Goal: Task Accomplishment & Management: Manage account settings

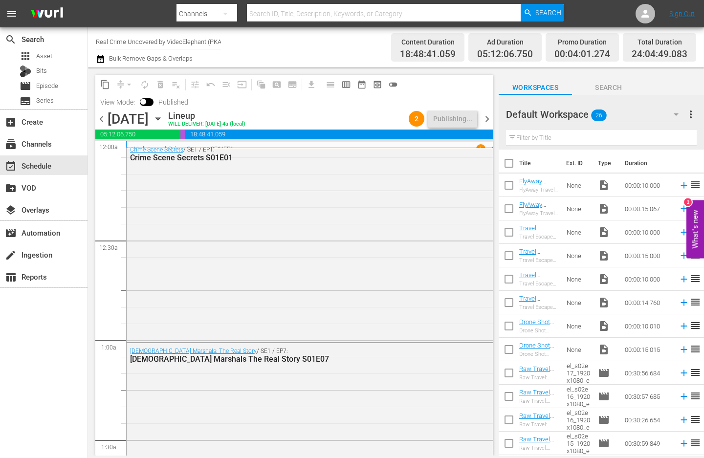
scroll to position [4474, 0]
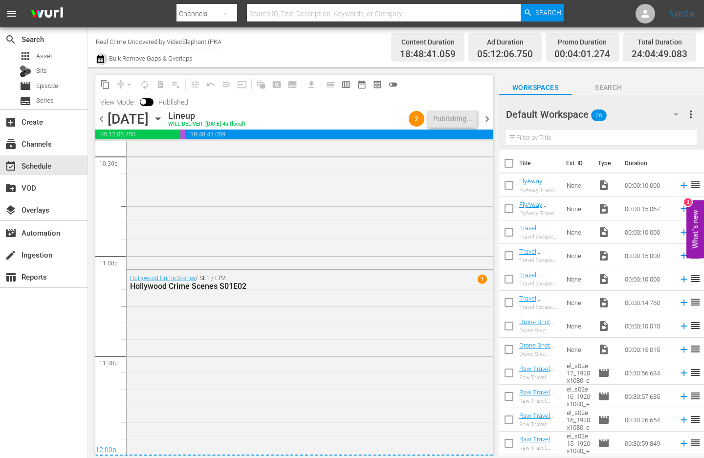
click at [101, 60] on icon "button" at bounding box center [100, 59] width 9 height 12
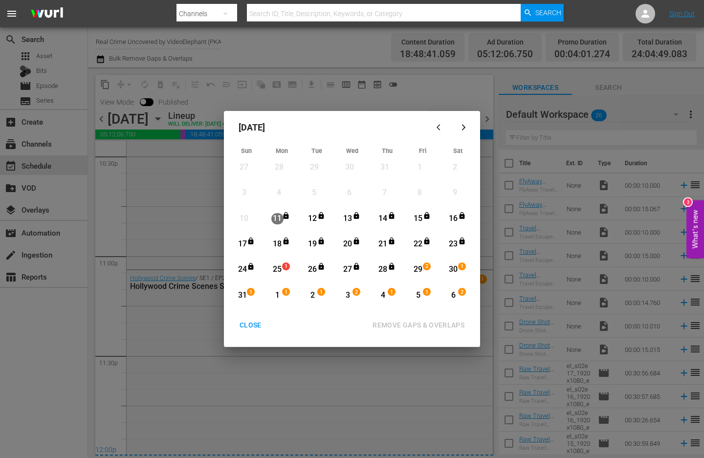
click at [254, 326] on div "CLOSE" at bounding box center [251, 325] width 38 height 12
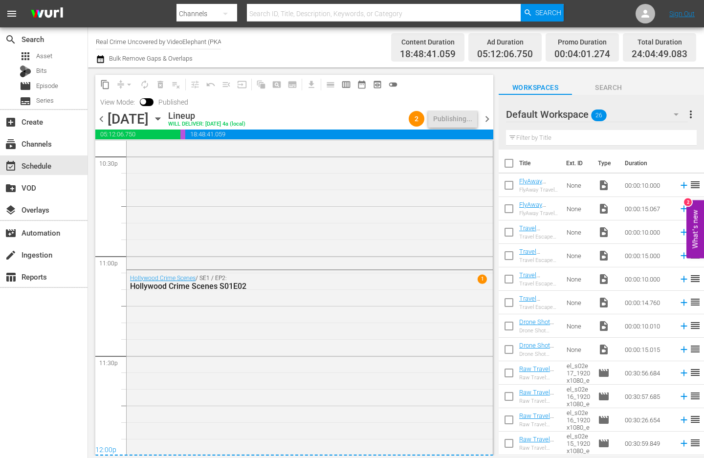
click at [484, 119] on span "chevron_right" at bounding box center [487, 119] width 12 height 12
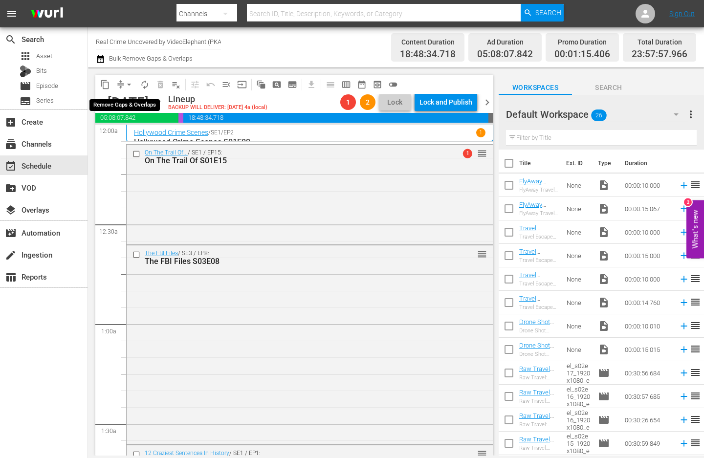
click at [131, 81] on span "arrow_drop_down" at bounding box center [129, 85] width 10 height 10
click at [141, 136] on li "Align to End of Previous Day" at bounding box center [129, 137] width 103 height 16
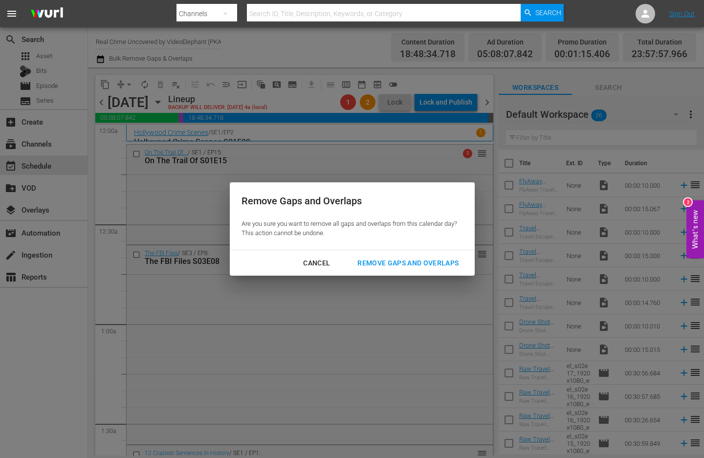
click at [445, 266] on div "Remove Gaps and Overlaps" at bounding box center [408, 263] width 117 height 12
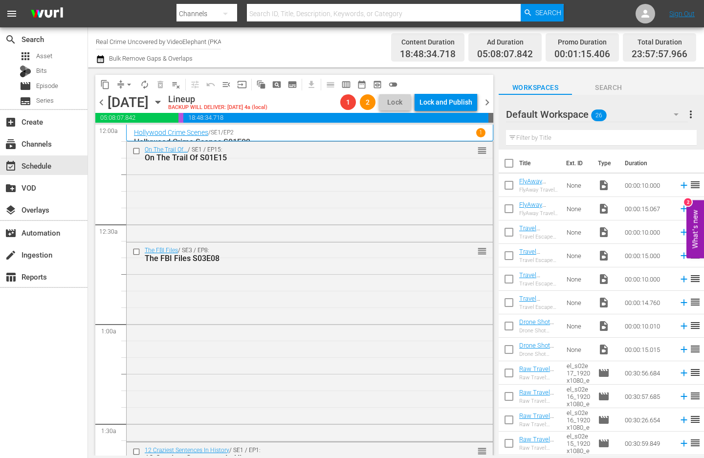
click at [489, 101] on span "chevron_right" at bounding box center [487, 102] width 12 height 12
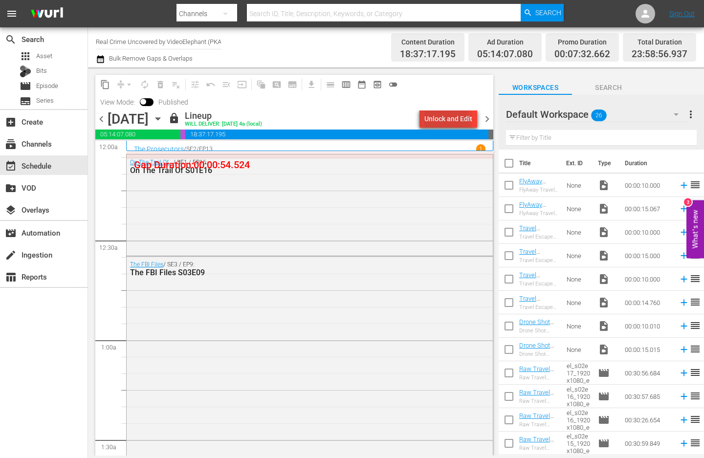
click at [438, 124] on div "Unlock and Edit" at bounding box center [448, 119] width 48 height 18
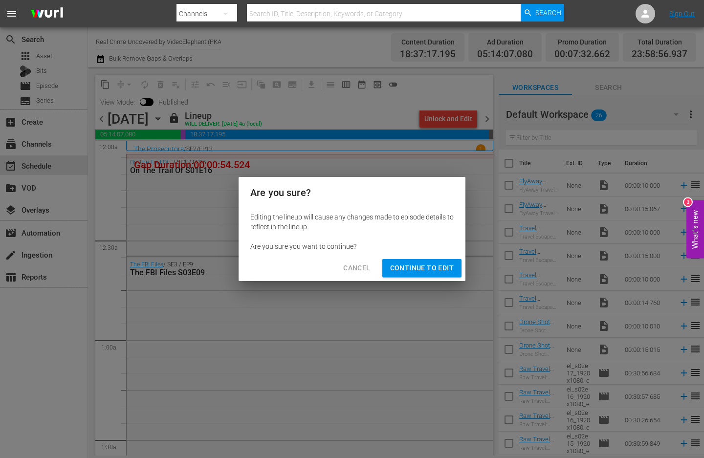
click at [425, 270] on span "Continue to Edit" at bounding box center [422, 268] width 64 height 12
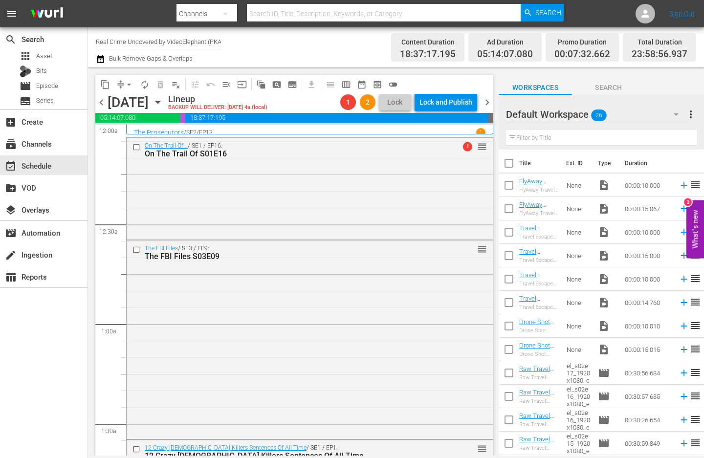
click at [100, 102] on span "chevron_left" at bounding box center [101, 102] width 12 height 12
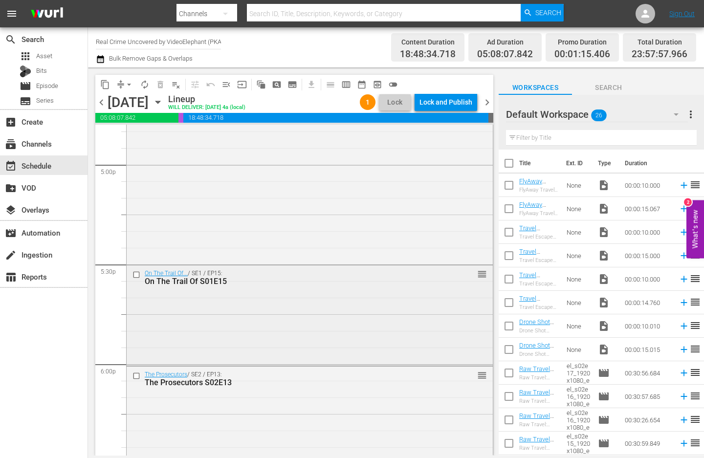
scroll to position [4467, 0]
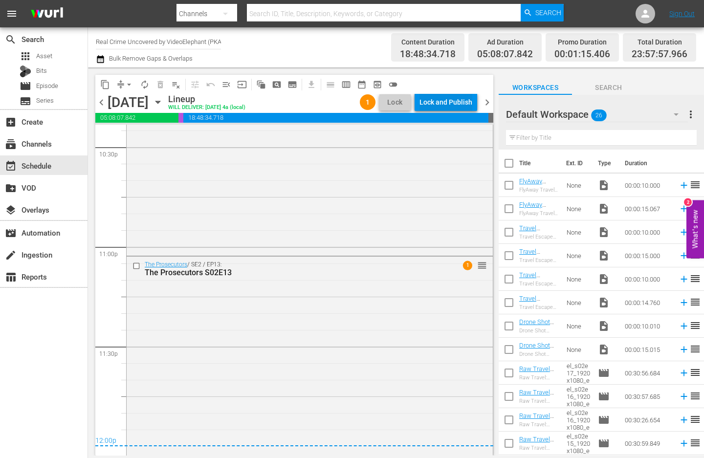
click at [446, 99] on div "Lock and Publish" at bounding box center [446, 102] width 53 height 18
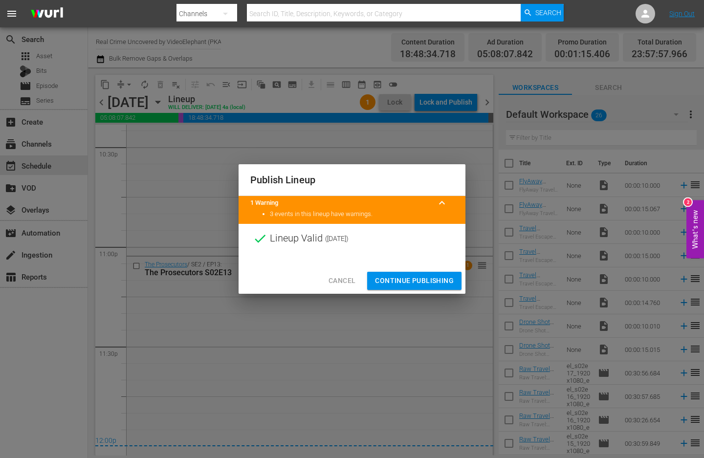
click at [412, 278] on span "Continue Publishing" at bounding box center [414, 281] width 79 height 12
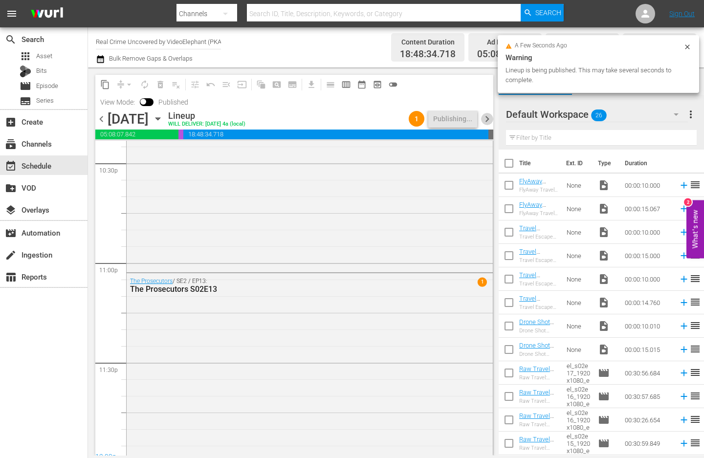
click at [484, 123] on span "chevron_right" at bounding box center [487, 119] width 12 height 12
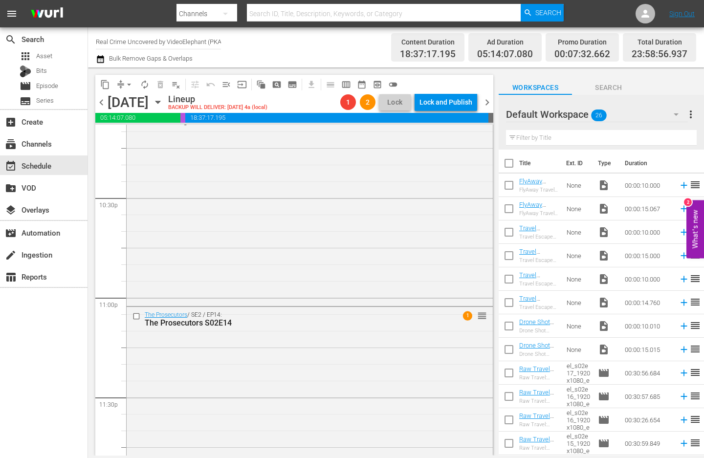
scroll to position [4466, 0]
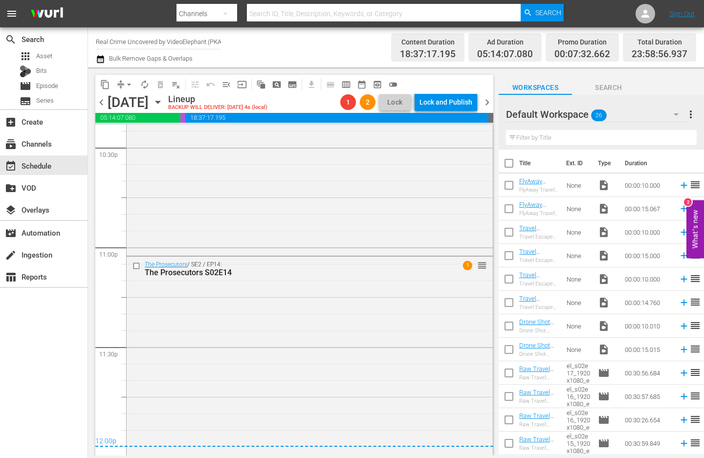
click at [128, 86] on span "arrow_drop_down" at bounding box center [129, 85] width 10 height 10
click at [148, 134] on li "Align to End of Previous Day" at bounding box center [129, 137] width 103 height 16
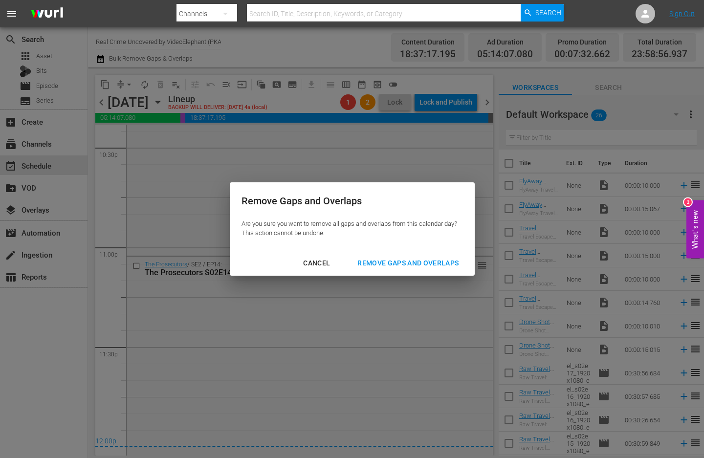
click at [430, 257] on div "Remove Gaps and Overlaps" at bounding box center [408, 263] width 117 height 12
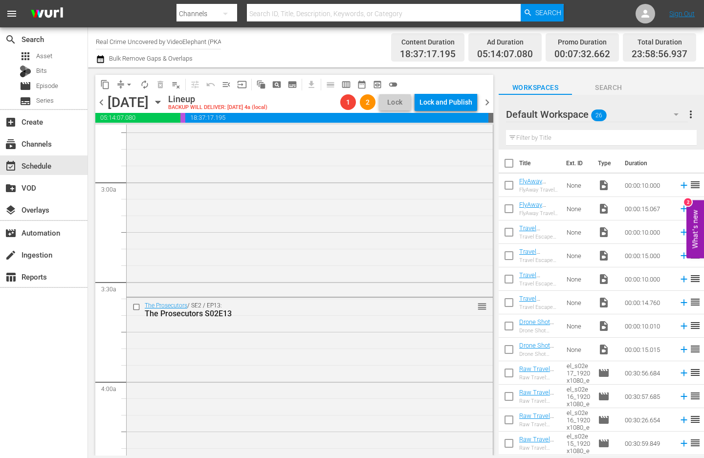
scroll to position [0, 0]
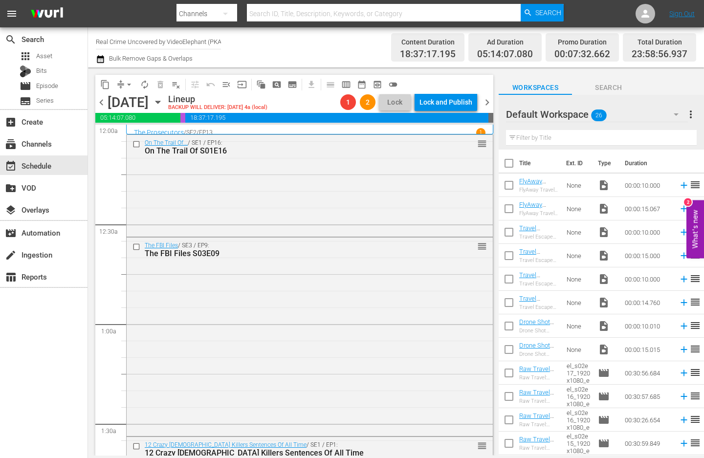
click at [127, 84] on span "arrow_drop_down" at bounding box center [129, 85] width 10 height 10
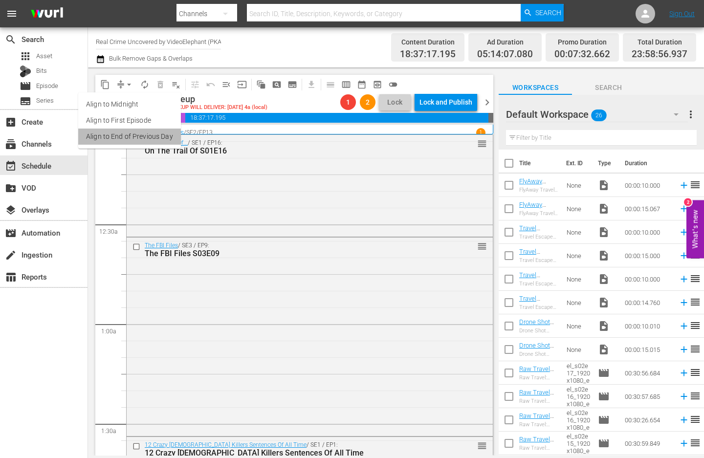
click at [140, 138] on li "Align to End of Previous Day" at bounding box center [129, 137] width 103 height 16
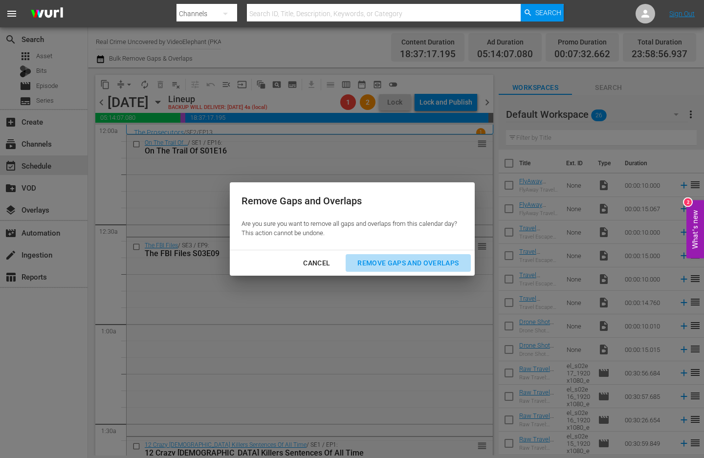
click at [451, 267] on div "Remove Gaps and Overlaps" at bounding box center [408, 263] width 117 height 12
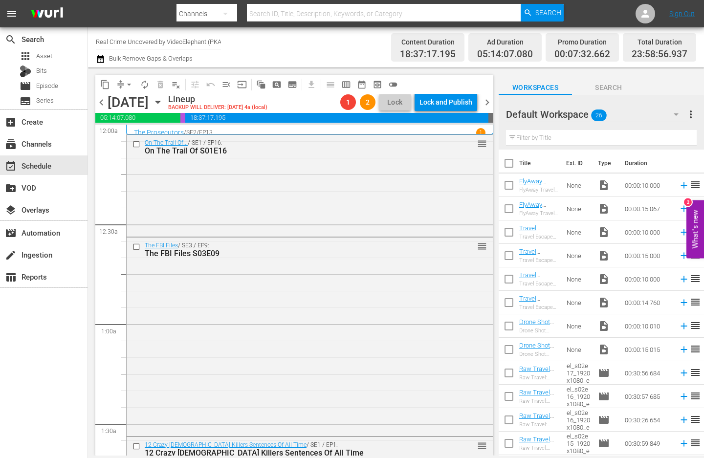
click at [486, 101] on span "chevron_right" at bounding box center [487, 102] width 12 height 12
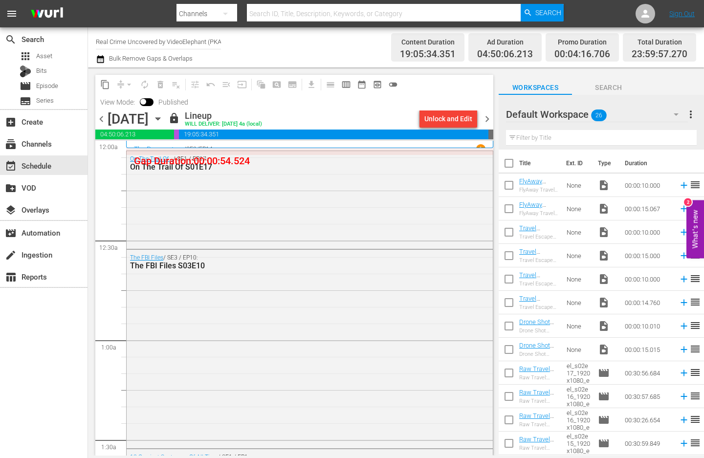
click at [458, 122] on div "Unlock and Edit" at bounding box center [448, 119] width 48 height 18
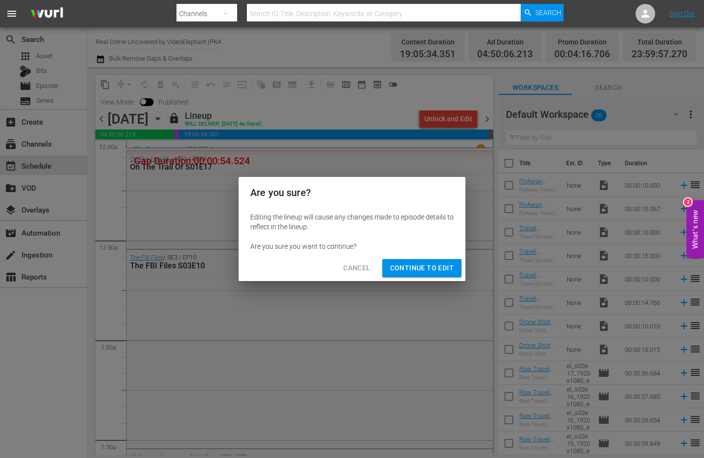
click at [426, 272] on span "Continue to Edit" at bounding box center [422, 268] width 64 height 12
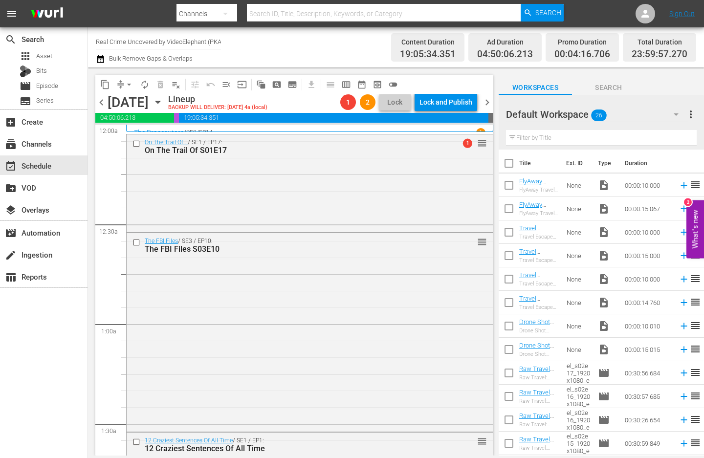
click at [101, 108] on span "chevron_left" at bounding box center [101, 102] width 12 height 12
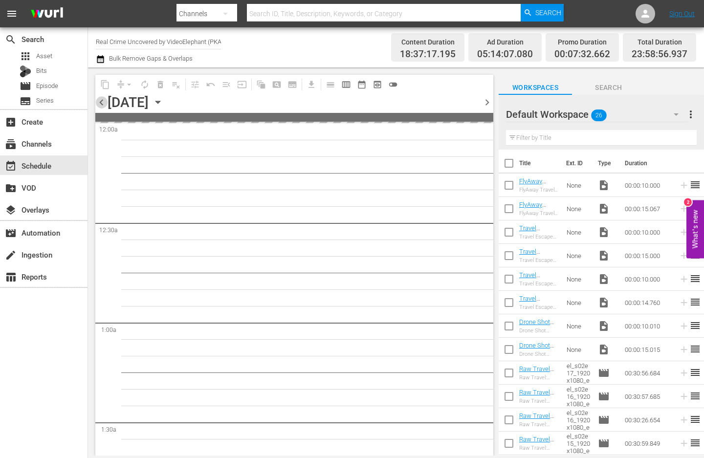
click at [100, 105] on span "chevron_left" at bounding box center [101, 102] width 12 height 12
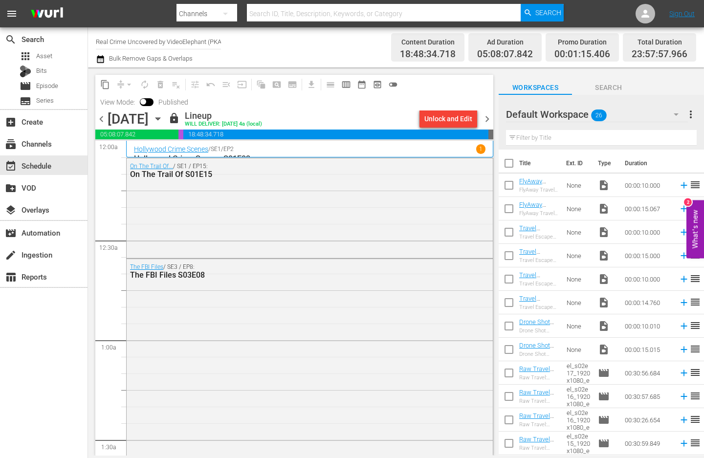
click at [484, 119] on span "chevron_right" at bounding box center [487, 119] width 12 height 12
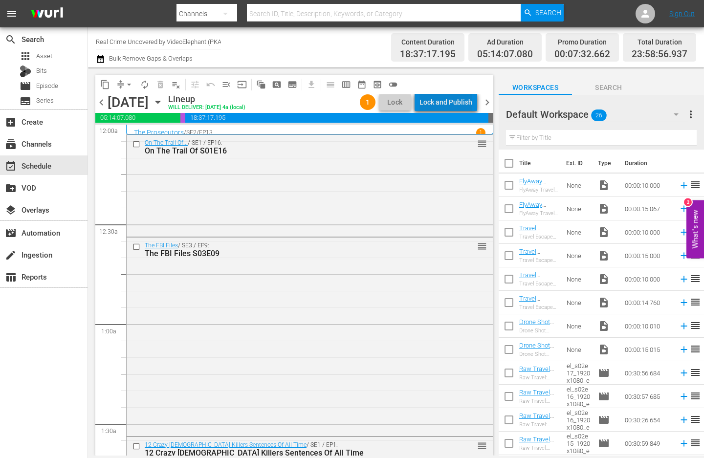
click at [458, 97] on div "Lock and Publish" at bounding box center [446, 102] width 53 height 18
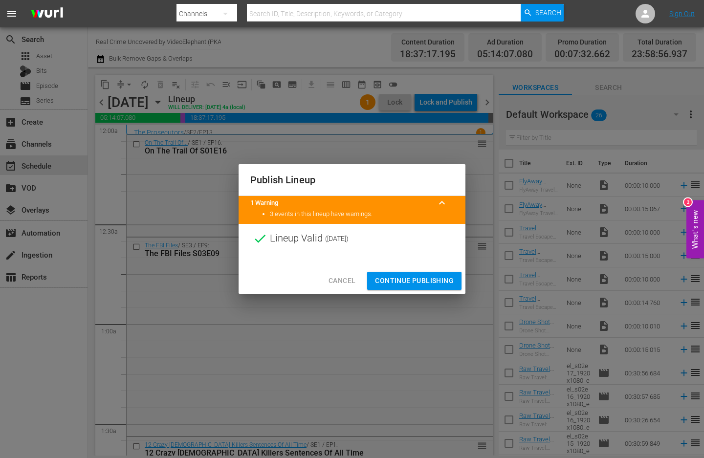
click at [411, 270] on div "Cancel Continue Publishing" at bounding box center [352, 281] width 227 height 26
click at [411, 278] on span "Continue Publishing" at bounding box center [414, 281] width 79 height 12
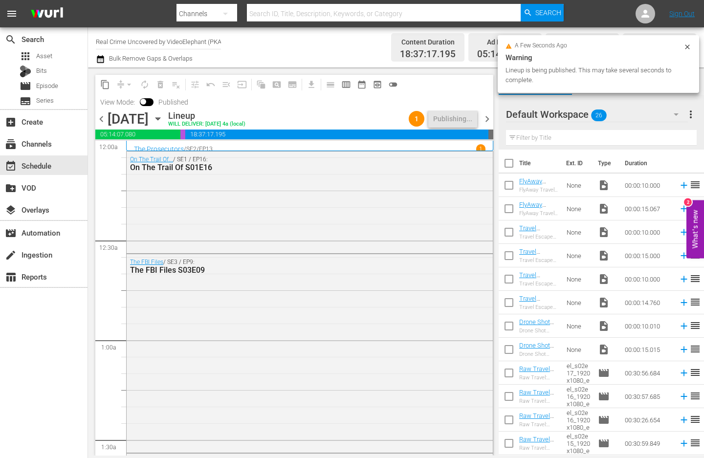
click at [488, 119] on span "chevron_right" at bounding box center [487, 119] width 12 height 12
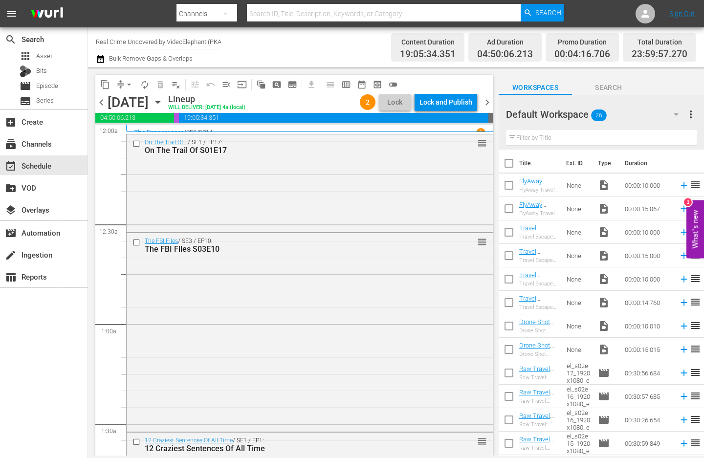
click at [128, 81] on span "arrow_drop_down" at bounding box center [129, 85] width 10 height 10
click at [134, 141] on li "Align to End of Previous Day" at bounding box center [129, 137] width 103 height 16
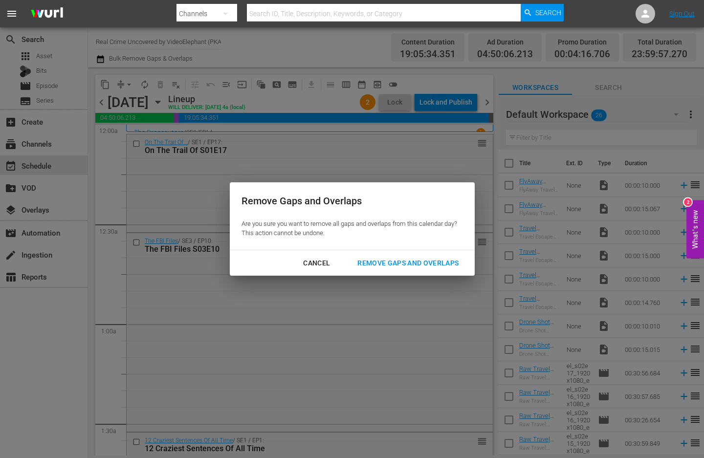
click at [378, 253] on div "Cancel Remove Gaps and Overlaps" at bounding box center [352, 263] width 245 height 26
click at [381, 263] on div "Remove Gaps and Overlaps" at bounding box center [408, 263] width 117 height 12
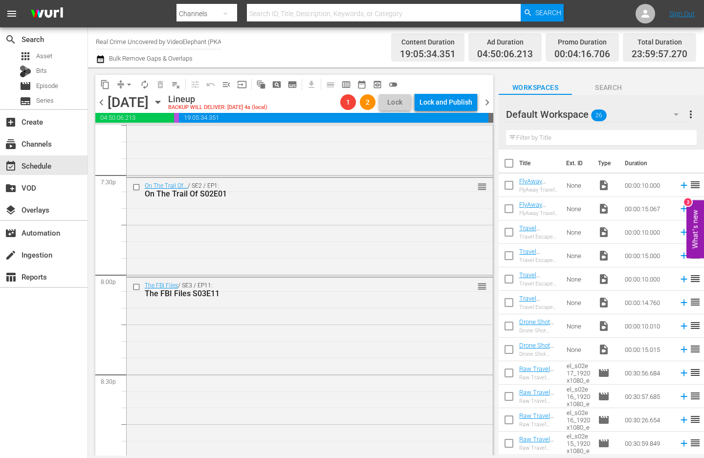
scroll to position [4463, 0]
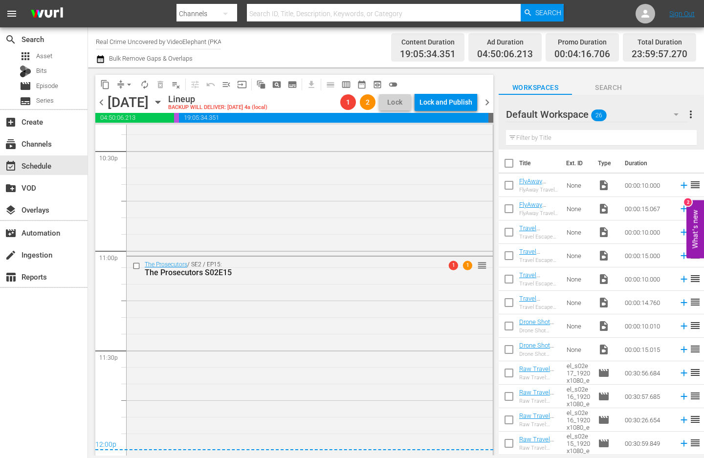
click at [483, 106] on span "chevron_right" at bounding box center [487, 102] width 12 height 12
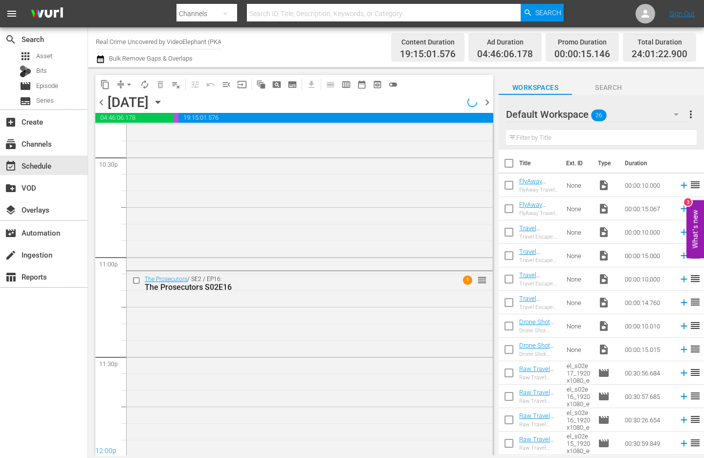
scroll to position [4297, 0]
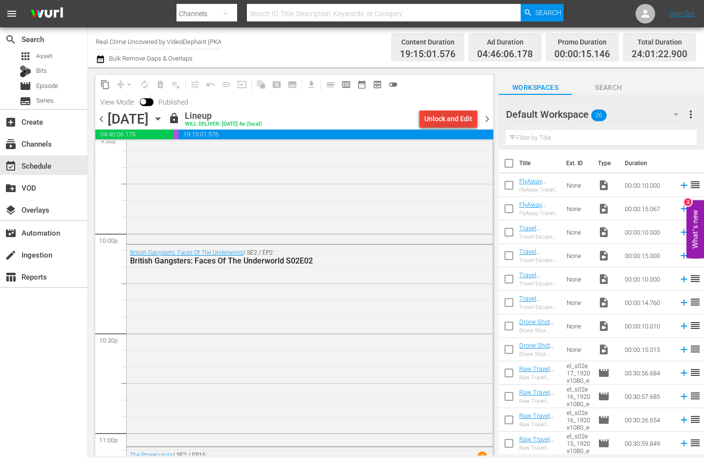
click at [456, 122] on div "Unlock and Edit" at bounding box center [448, 119] width 48 height 18
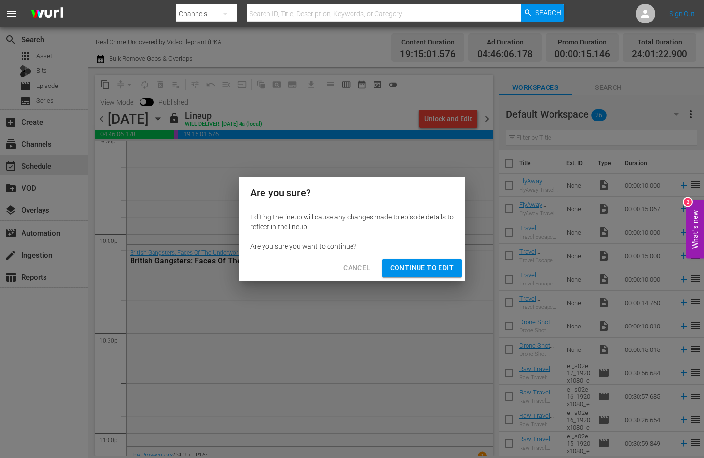
click at [445, 264] on span "Continue to Edit" at bounding box center [422, 268] width 64 height 12
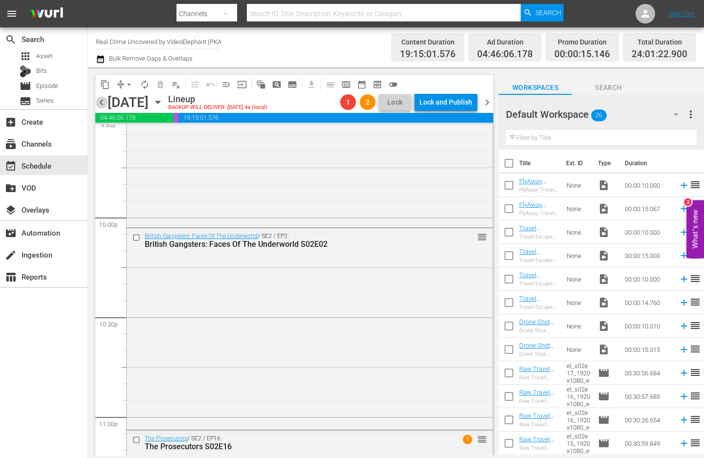
click at [97, 103] on span "chevron_left" at bounding box center [101, 102] width 12 height 12
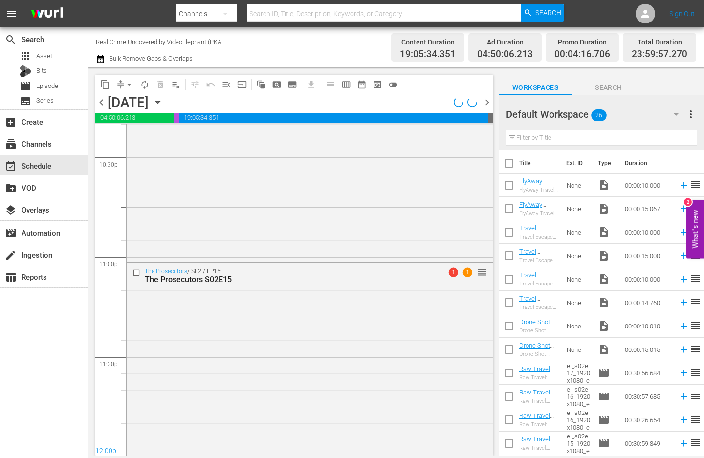
scroll to position [4463, 0]
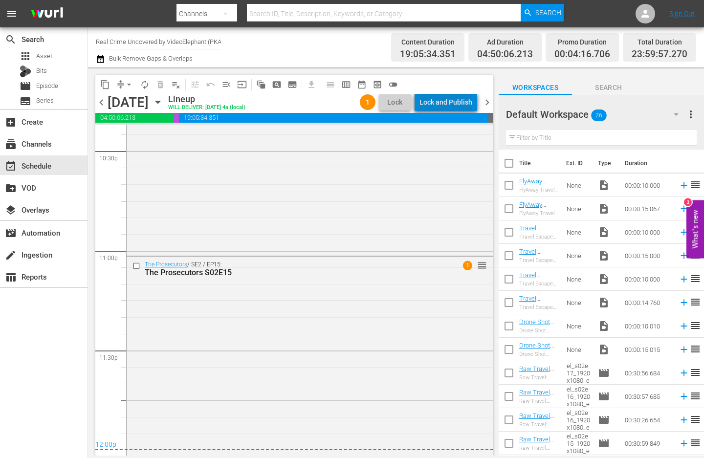
click at [453, 105] on div "Lock and Publish" at bounding box center [446, 102] width 53 height 18
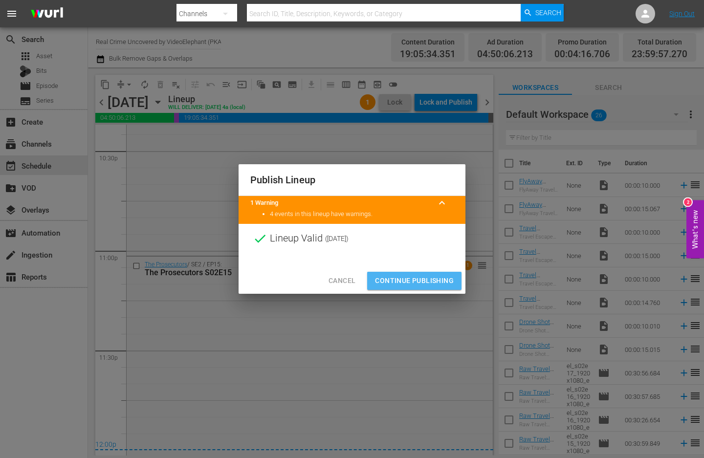
click at [418, 272] on button "Continue Publishing" at bounding box center [414, 281] width 94 height 18
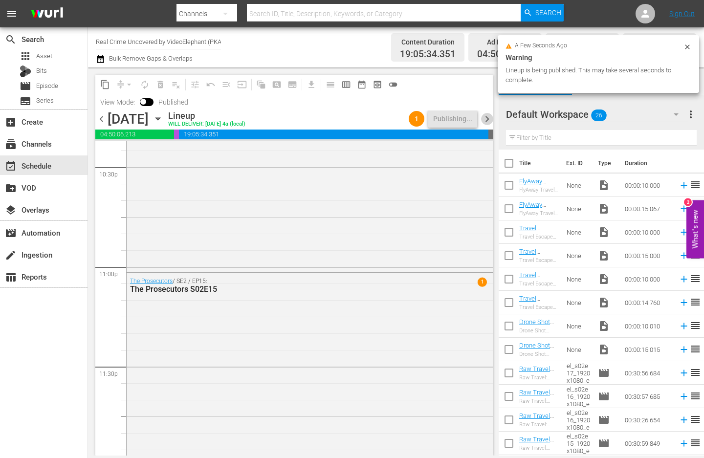
click at [491, 120] on span "chevron_right" at bounding box center [487, 119] width 12 height 12
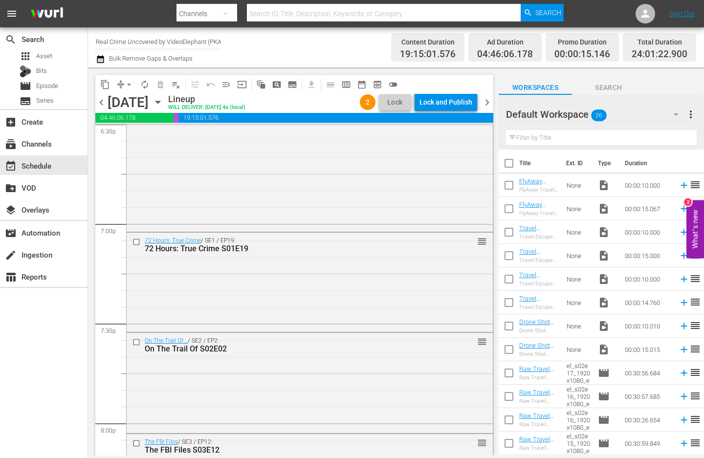
scroll to position [4471, 0]
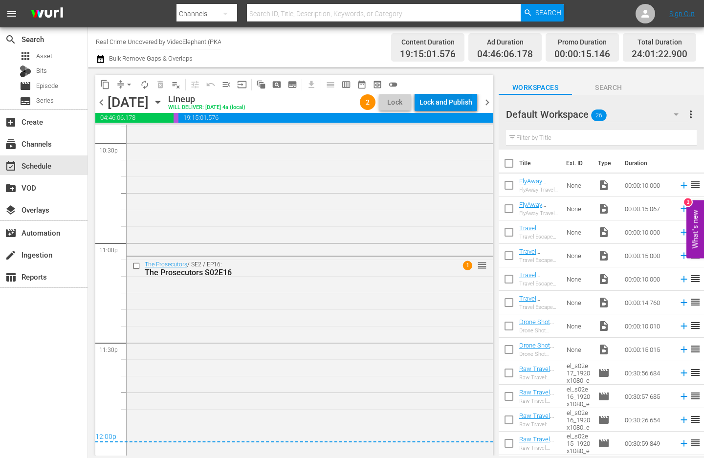
click at [442, 105] on div "Lock and Publish" at bounding box center [446, 102] width 53 height 18
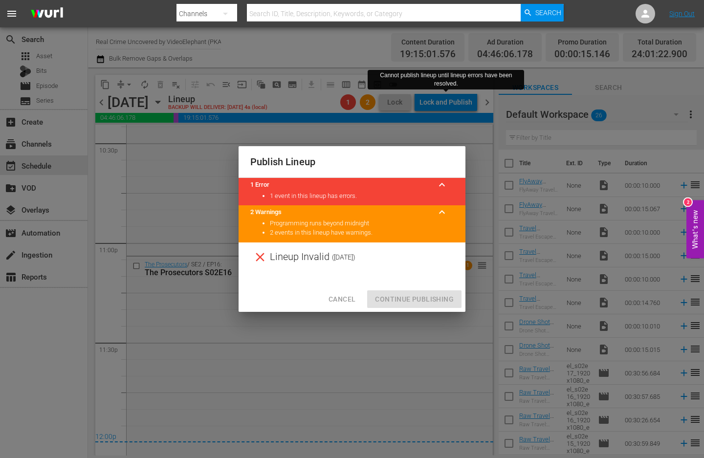
click at [341, 298] on span "Cancel" at bounding box center [342, 299] width 27 height 12
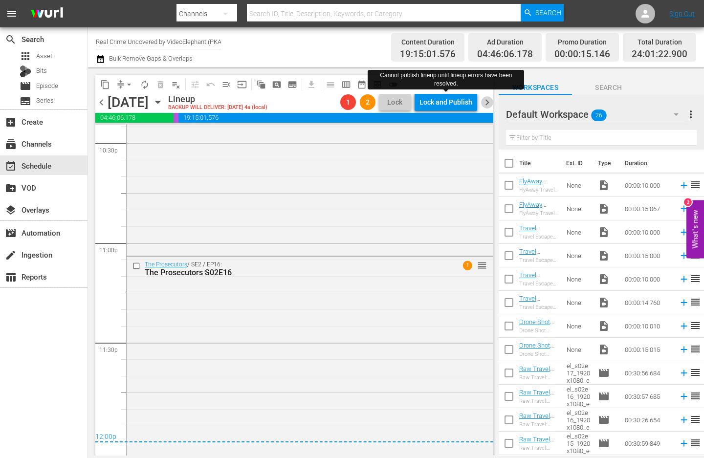
click at [486, 103] on span "chevron_right" at bounding box center [487, 102] width 12 height 12
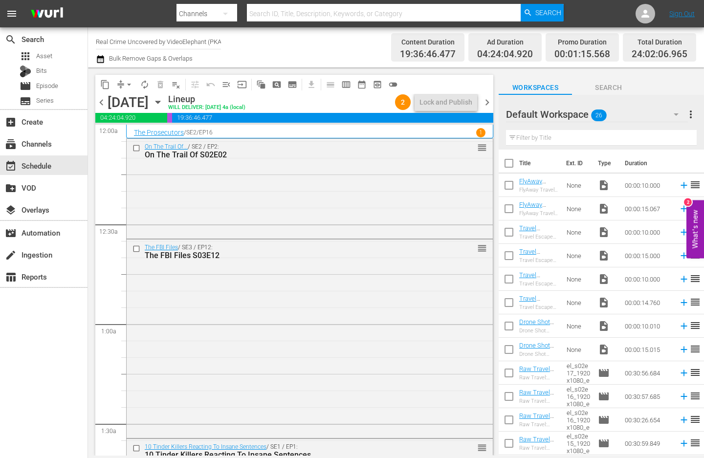
click at [97, 104] on span "chevron_left" at bounding box center [101, 102] width 12 height 12
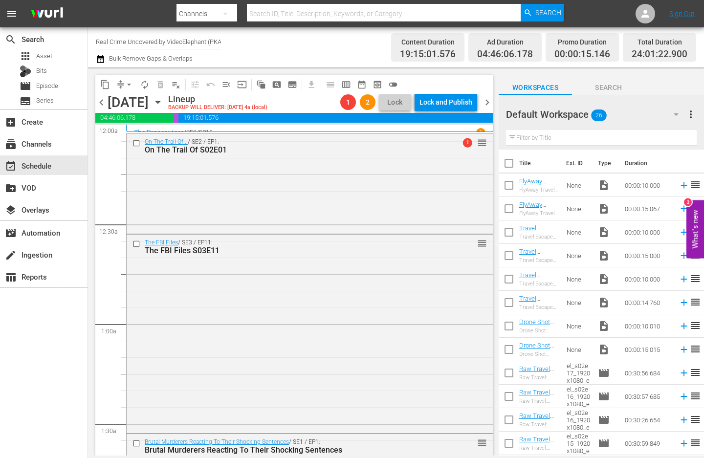
click at [127, 82] on span "arrow_drop_down" at bounding box center [129, 85] width 10 height 10
click at [134, 139] on li "Align to End of Previous Day" at bounding box center [129, 137] width 103 height 16
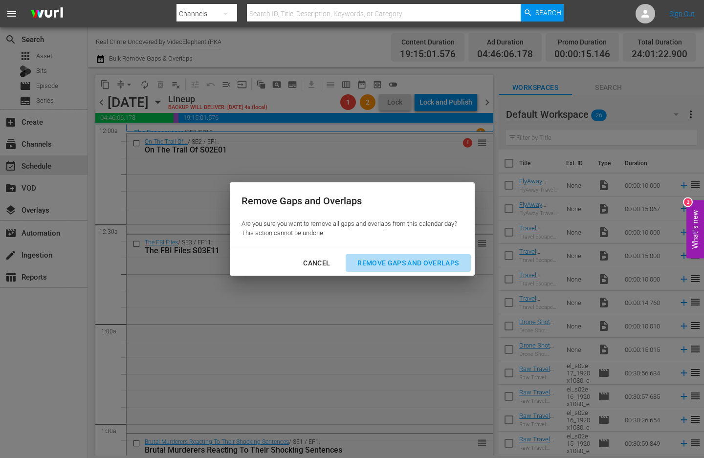
click at [422, 257] on div "Remove Gaps and Overlaps" at bounding box center [408, 263] width 117 height 12
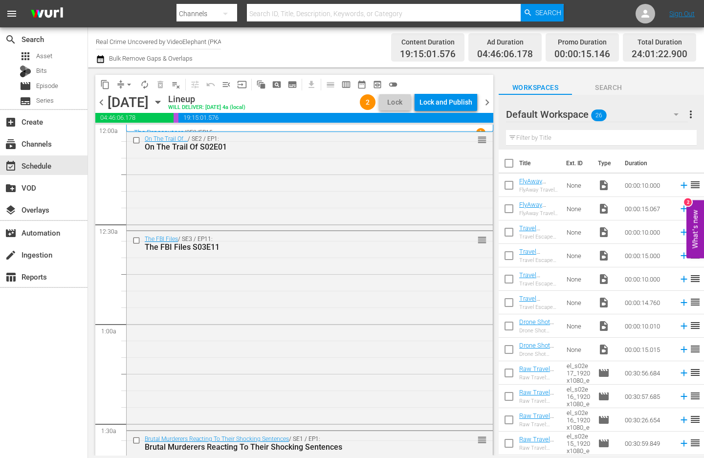
click at [437, 108] on div "Lock and Publish" at bounding box center [446, 102] width 53 height 18
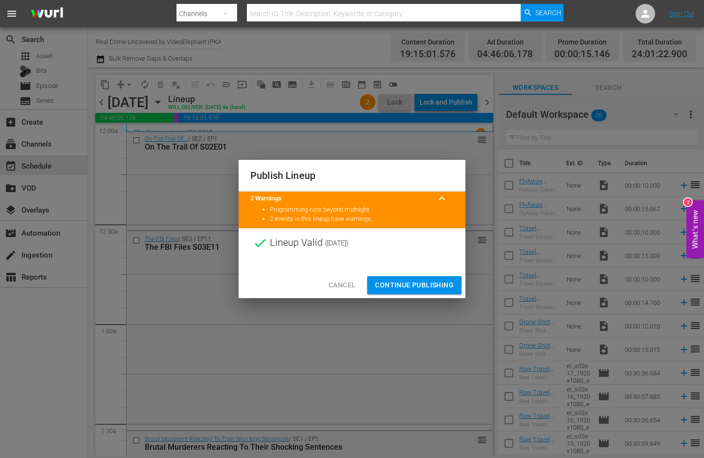
click at [420, 281] on span "Continue Publishing" at bounding box center [414, 285] width 79 height 12
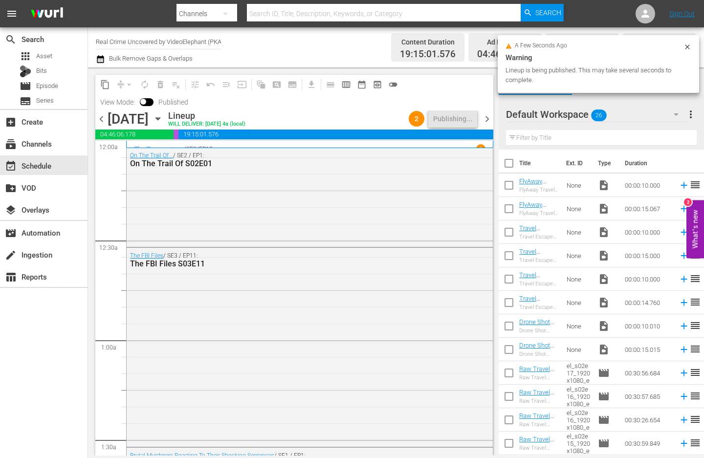
click at [492, 116] on span "chevron_right" at bounding box center [487, 119] width 12 height 12
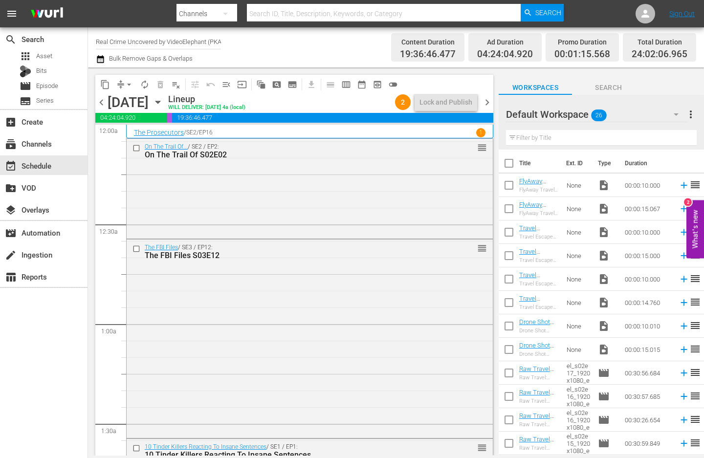
click at [482, 107] on span "chevron_right" at bounding box center [487, 102] width 12 height 12
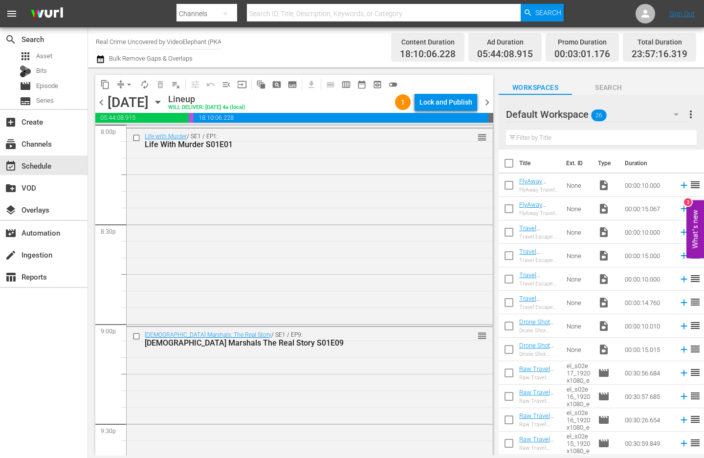
scroll to position [4469, 0]
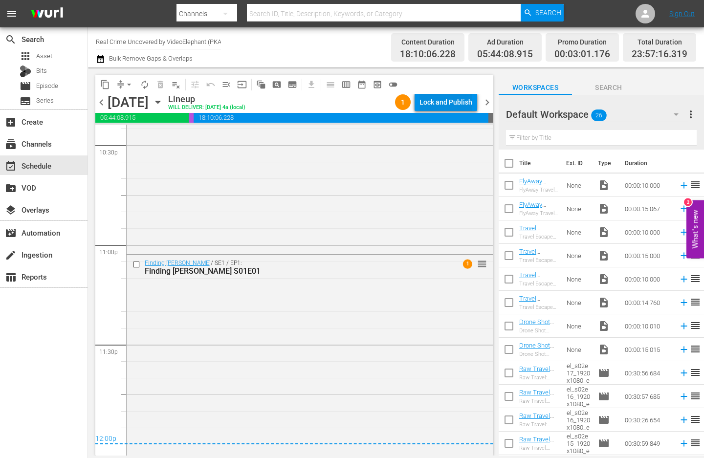
click at [453, 104] on div "Lock and Publish" at bounding box center [446, 102] width 53 height 18
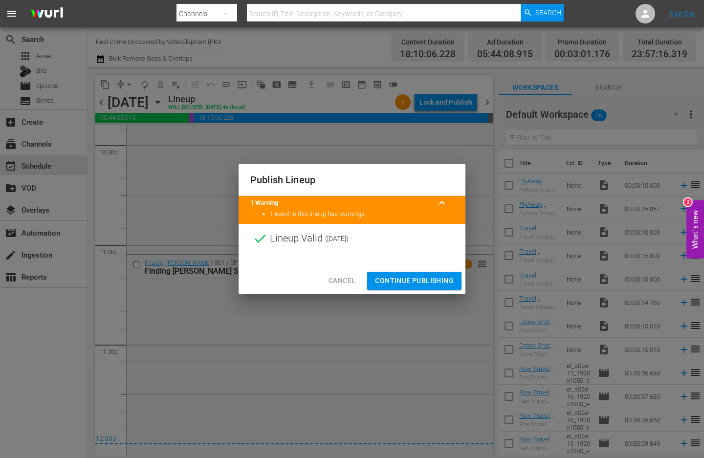
click at [430, 279] on span "Continue Publishing" at bounding box center [414, 281] width 79 height 12
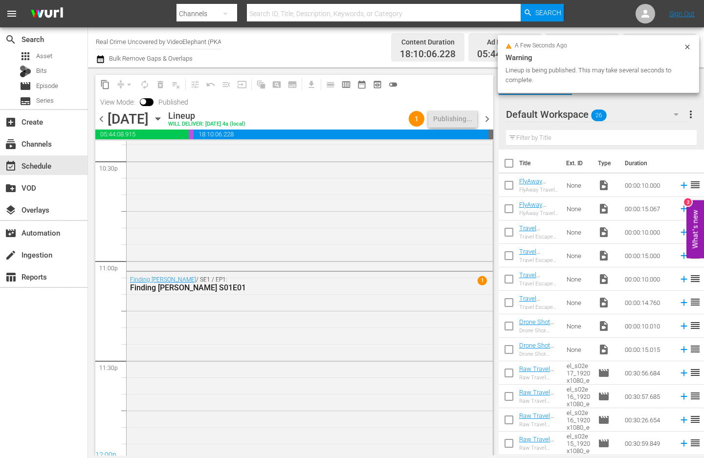
click at [487, 117] on span "chevron_right" at bounding box center [487, 119] width 12 height 12
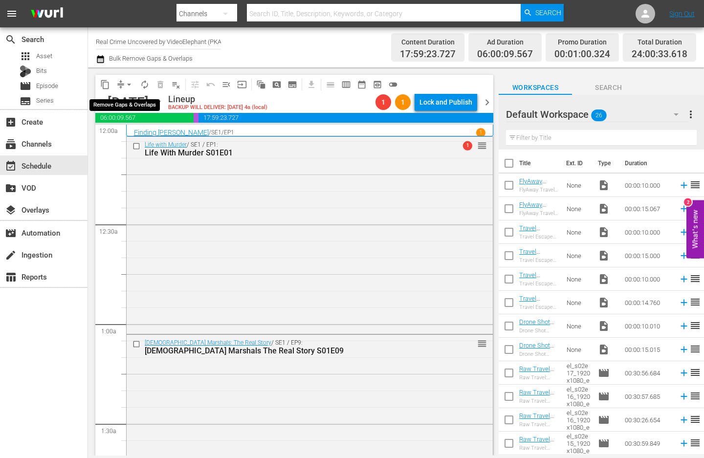
click at [133, 87] on span "arrow_drop_down" at bounding box center [129, 85] width 10 height 10
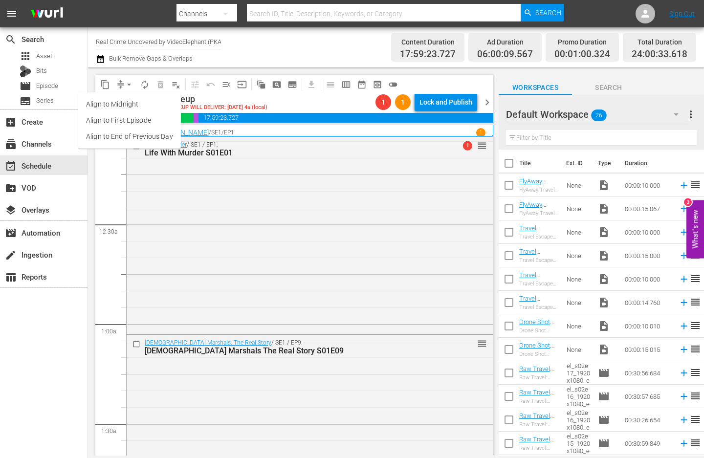
click at [147, 139] on li "Align to End of Previous Day" at bounding box center [129, 137] width 103 height 16
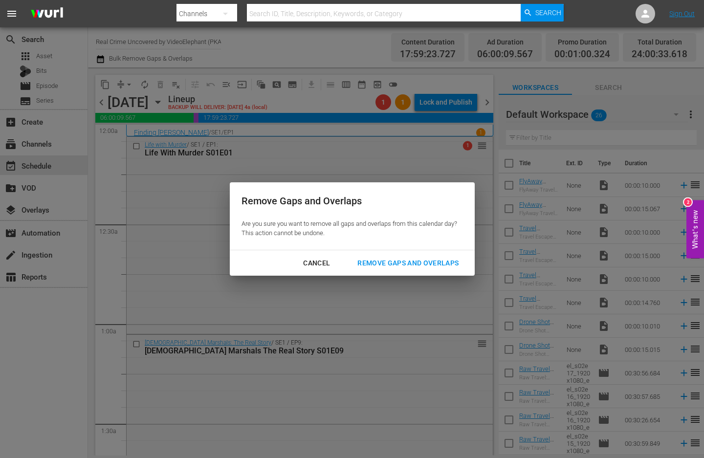
click at [459, 265] on div "Remove Gaps and Overlaps" at bounding box center [408, 263] width 117 height 12
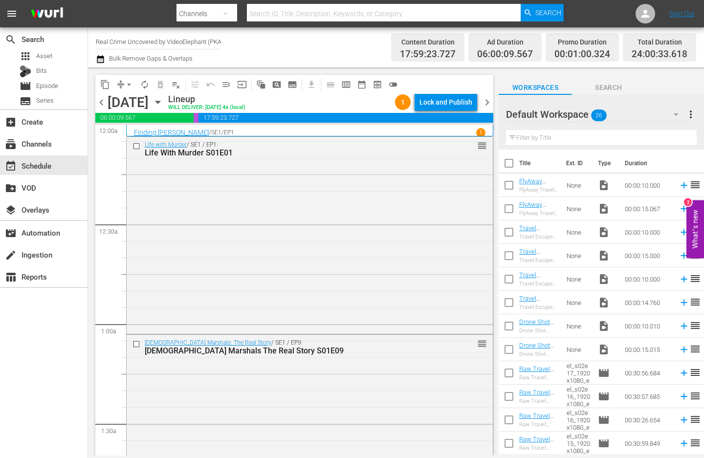
click at [456, 105] on div "Lock and Publish" at bounding box center [446, 102] width 53 height 18
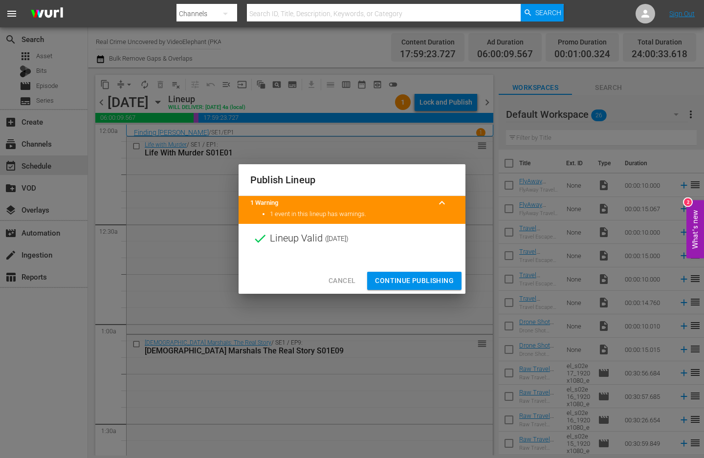
click at [407, 277] on span "Continue Publishing" at bounding box center [414, 281] width 79 height 12
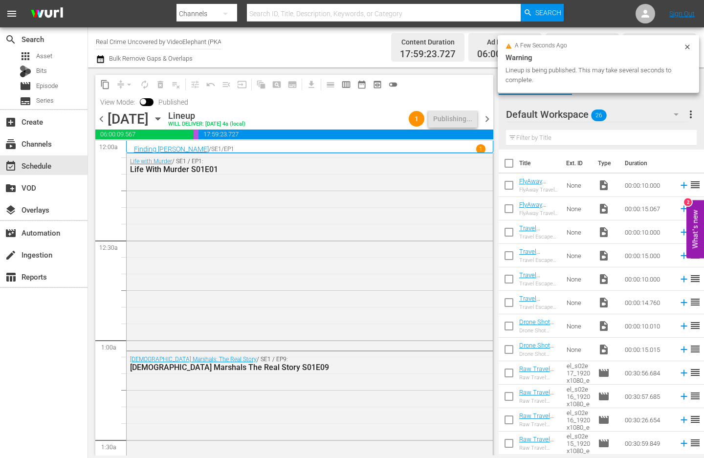
click at [486, 117] on span "chevron_right" at bounding box center [487, 119] width 12 height 12
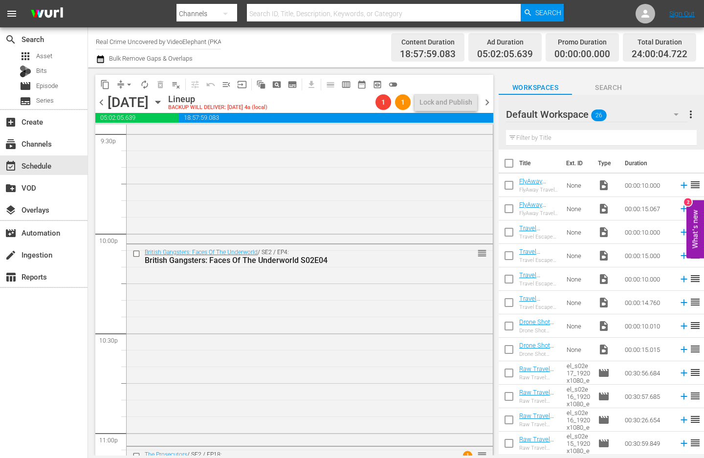
scroll to position [4471, 0]
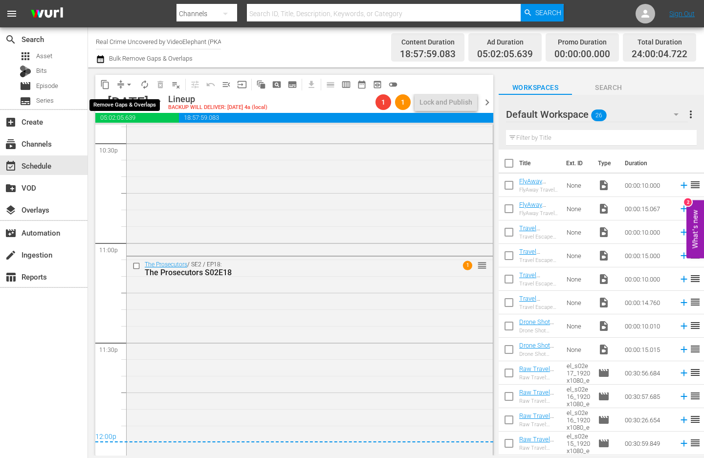
click at [133, 80] on span "arrow_drop_down" at bounding box center [129, 85] width 10 height 10
click at [140, 139] on li "Align to End of Previous Day" at bounding box center [129, 137] width 103 height 16
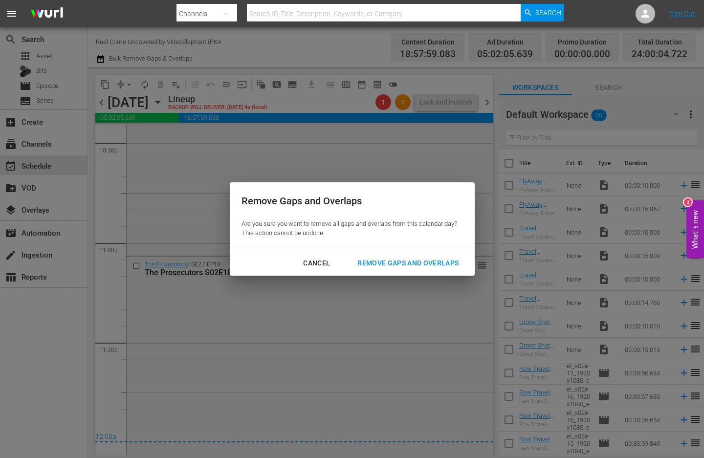
click at [450, 265] on div "Remove Gaps and Overlaps" at bounding box center [408, 263] width 117 height 12
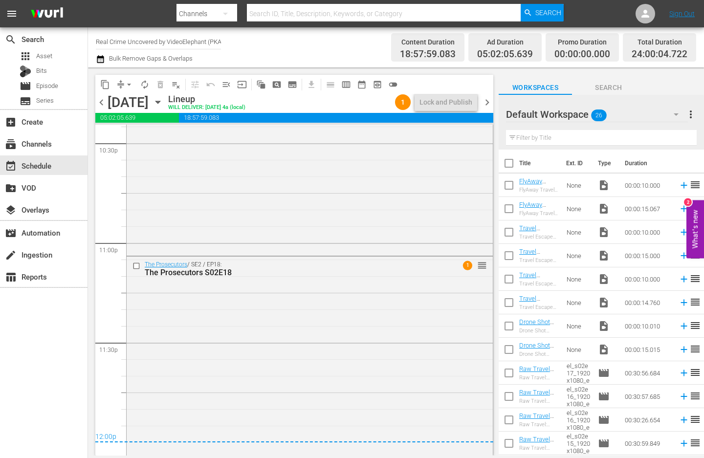
click at [99, 58] on icon "button" at bounding box center [100, 59] width 7 height 8
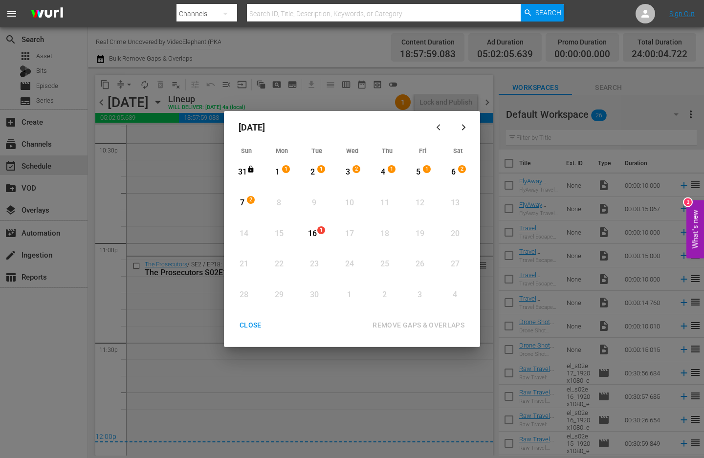
click at [435, 133] on button "button" at bounding box center [439, 127] width 23 height 23
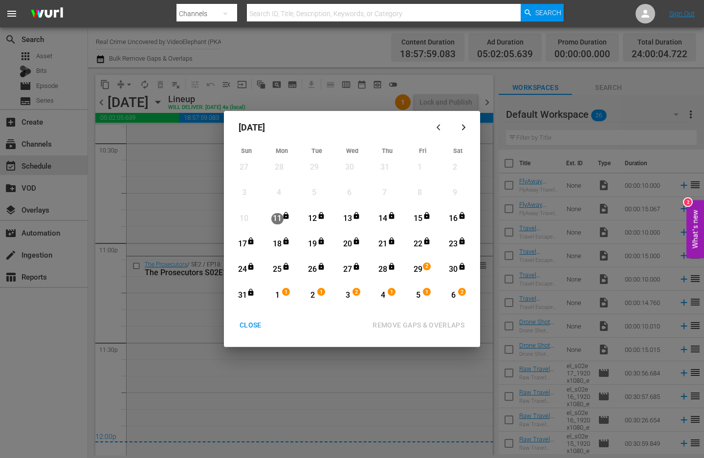
click at [257, 326] on div "CLOSE" at bounding box center [251, 325] width 38 height 12
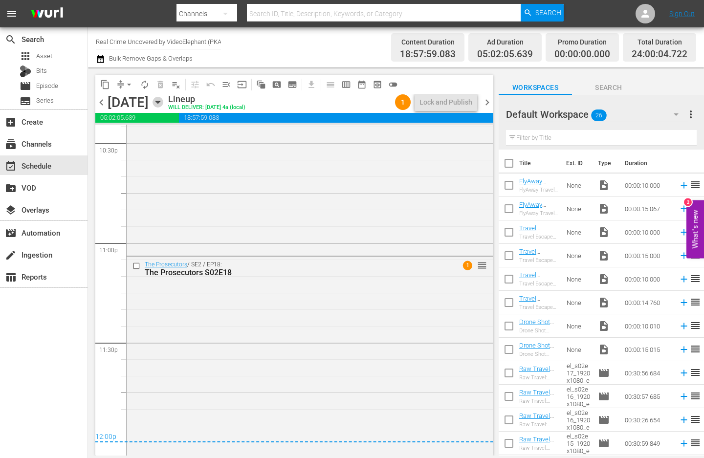
click at [163, 103] on icon "button" at bounding box center [158, 102] width 11 height 11
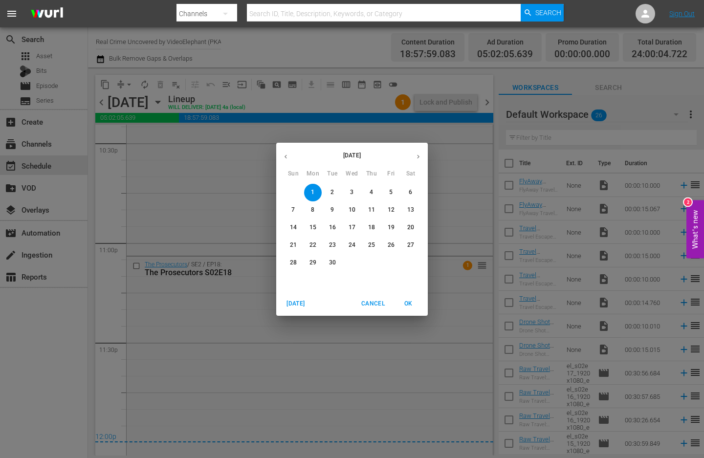
click at [282, 155] on icon "button" at bounding box center [285, 156] width 7 height 7
click at [393, 266] on p "29" at bounding box center [391, 263] width 7 height 8
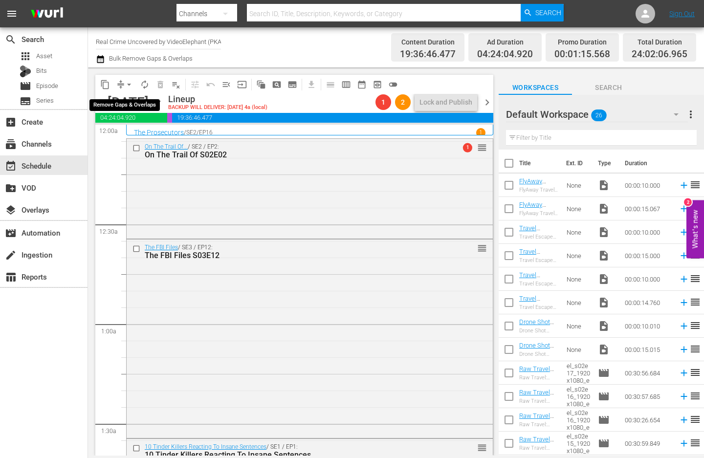
click at [129, 84] on span "arrow_drop_down" at bounding box center [129, 85] width 10 height 10
click at [136, 133] on li "Align to End of Previous Day" at bounding box center [129, 137] width 103 height 16
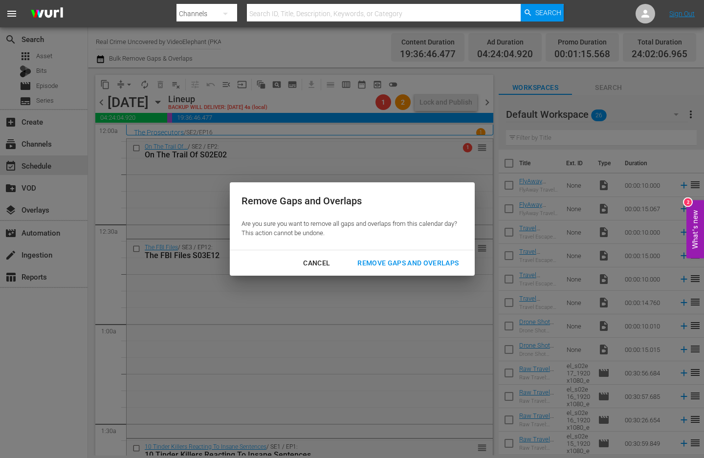
click at [423, 257] on div "Remove Gaps and Overlaps" at bounding box center [408, 263] width 117 height 12
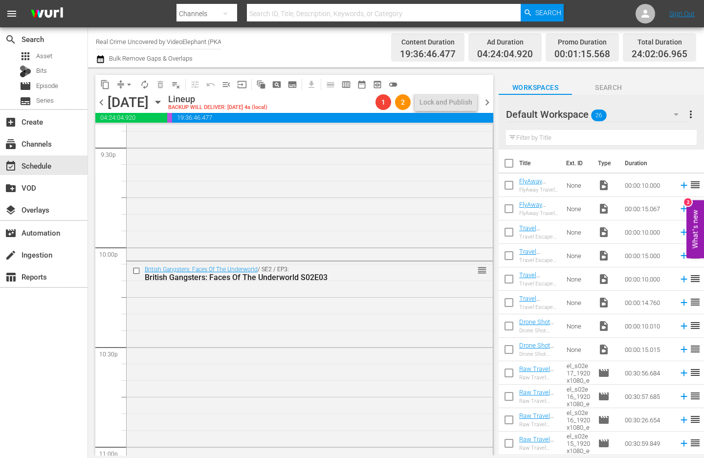
scroll to position [4475, 0]
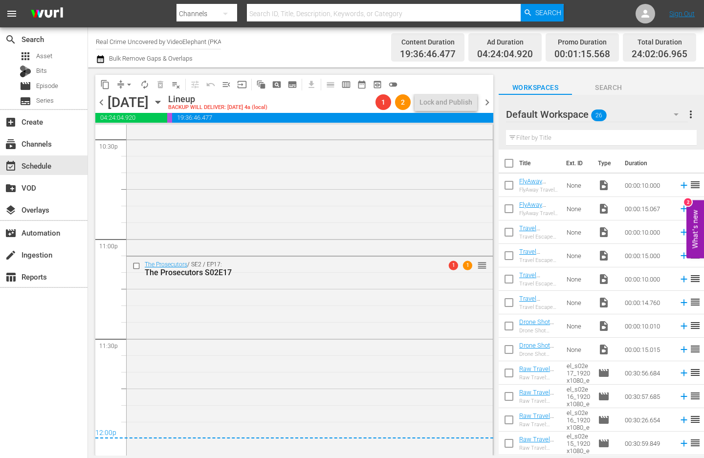
click at [485, 100] on span "chevron_right" at bounding box center [487, 102] width 12 height 12
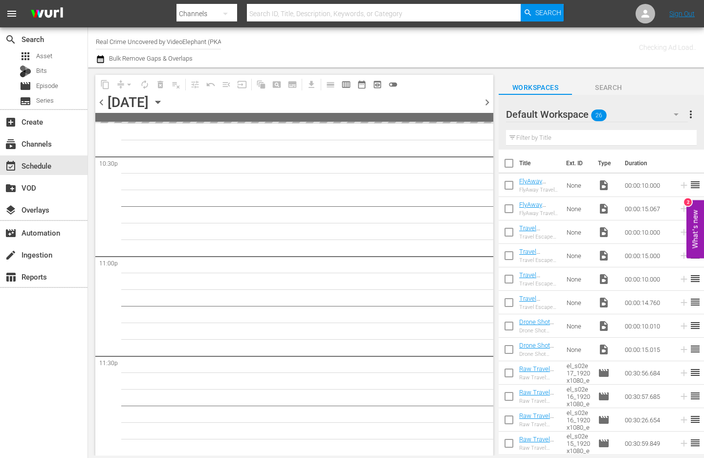
scroll to position [4456, 0]
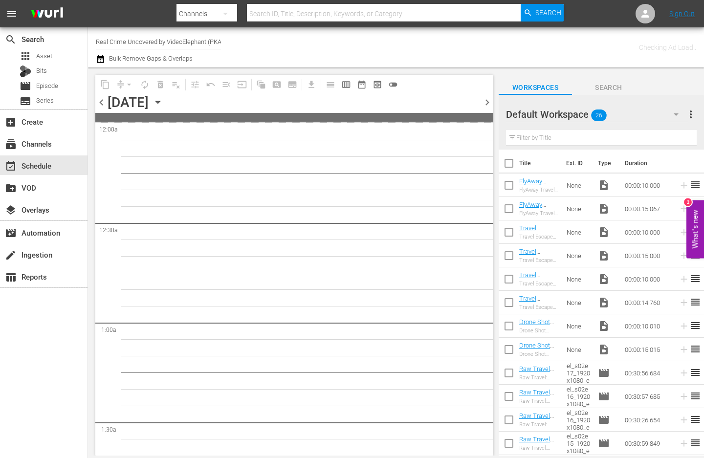
scroll to position [4456, 0]
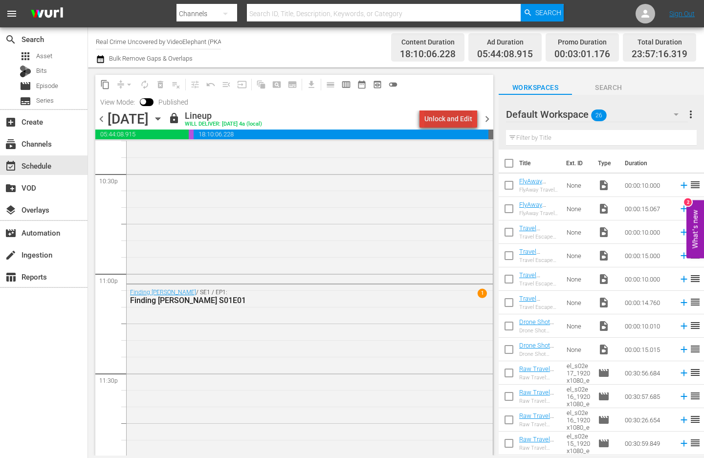
click at [457, 119] on div "Unlock and Edit" at bounding box center [448, 119] width 48 height 18
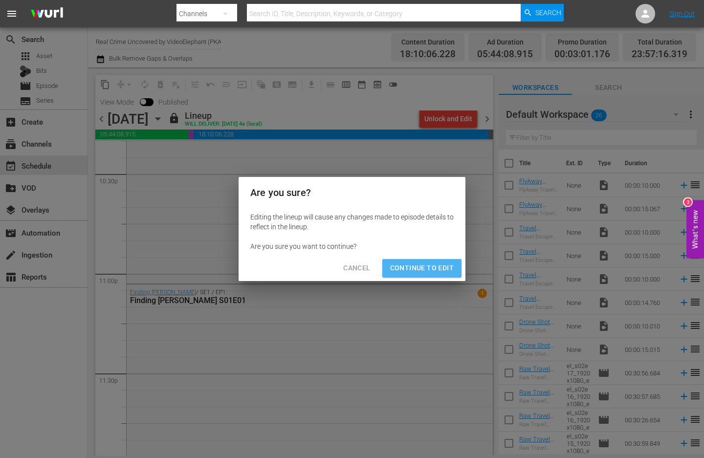
click at [431, 265] on span "Continue to Edit" at bounding box center [422, 268] width 64 height 12
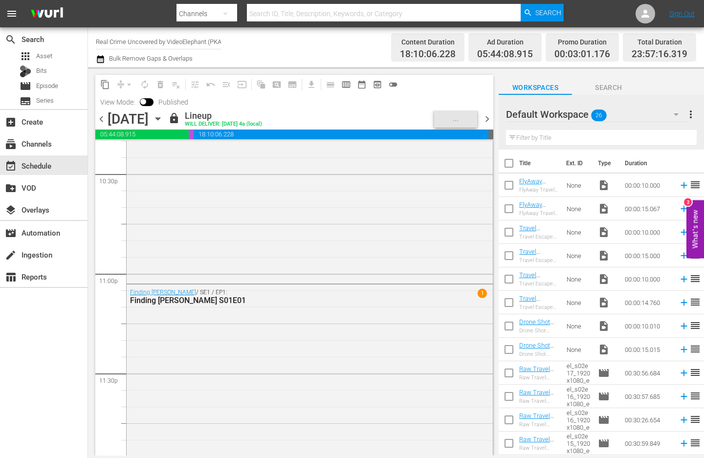
click at [99, 115] on span "chevron_left" at bounding box center [101, 119] width 12 height 12
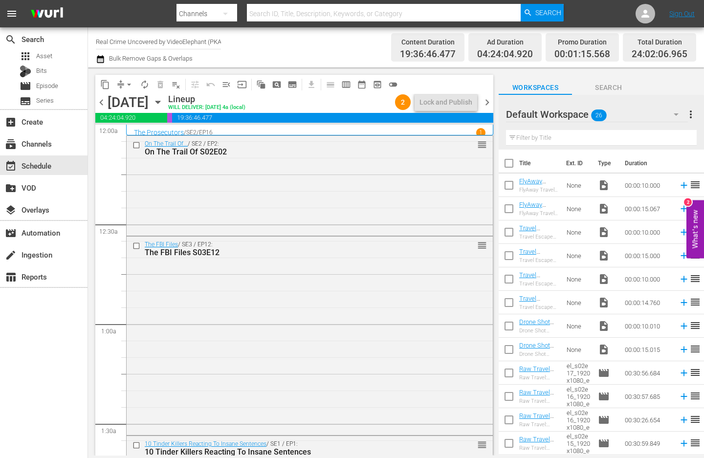
click at [487, 100] on span "chevron_right" at bounding box center [487, 102] width 12 height 12
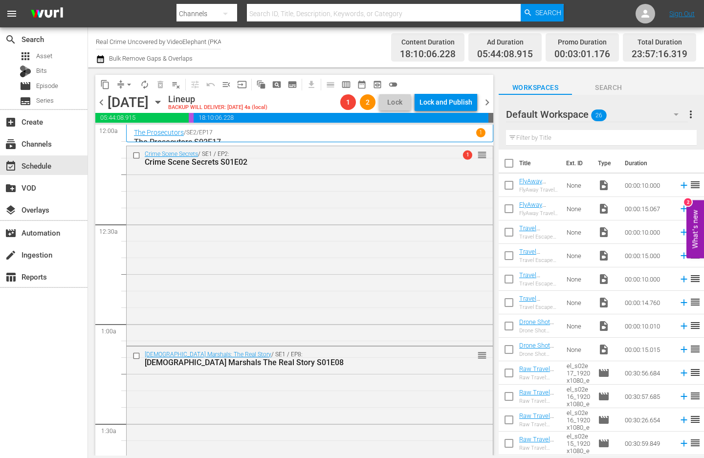
click at [129, 89] on button "arrow_drop_down" at bounding box center [129, 85] width 16 height 16
click at [129, 136] on li "Align to End of Previous Day" at bounding box center [129, 137] width 103 height 16
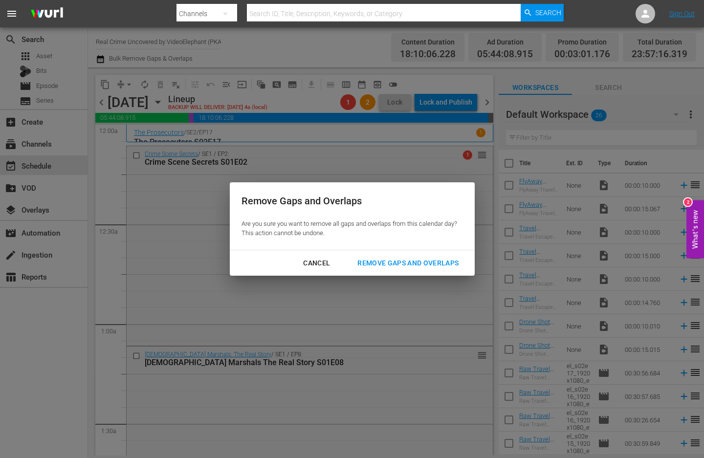
click at [444, 266] on div "Remove Gaps and Overlaps" at bounding box center [408, 263] width 117 height 12
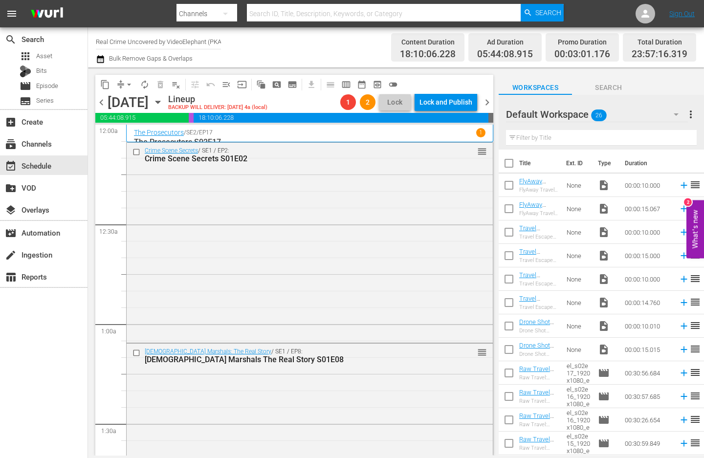
click at [490, 101] on span "chevron_right" at bounding box center [487, 102] width 12 height 12
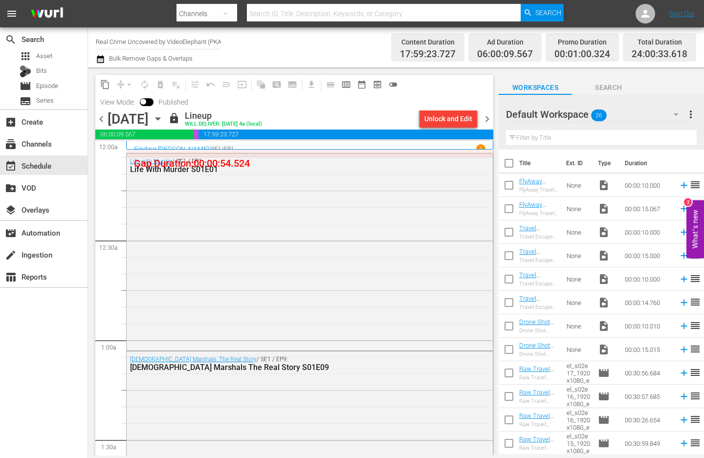
click at [442, 121] on div "Unlock and Edit" at bounding box center [448, 119] width 48 height 18
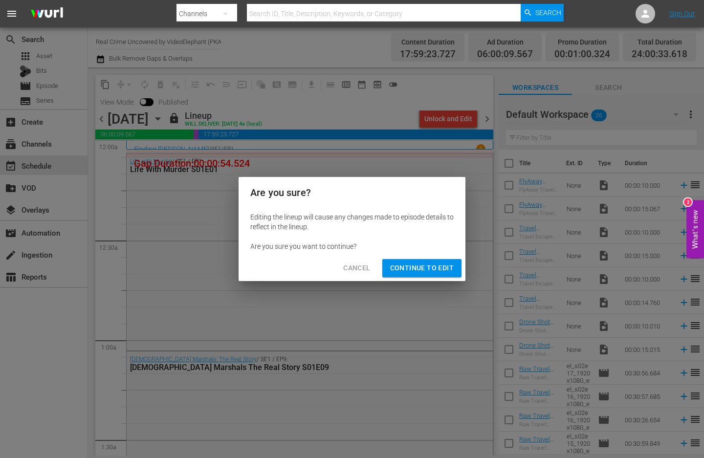
click at [410, 272] on span "Continue to Edit" at bounding box center [422, 268] width 64 height 12
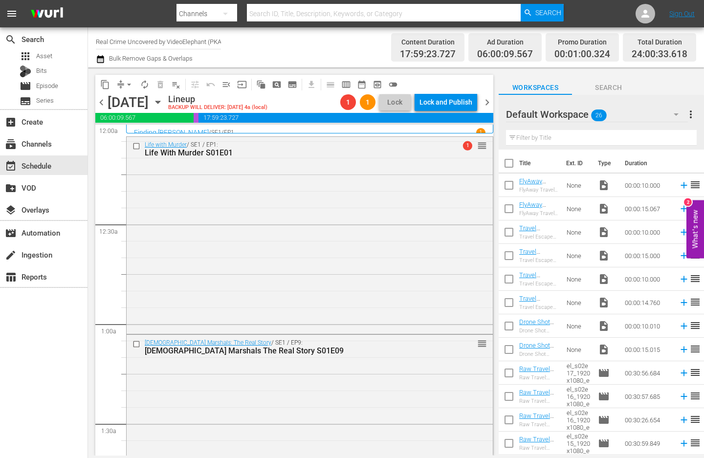
click at [100, 105] on span "chevron_left" at bounding box center [101, 102] width 12 height 12
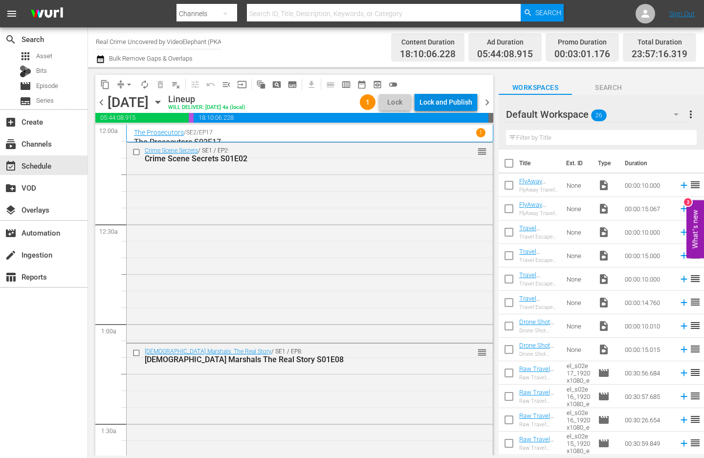
click at [438, 102] on div "Lock and Publish" at bounding box center [446, 102] width 53 height 18
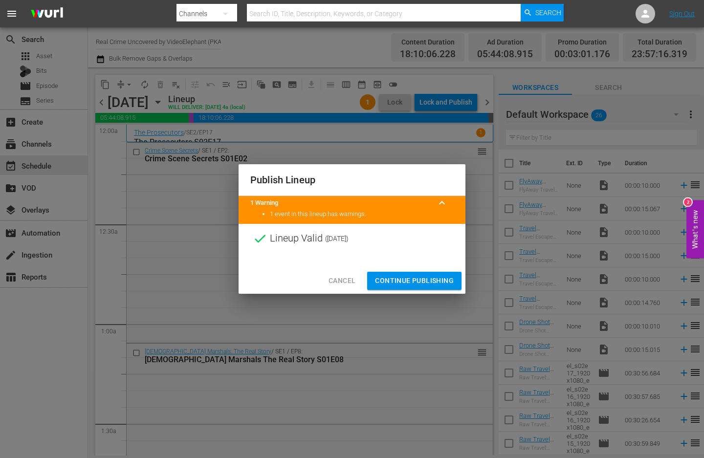
click at [399, 282] on span "Continue Publishing" at bounding box center [414, 281] width 79 height 12
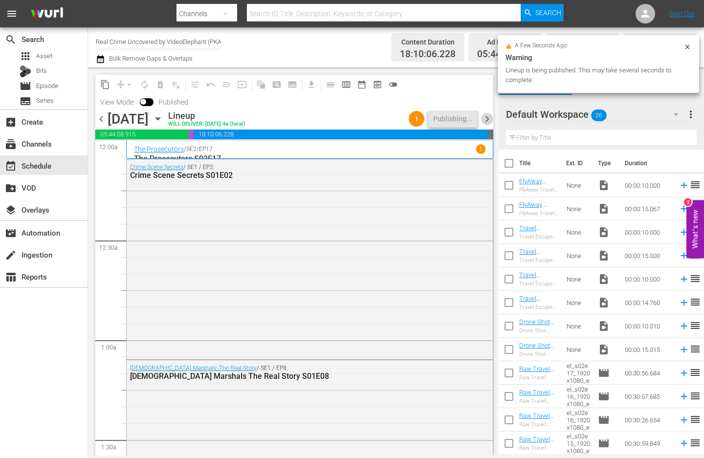
click at [484, 120] on span "chevron_right" at bounding box center [487, 119] width 12 height 12
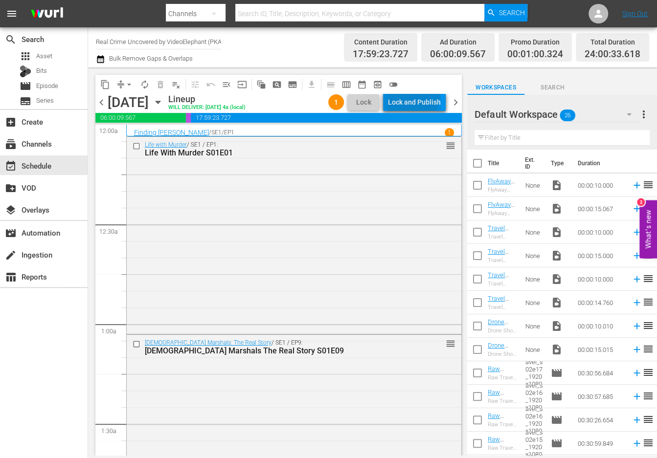
click at [413, 96] on div "Lock and Publish" at bounding box center [414, 102] width 53 height 18
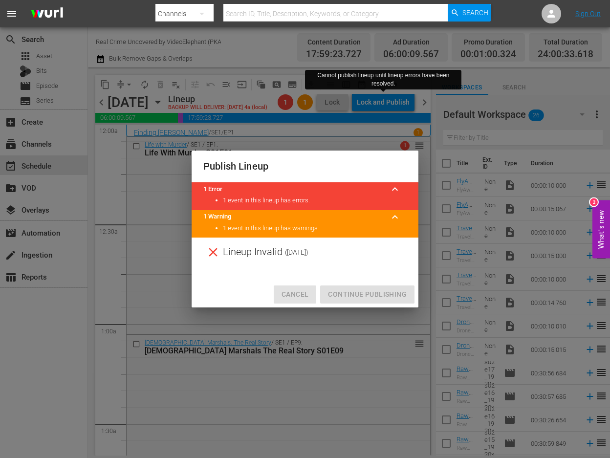
click at [298, 293] on span "Cancel" at bounding box center [295, 295] width 27 height 12
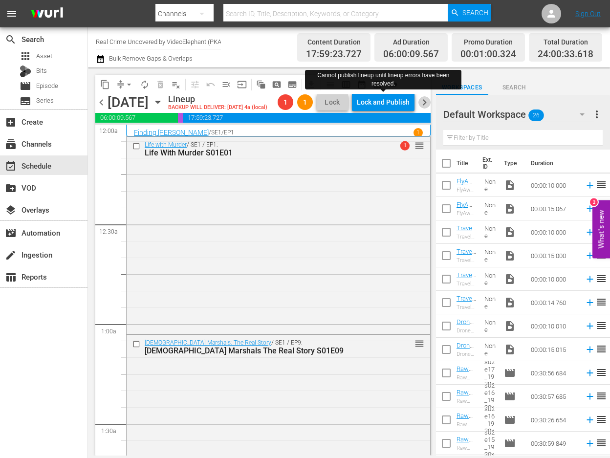
click at [424, 105] on span "chevron_right" at bounding box center [425, 102] width 12 height 12
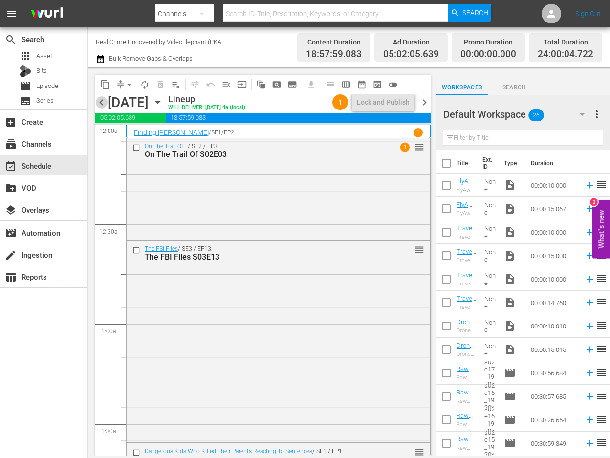
click at [102, 102] on span "chevron_left" at bounding box center [101, 102] width 12 height 12
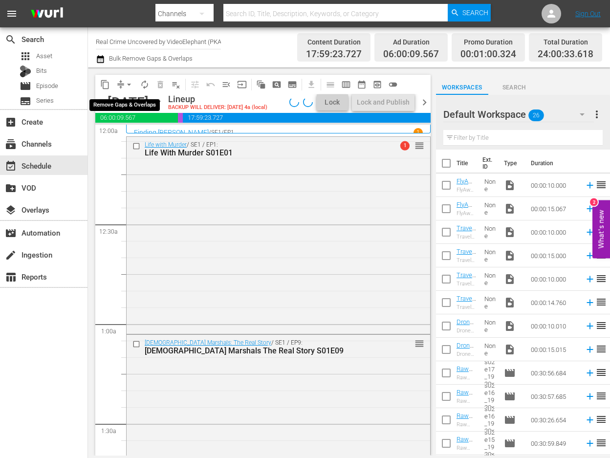
click at [130, 84] on span "arrow_drop_down" at bounding box center [129, 85] width 10 height 10
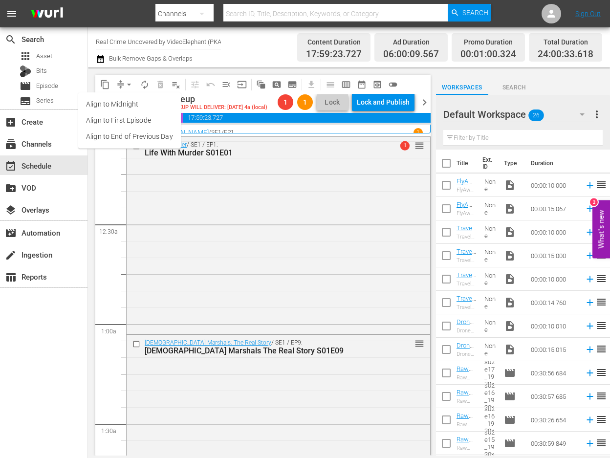
click at [151, 137] on li "Align to End of Previous Day" at bounding box center [129, 137] width 103 height 16
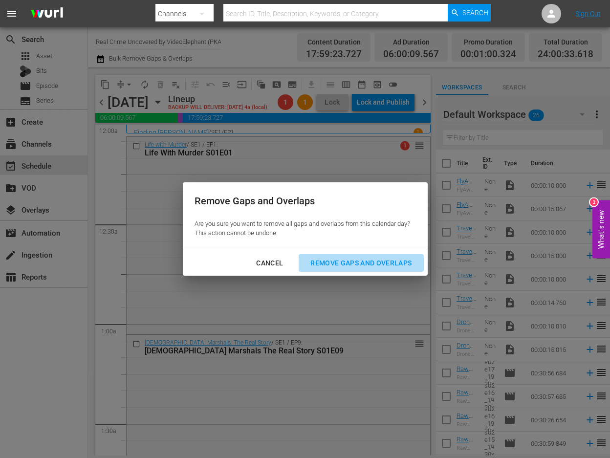
click at [371, 261] on div "Remove Gaps and Overlaps" at bounding box center [361, 263] width 117 height 12
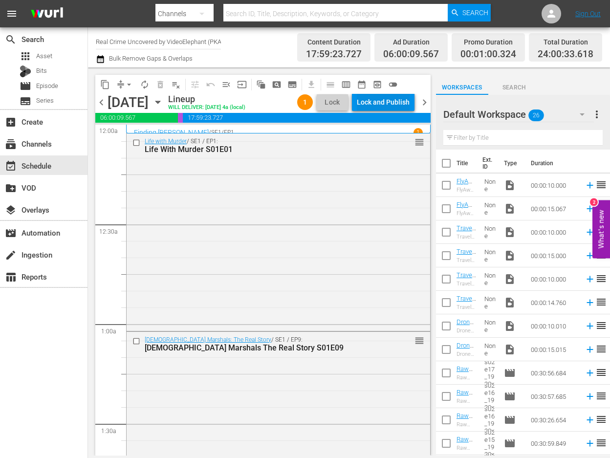
click at [396, 97] on div "Lock and Publish" at bounding box center [383, 102] width 53 height 18
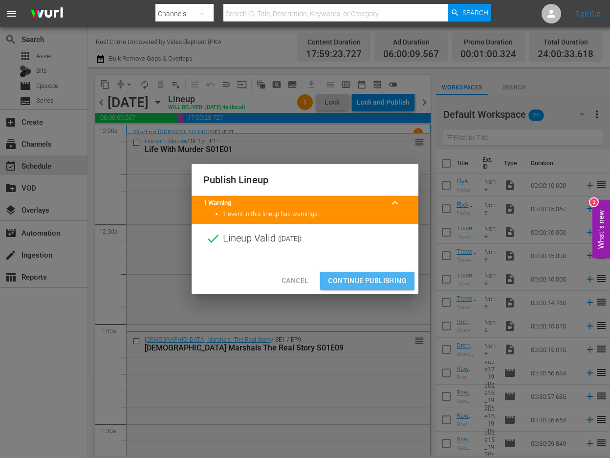
click at [374, 280] on span "Continue Publishing" at bounding box center [367, 281] width 79 height 12
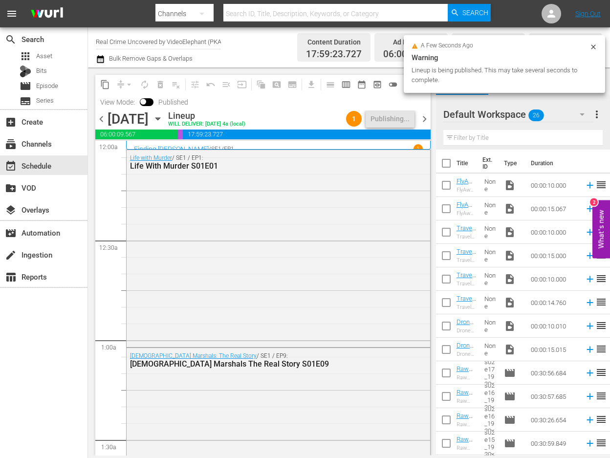
click at [426, 117] on span "chevron_right" at bounding box center [425, 119] width 12 height 12
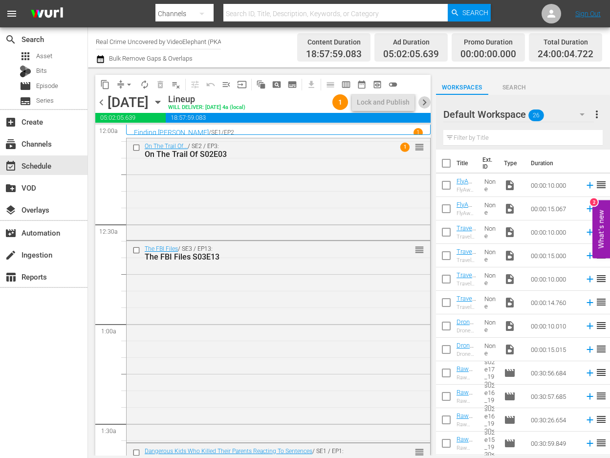
click at [424, 101] on span "chevron_right" at bounding box center [425, 102] width 12 height 12
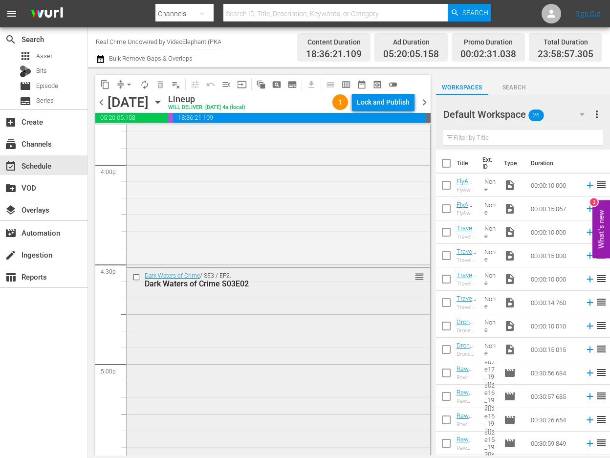
scroll to position [3362, 0]
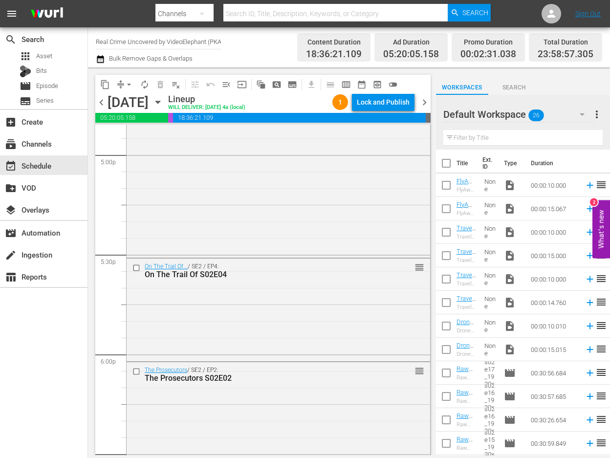
click at [99, 61] on icon "button" at bounding box center [100, 59] width 9 height 12
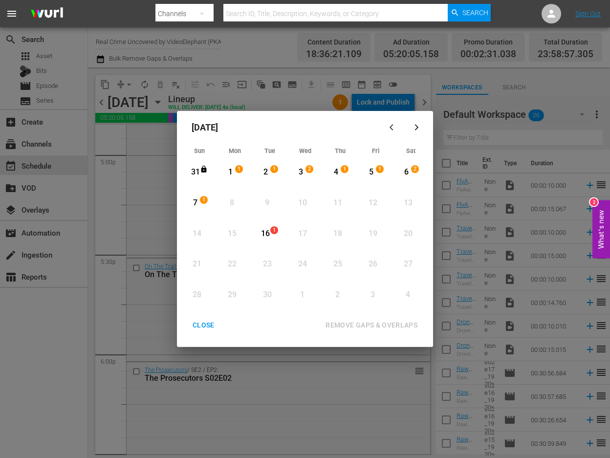
click at [391, 125] on icon "button" at bounding box center [393, 127] width 7 height 7
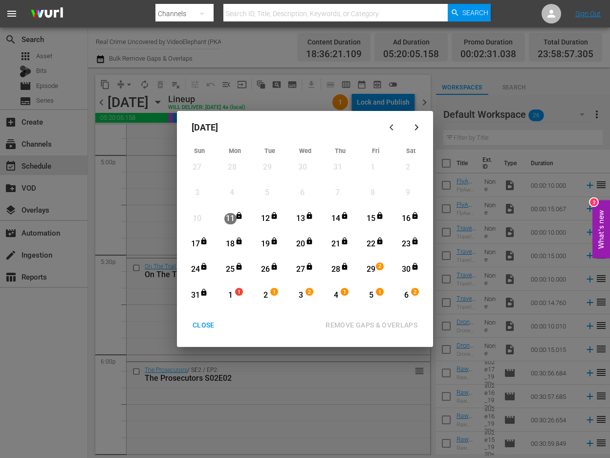
click at [208, 327] on div "CLOSE" at bounding box center [204, 325] width 38 height 12
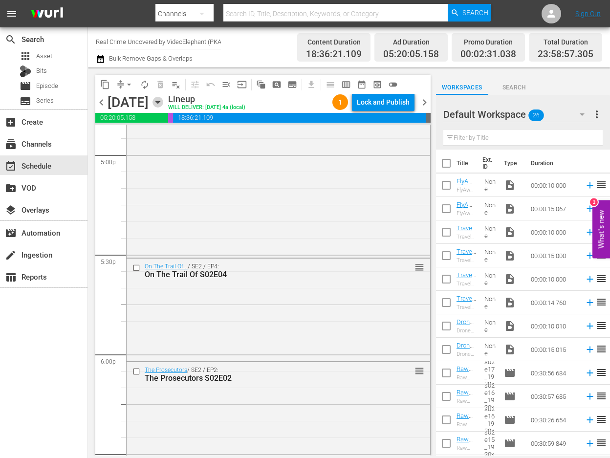
click at [163, 101] on icon "button" at bounding box center [158, 102] width 11 height 11
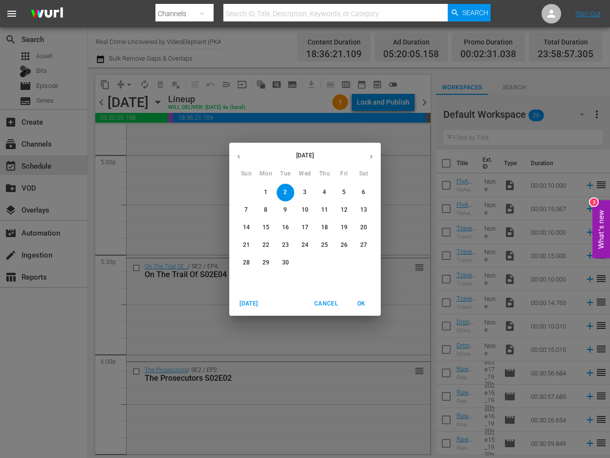
click at [241, 153] on icon "button" at bounding box center [238, 156] width 7 height 7
click at [339, 262] on span "29" at bounding box center [344, 263] width 18 height 8
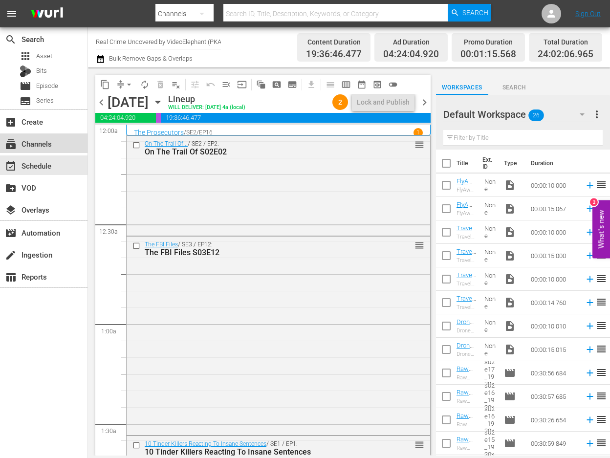
click at [36, 143] on div "subscriptions Channels" at bounding box center [27, 142] width 55 height 9
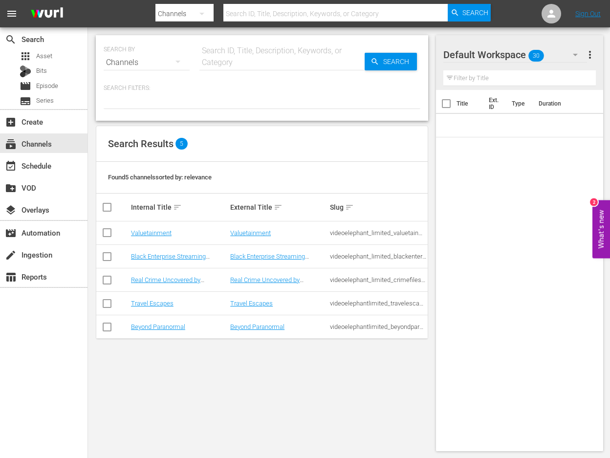
click at [105, 301] on input "checkbox" at bounding box center [107, 306] width 12 height 12
checkbox input "true"
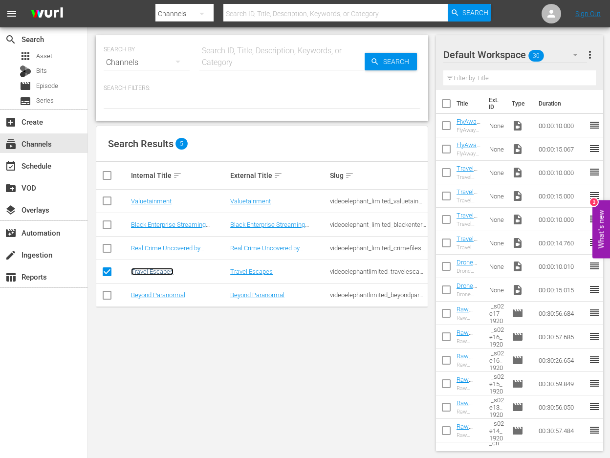
click at [148, 271] on link "Travel Escapes" at bounding box center [152, 271] width 43 height 7
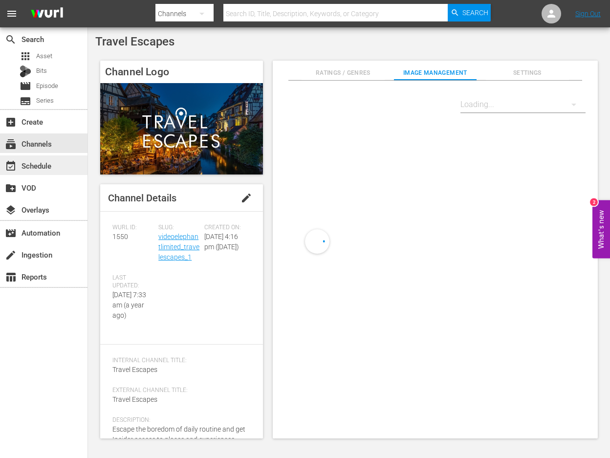
click at [45, 165] on div "event_available Schedule" at bounding box center [27, 164] width 55 height 9
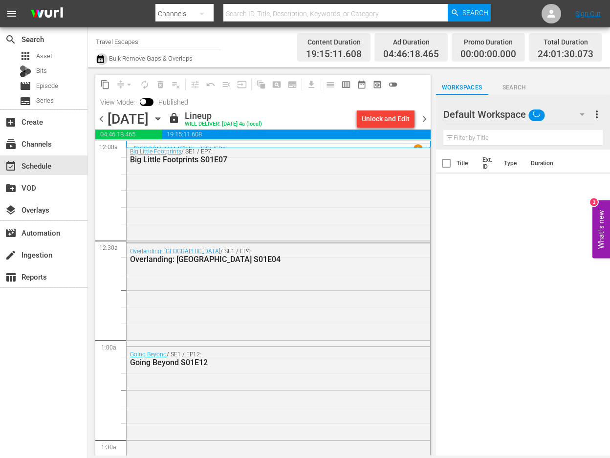
click at [97, 62] on icon "button" at bounding box center [100, 59] width 7 height 8
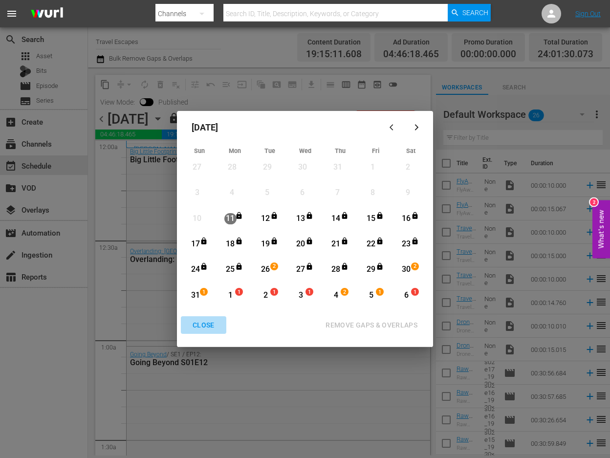
click at [191, 322] on div "CLOSE" at bounding box center [204, 325] width 38 height 12
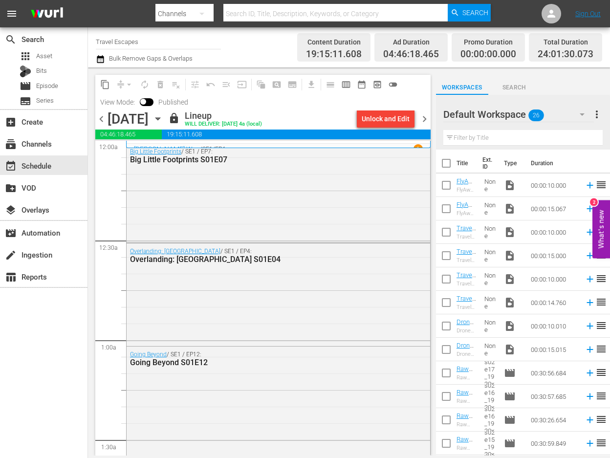
click at [163, 118] on icon "button" at bounding box center [158, 118] width 11 height 11
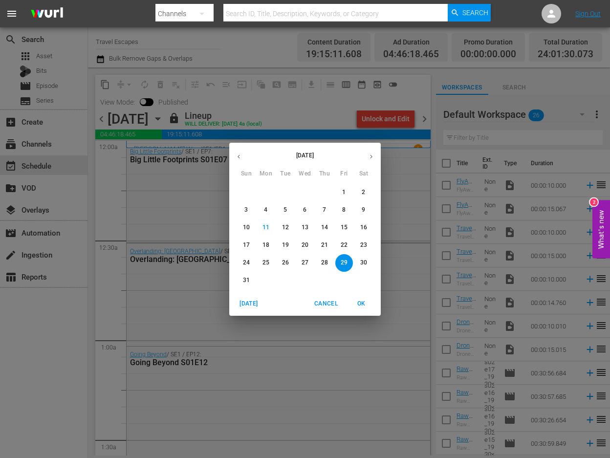
click at [288, 261] on p "26" at bounding box center [285, 263] width 7 height 8
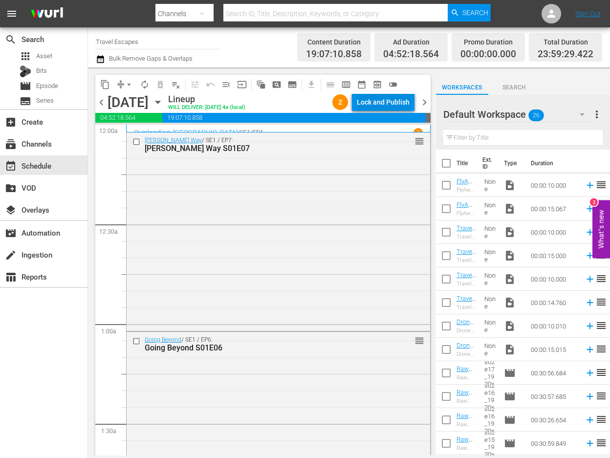
click at [386, 101] on div "Lock and Publish" at bounding box center [383, 102] width 53 height 18
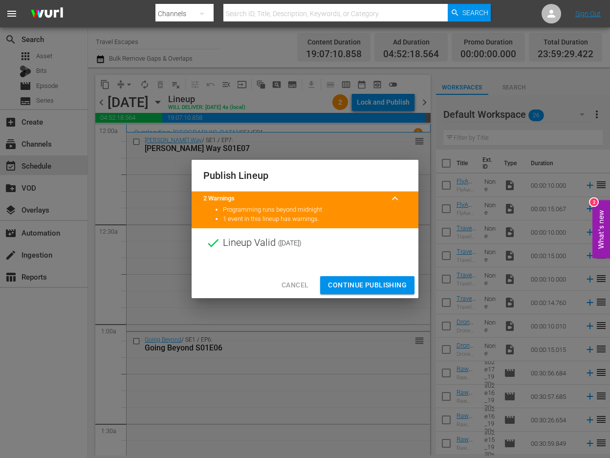
click at [364, 281] on span "Continue Publishing" at bounding box center [367, 285] width 79 height 12
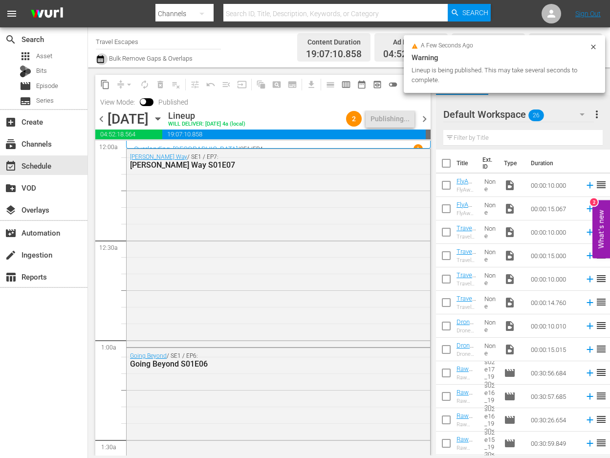
click at [99, 58] on icon "button" at bounding box center [100, 59] width 7 height 8
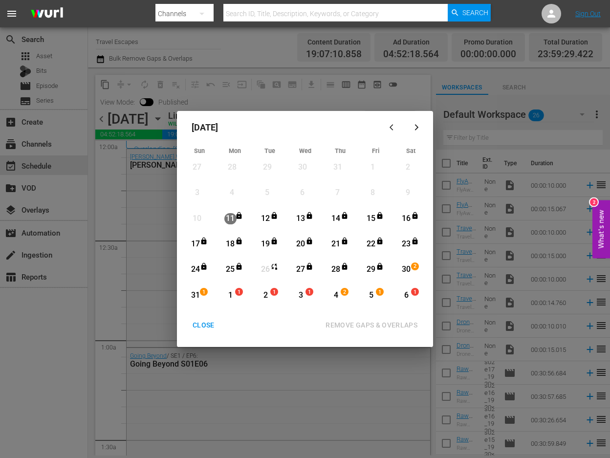
click at [199, 322] on div "CLOSE" at bounding box center [204, 325] width 38 height 12
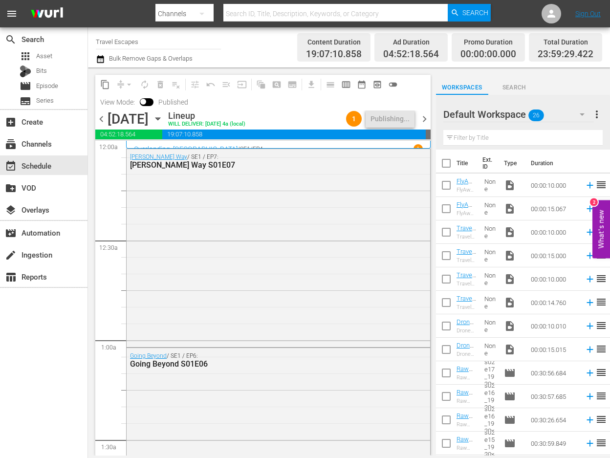
click at [163, 120] on icon "button" at bounding box center [158, 118] width 11 height 11
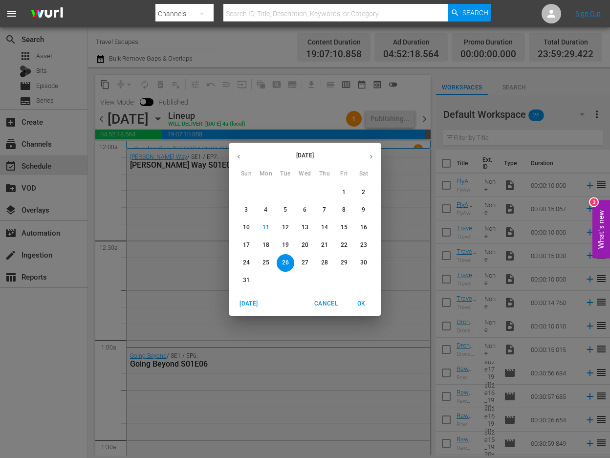
click at [367, 261] on span "30" at bounding box center [364, 263] width 18 height 8
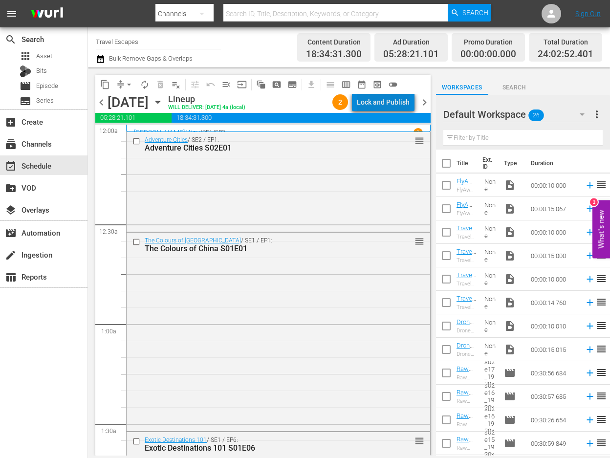
click at [399, 98] on div "Lock and Publish" at bounding box center [383, 102] width 53 height 18
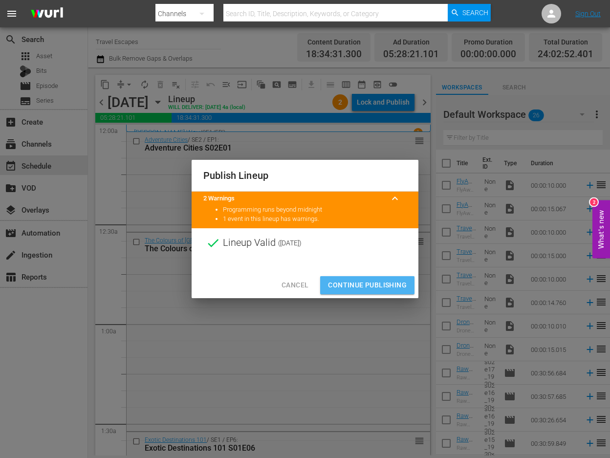
click at [368, 283] on span "Continue Publishing" at bounding box center [367, 285] width 79 height 12
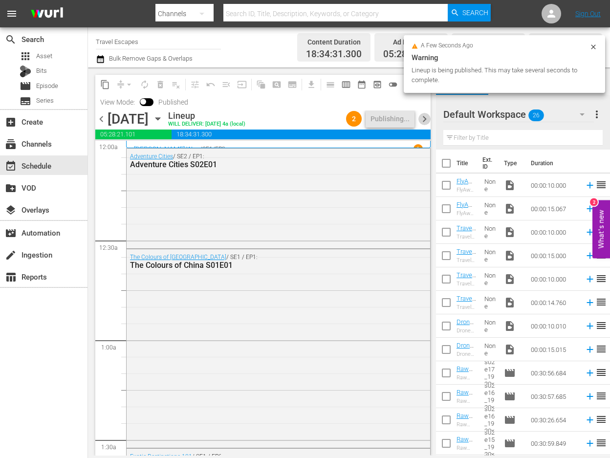
click at [423, 121] on span "chevron_right" at bounding box center [425, 119] width 12 height 12
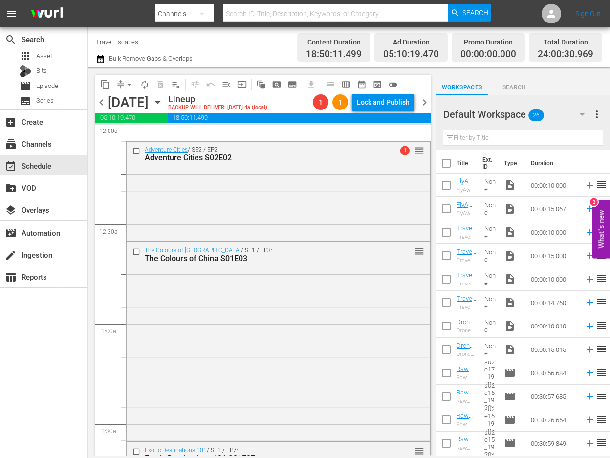
click at [99, 100] on span "chevron_left" at bounding box center [101, 102] width 12 height 12
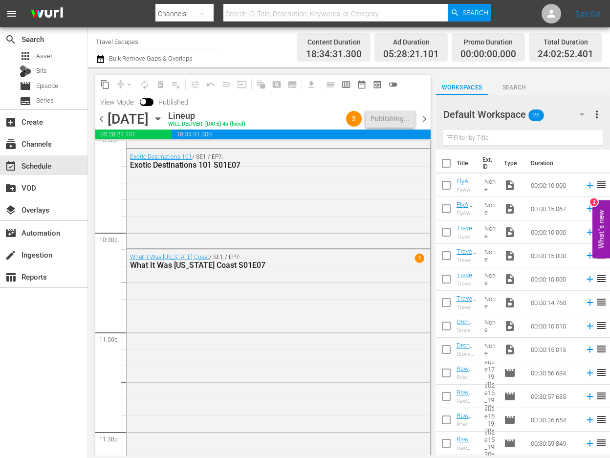
scroll to position [4490, 0]
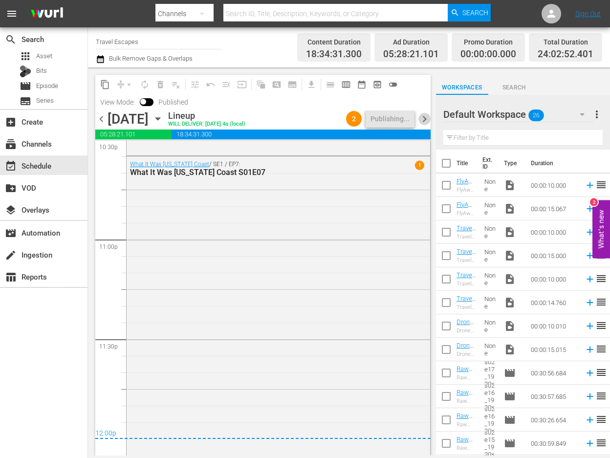
click at [424, 120] on span "chevron_right" at bounding box center [425, 119] width 12 height 12
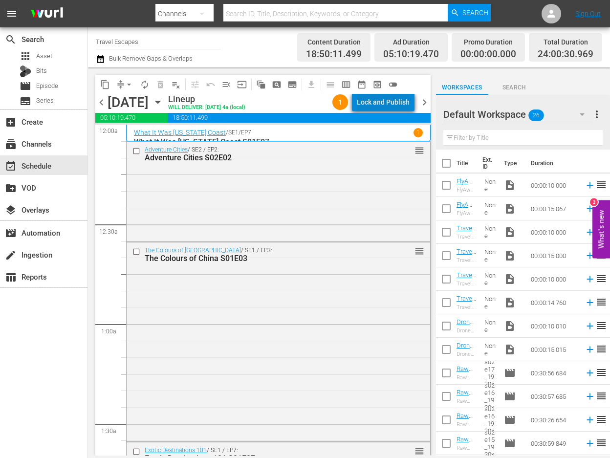
click at [394, 104] on div "Lock and Publish" at bounding box center [383, 102] width 53 height 18
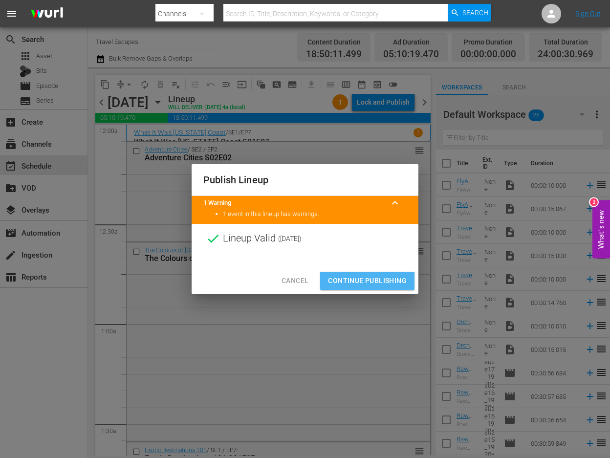
click at [363, 282] on span "Continue Publishing" at bounding box center [367, 281] width 79 height 12
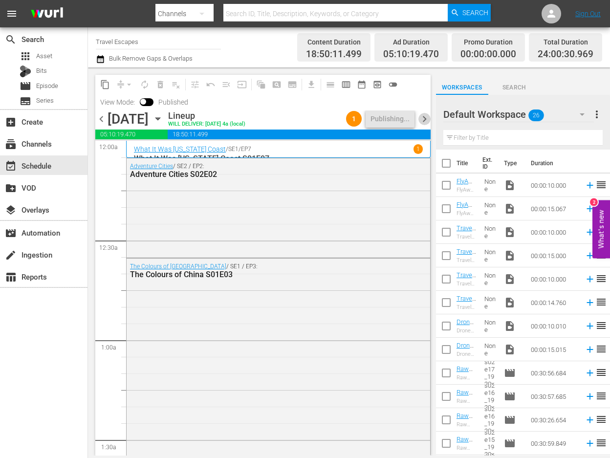
click at [422, 120] on span "chevron_right" at bounding box center [425, 119] width 12 height 12
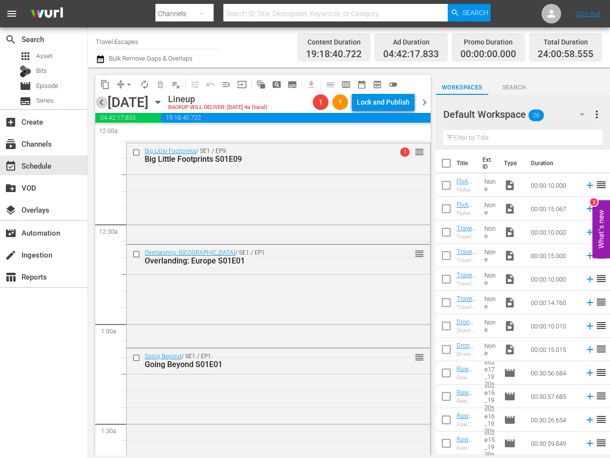
click at [102, 105] on span "chevron_left" at bounding box center [101, 102] width 12 height 12
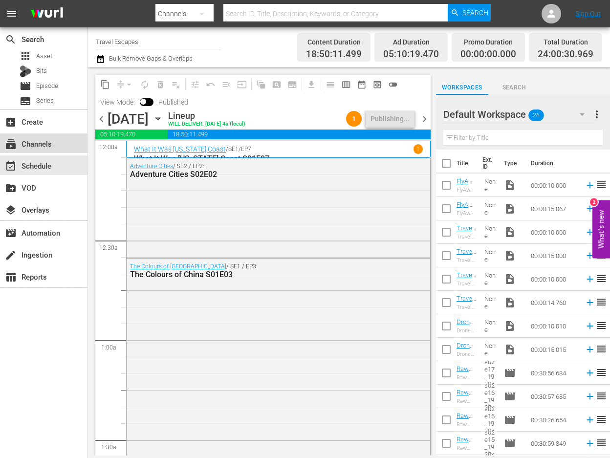
click at [51, 147] on div "subscriptions Channels" at bounding box center [27, 142] width 55 height 9
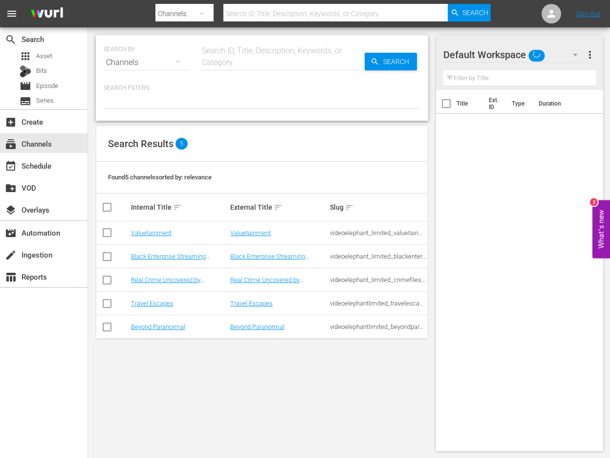
click at [105, 326] on input "checkbox" at bounding box center [107, 329] width 12 height 12
checkbox input "true"
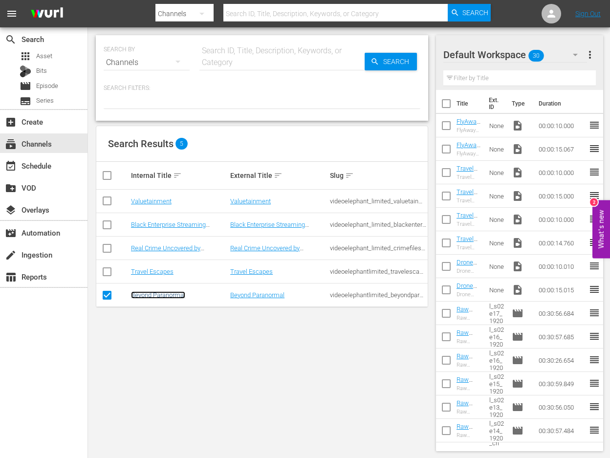
click at [148, 297] on link "Beyond Paranormal" at bounding box center [158, 294] width 54 height 7
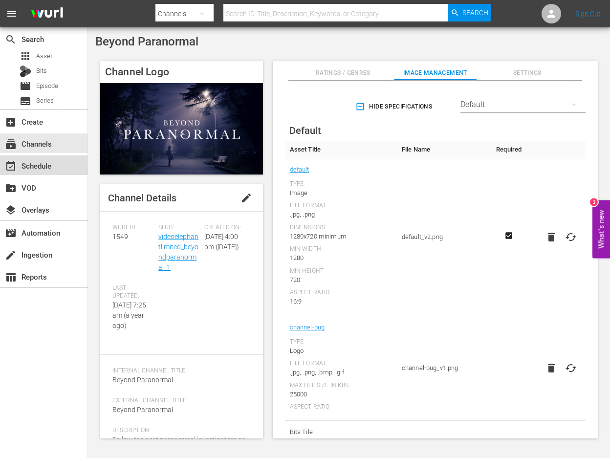
click at [28, 163] on div "event_available Schedule" at bounding box center [27, 164] width 55 height 9
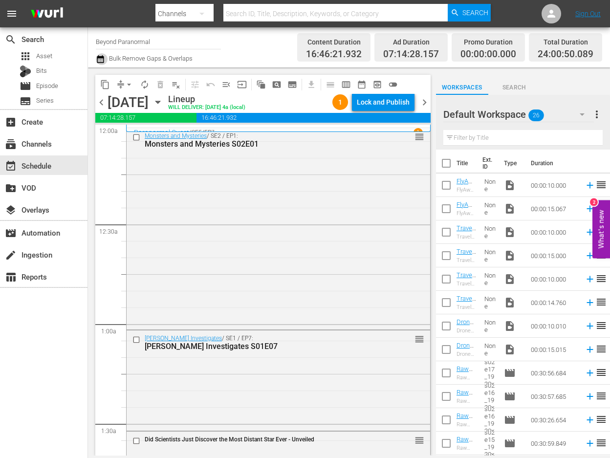
click at [104, 59] on icon "button" at bounding box center [100, 59] width 9 height 12
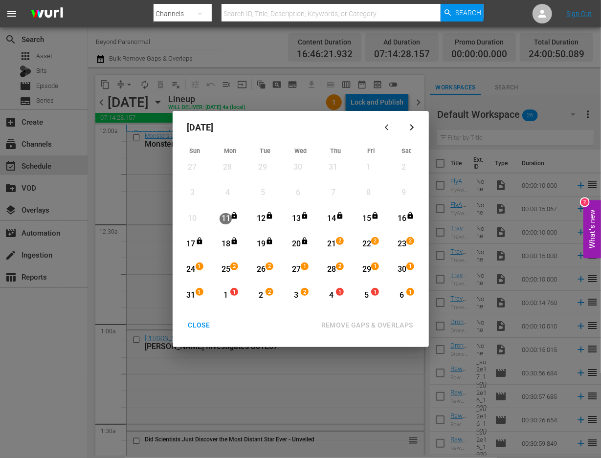
click at [203, 325] on div "CLOSE" at bounding box center [199, 325] width 38 height 12
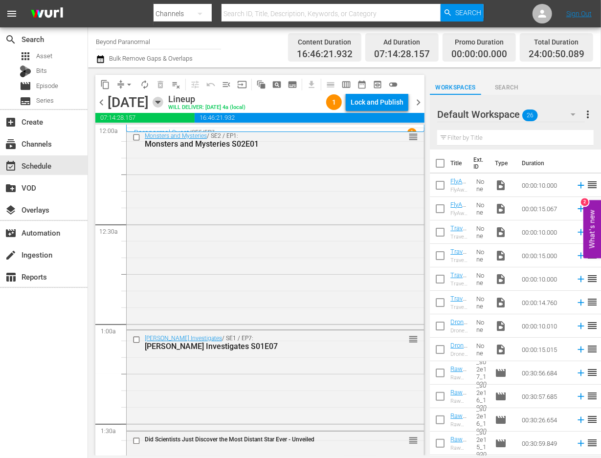
click at [163, 103] on icon "button" at bounding box center [158, 102] width 11 height 11
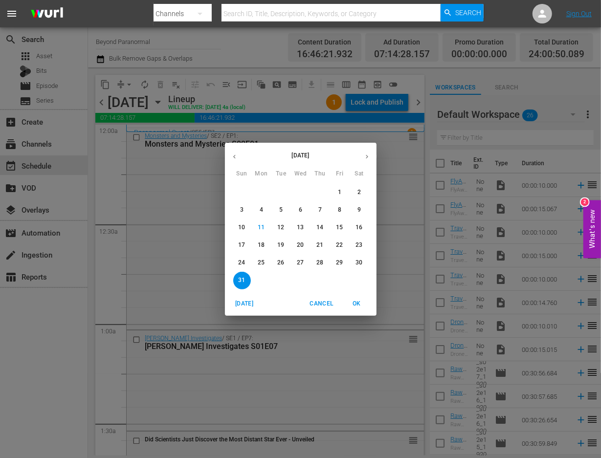
click at [316, 247] on span "21" at bounding box center [321, 245] width 18 height 8
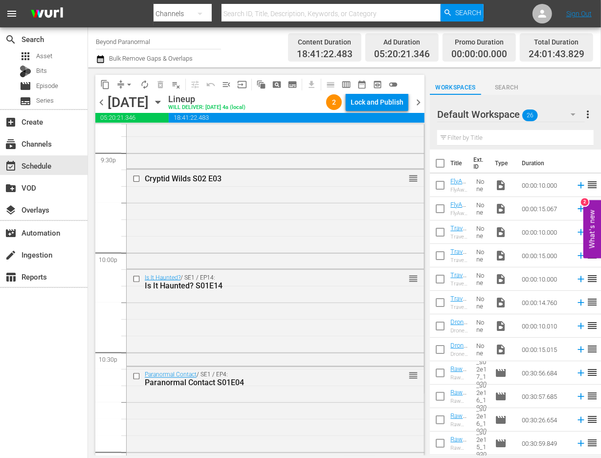
scroll to position [4474, 0]
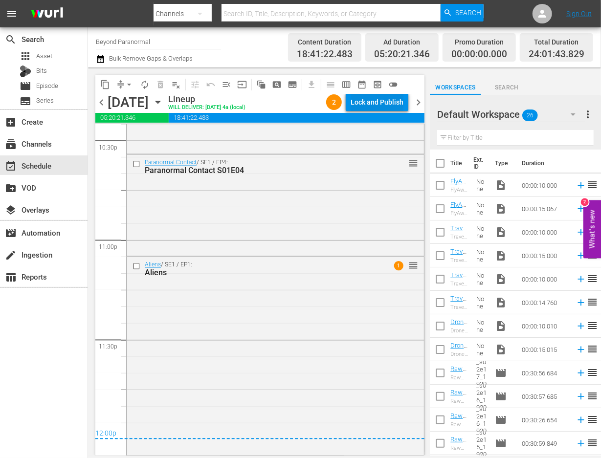
click at [381, 104] on div "Lock and Publish" at bounding box center [377, 102] width 53 height 18
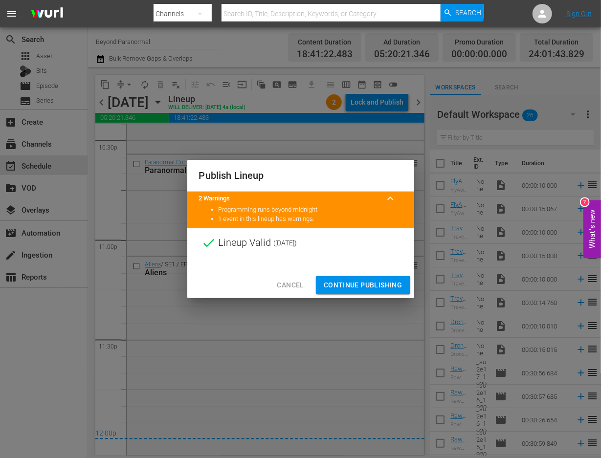
click at [387, 287] on span "Continue Publishing" at bounding box center [363, 285] width 79 height 12
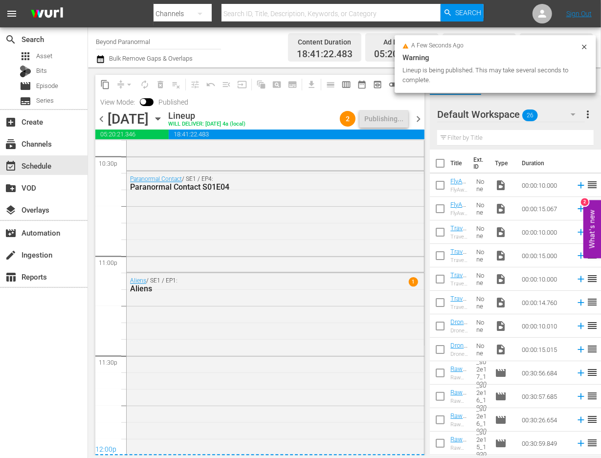
click at [418, 121] on span "chevron_right" at bounding box center [418, 119] width 12 height 12
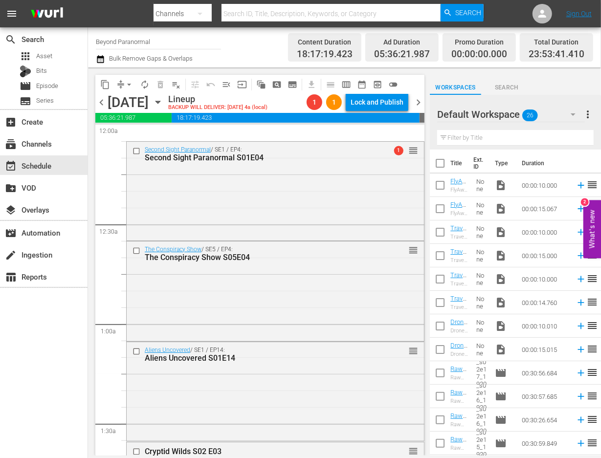
click at [104, 103] on span "chevron_left" at bounding box center [101, 102] width 12 height 12
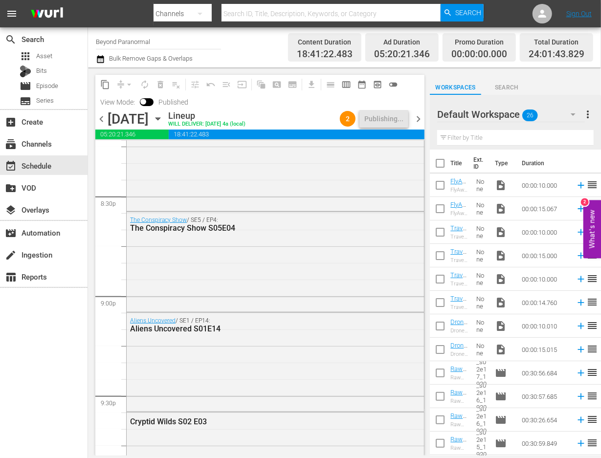
scroll to position [4490, 0]
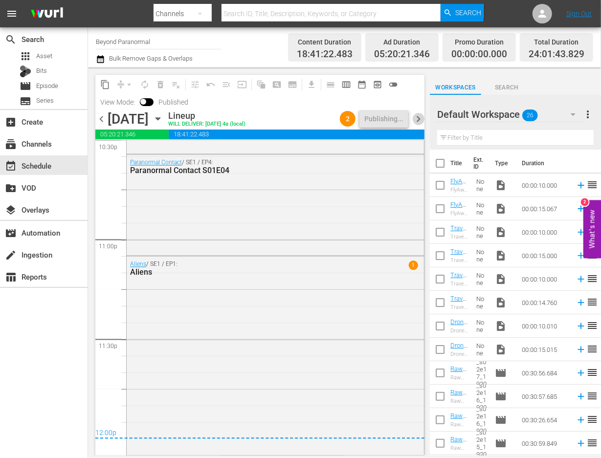
click at [422, 123] on span "chevron_right" at bounding box center [418, 119] width 12 height 12
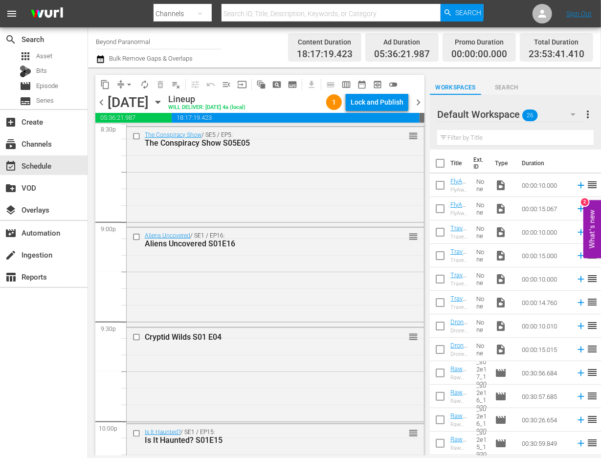
scroll to position [4457, 0]
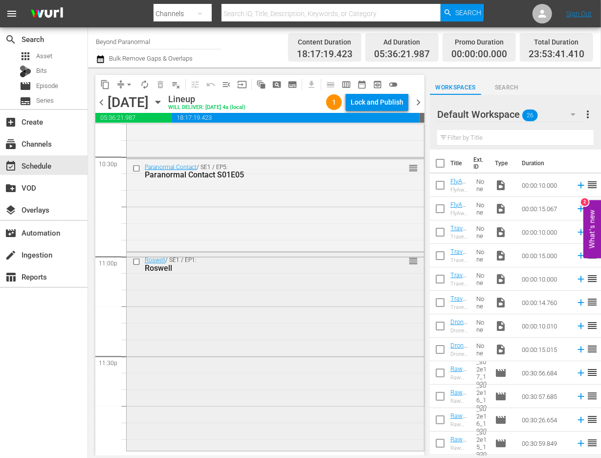
click at [260, 329] on div "Roswell / SE1 / EP1: Roswell reorder" at bounding box center [275, 351] width 297 height 196
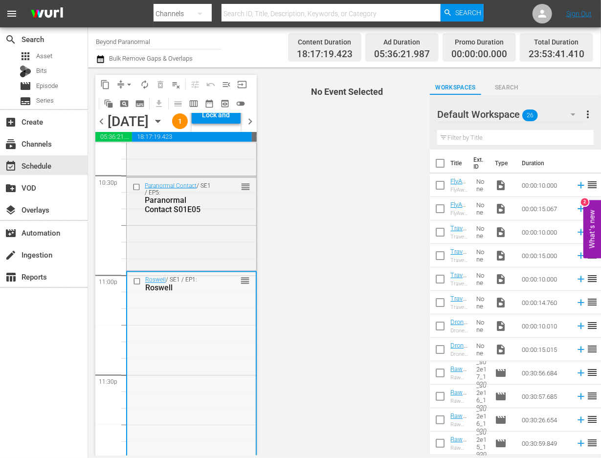
click at [221, 346] on div "Roswell / SE1 / EP1: Roswell reorder" at bounding box center [191, 370] width 129 height 196
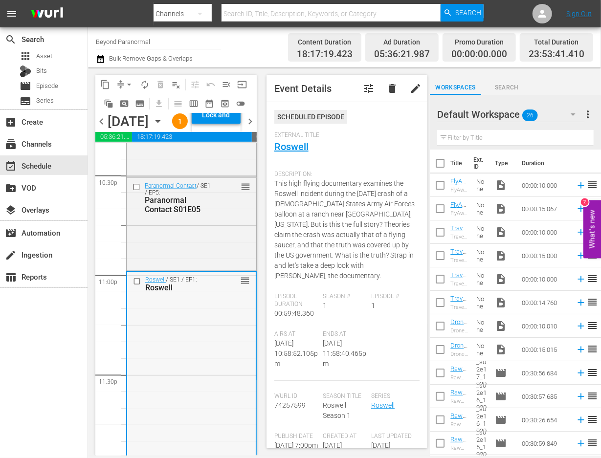
click at [222, 352] on div "Roswell / SE1 / EP1: Roswell reorder" at bounding box center [191, 370] width 129 height 196
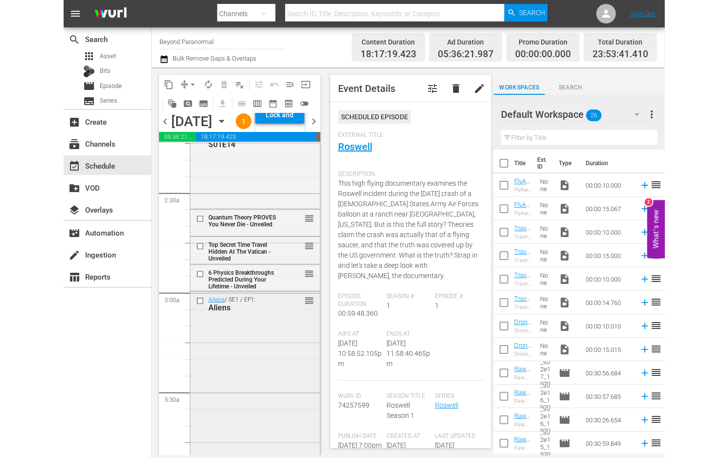
scroll to position [450, 0]
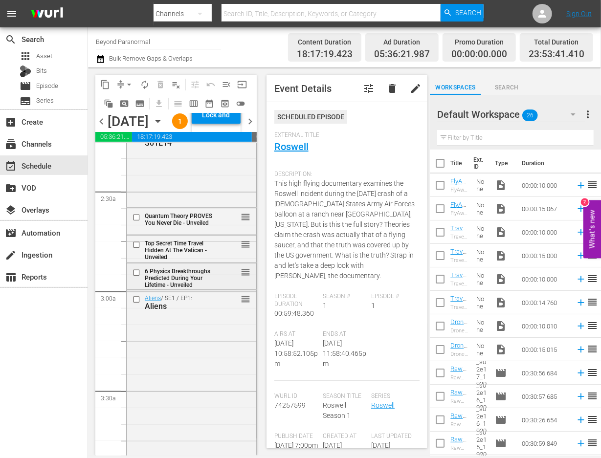
click at [216, 277] on div "reorder" at bounding box center [232, 272] width 37 height 10
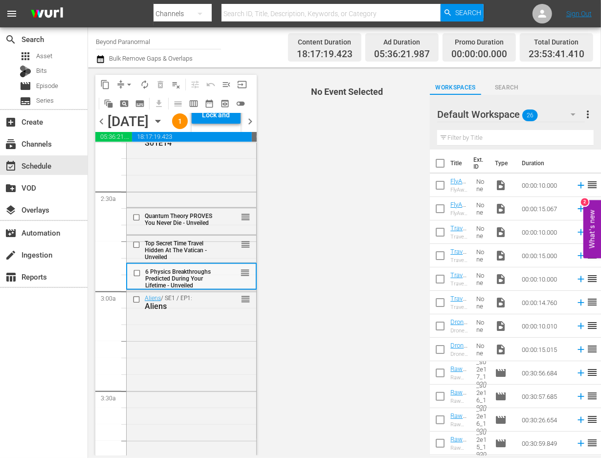
click at [215, 292] on div "6 Physics Breakthroughs Predicted During Your Lifetime - Unveiled reorder" at bounding box center [191, 278] width 129 height 28
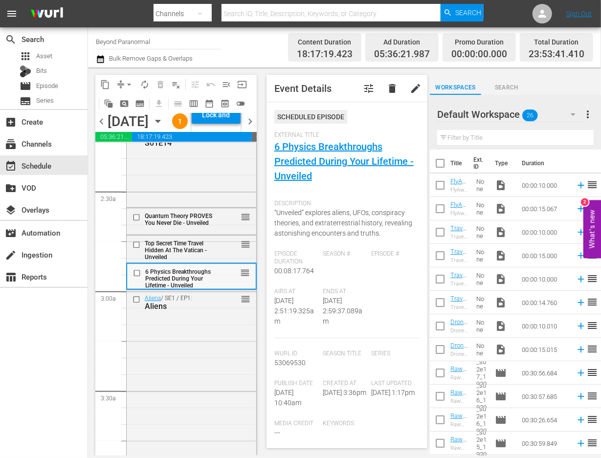
click at [215, 292] on div "6 Physics Breakthroughs Predicted During Your Lifetime - Unveiled reorder" at bounding box center [191, 278] width 129 height 28
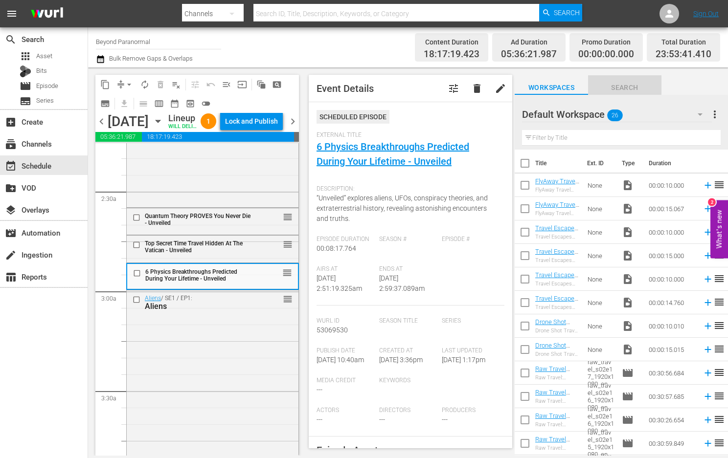
click at [618, 87] on span "Search" at bounding box center [624, 88] width 73 height 12
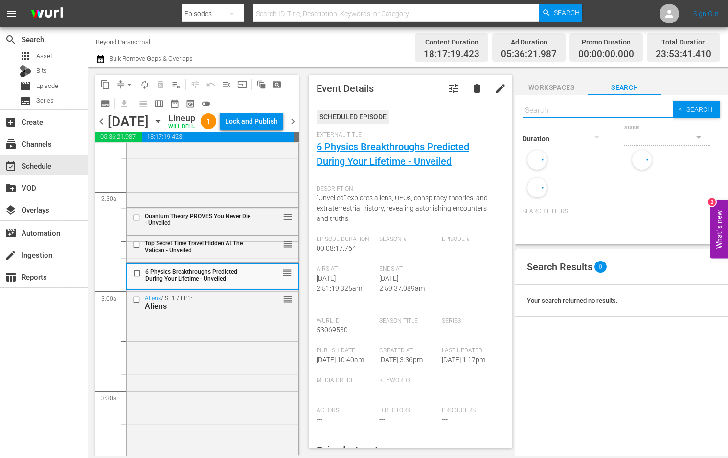
click at [602, 108] on input "text" at bounding box center [597, 110] width 150 height 23
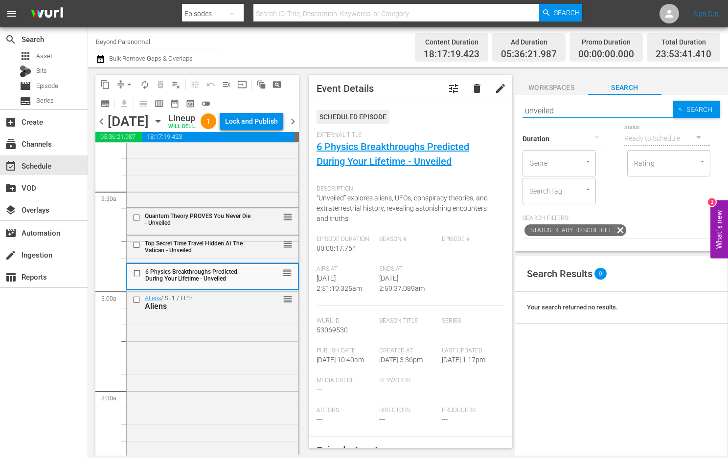
type input "unveiled"
click at [570, 137] on div at bounding box center [565, 138] width 86 height 27
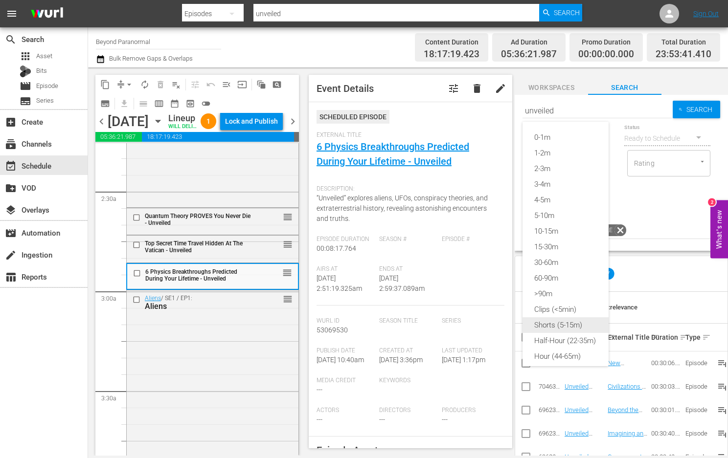
click at [550, 320] on div "Shorts (5-15m)" at bounding box center [565, 325] width 86 height 16
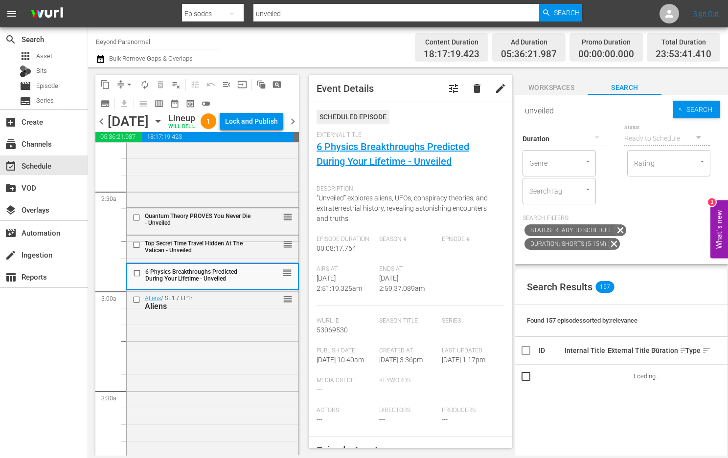
click at [704, 108] on span "Search" at bounding box center [701, 110] width 38 height 18
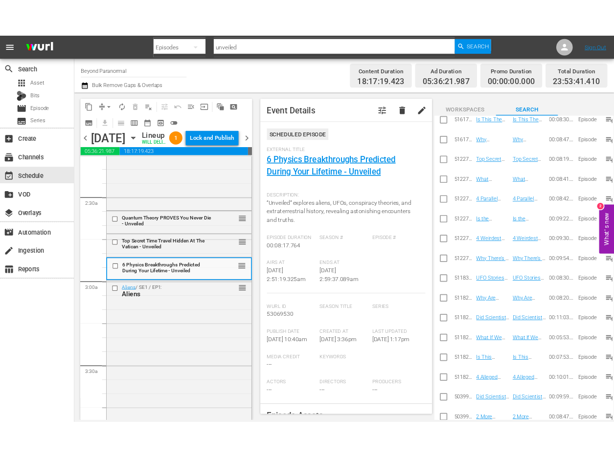
scroll to position [591, 0]
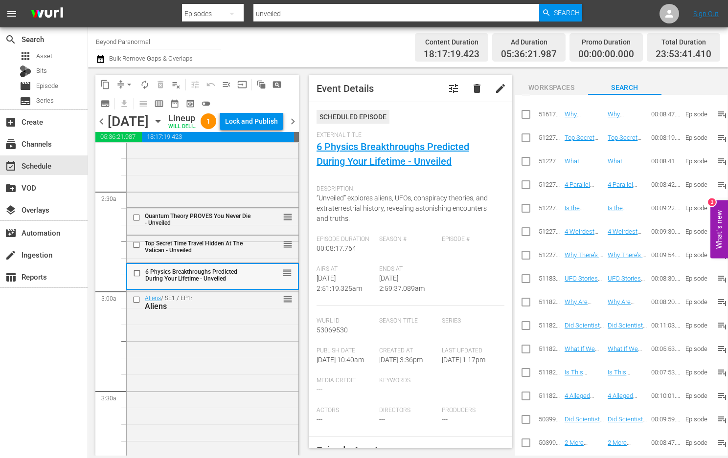
click at [138, 277] on input "checkbox" at bounding box center [138, 273] width 10 height 8
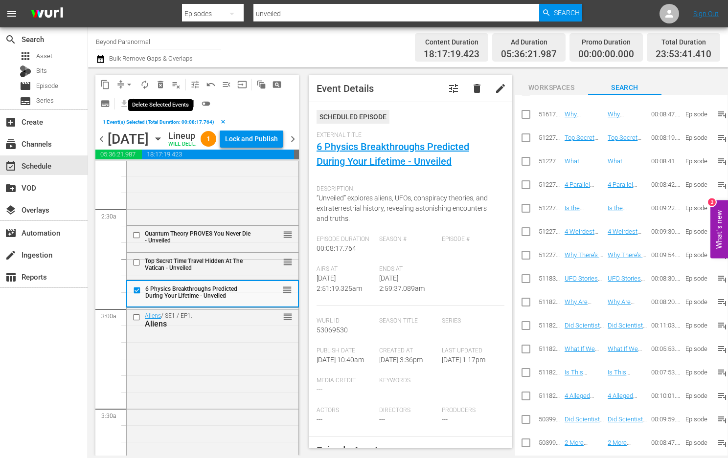
click at [160, 86] on span "delete_forever_outlined" at bounding box center [161, 85] width 10 height 10
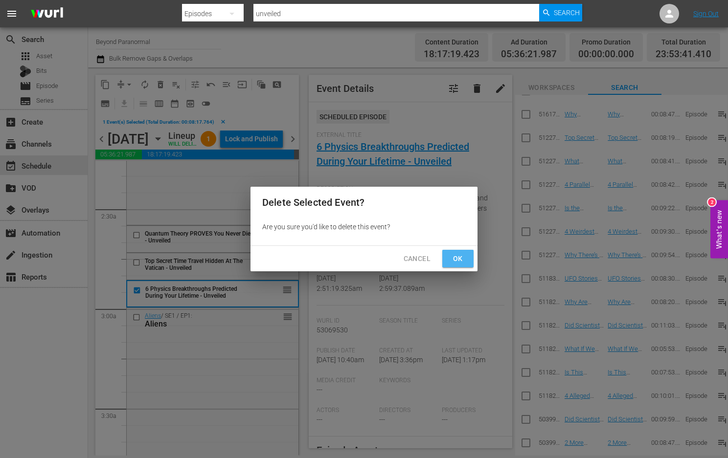
click at [463, 259] on span "Ok" at bounding box center [458, 259] width 16 height 12
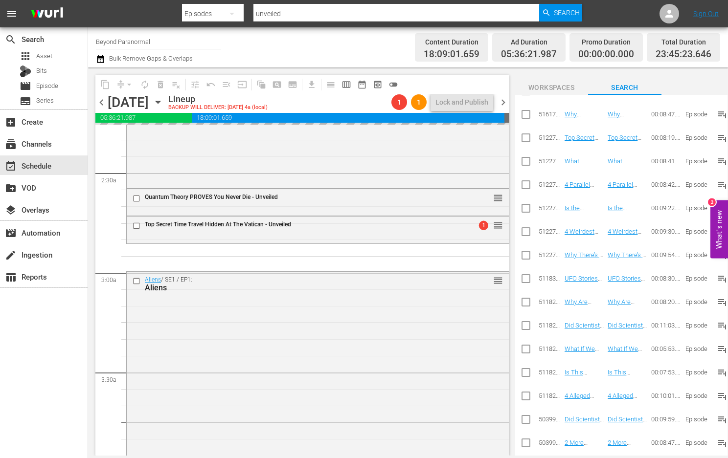
drag, startPoint x: 574, startPoint y: 395, endPoint x: 108, endPoint y: 0, distance: 610.0
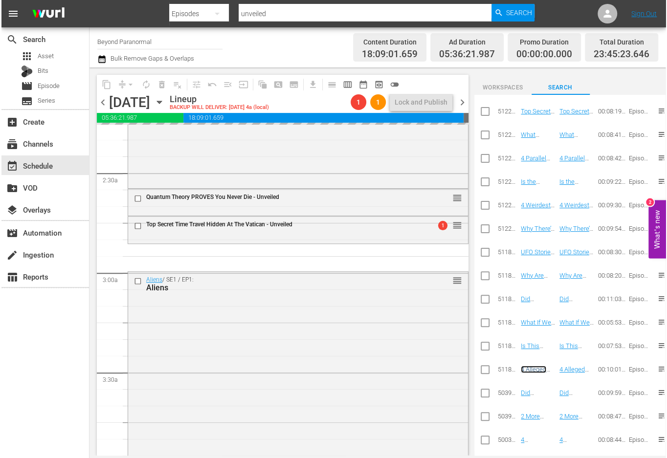
scroll to position [619, 0]
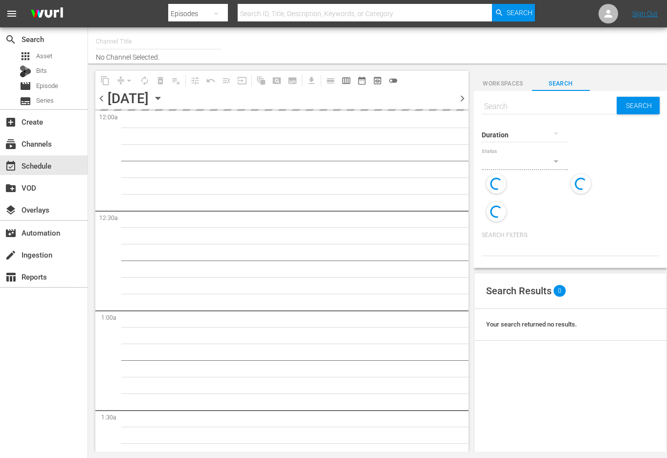
type input "Beyond Paranormal (1549)"
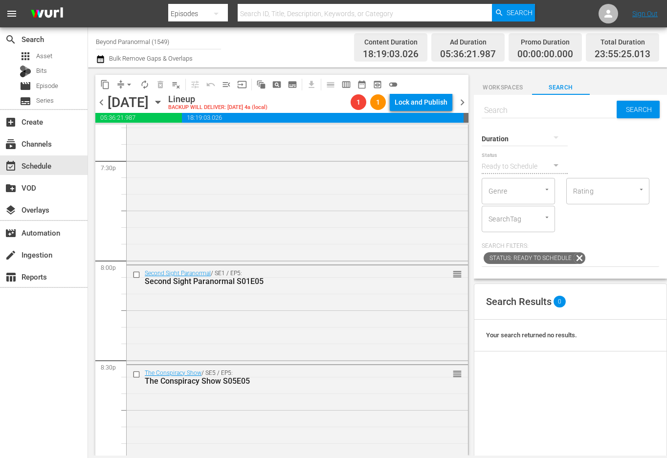
scroll to position [3850, 0]
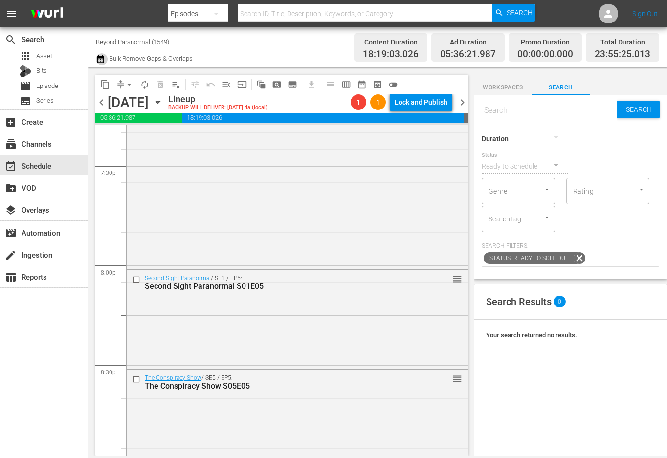
click at [103, 60] on icon "button" at bounding box center [100, 59] width 9 height 12
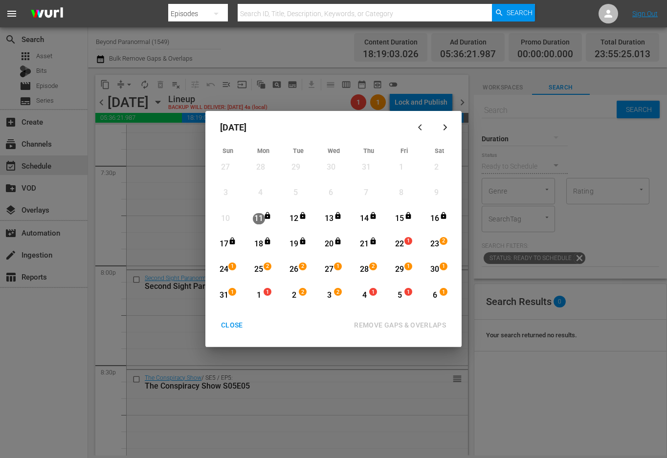
click at [236, 330] on div "CLOSE" at bounding box center [232, 325] width 38 height 12
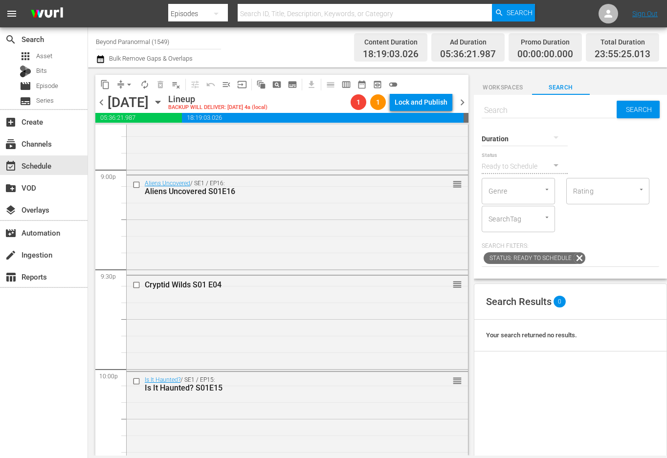
scroll to position [4457, 0]
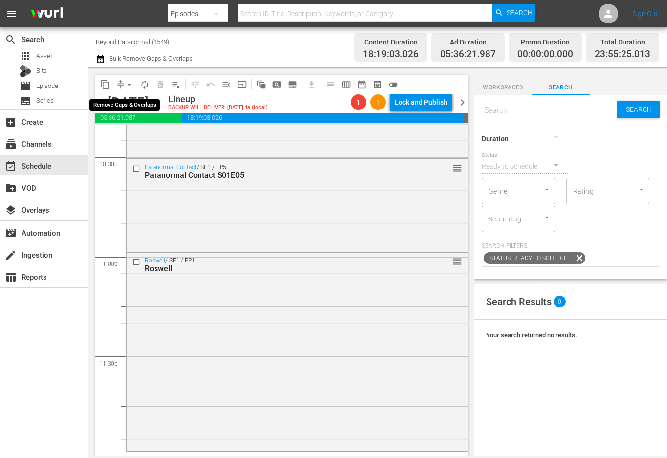
click at [126, 87] on span "arrow_drop_down" at bounding box center [129, 85] width 10 height 10
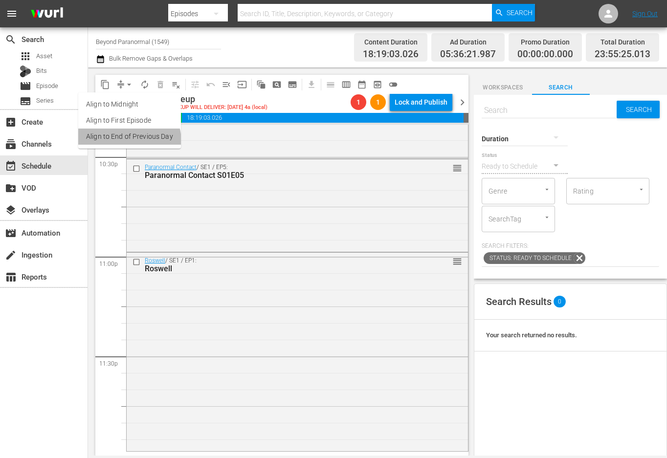
click at [128, 141] on li "Align to End of Previous Day" at bounding box center [129, 137] width 103 height 16
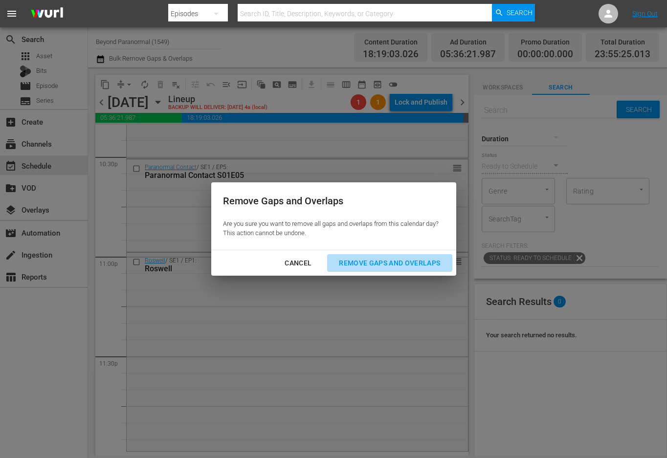
click at [375, 255] on button "Remove Gaps and Overlaps" at bounding box center [389, 263] width 125 height 18
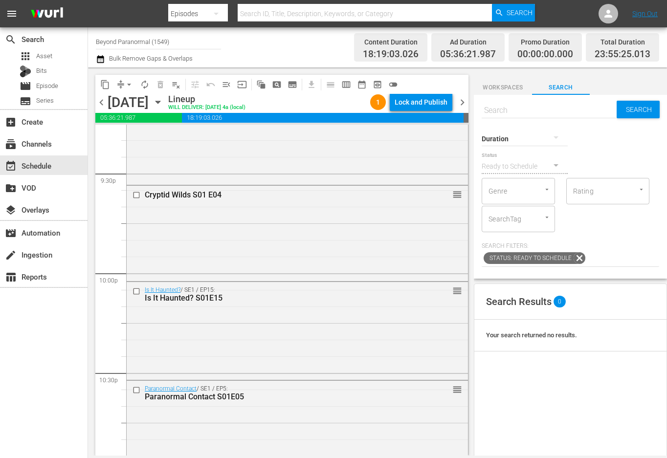
scroll to position [4458, 0]
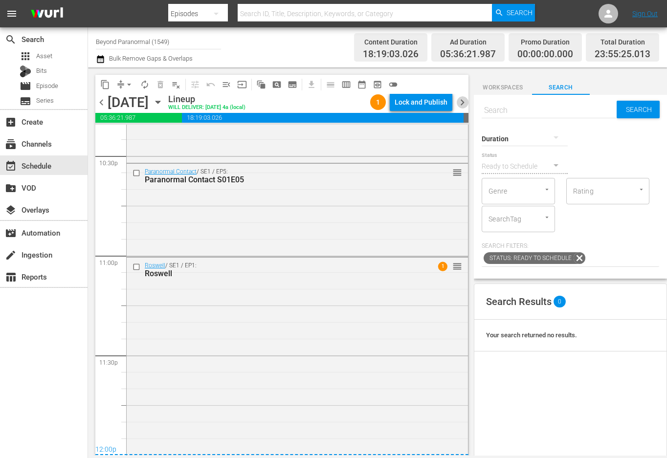
click at [464, 99] on span "chevron_right" at bounding box center [462, 102] width 12 height 12
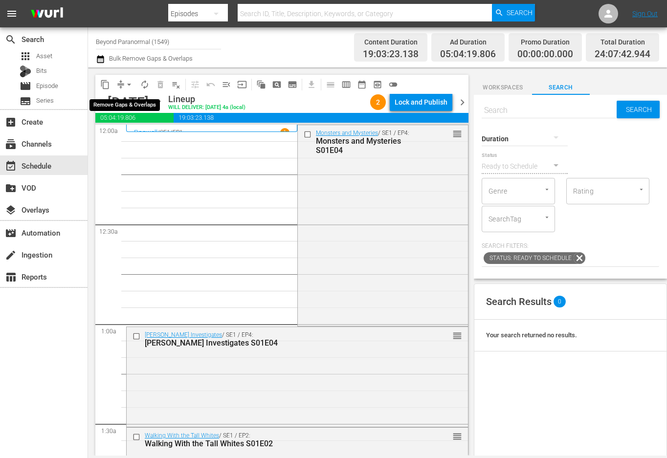
click at [133, 85] on span "arrow_drop_down" at bounding box center [129, 85] width 10 height 10
click at [134, 145] on ul "Align to Midnight Align to First Episode Align to End of Previous Day" at bounding box center [129, 120] width 103 height 56
click at [134, 136] on li "Align to End of Previous Day" at bounding box center [129, 137] width 103 height 16
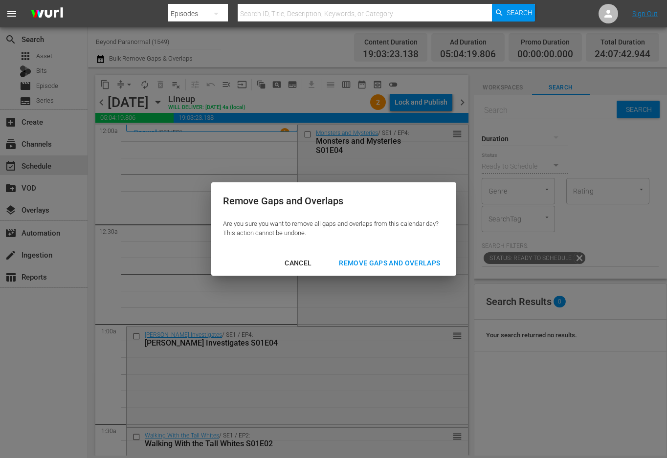
click at [438, 267] on div "Remove Gaps and Overlaps" at bounding box center [389, 263] width 117 height 12
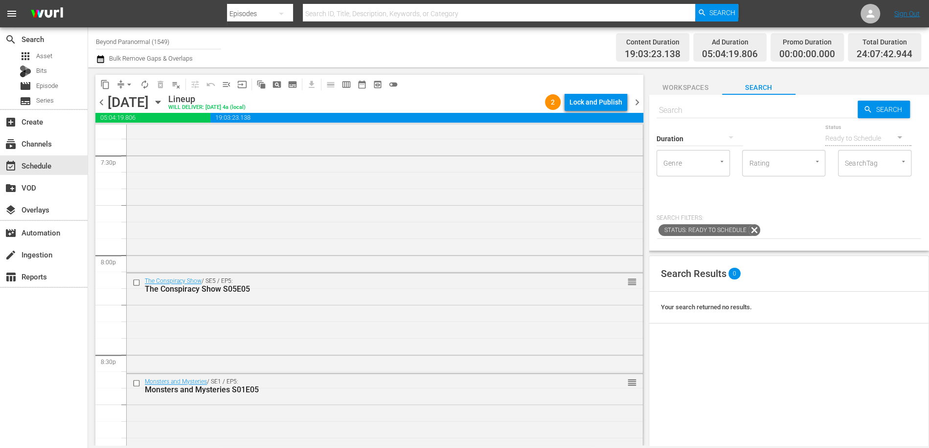
scroll to position [4493, 0]
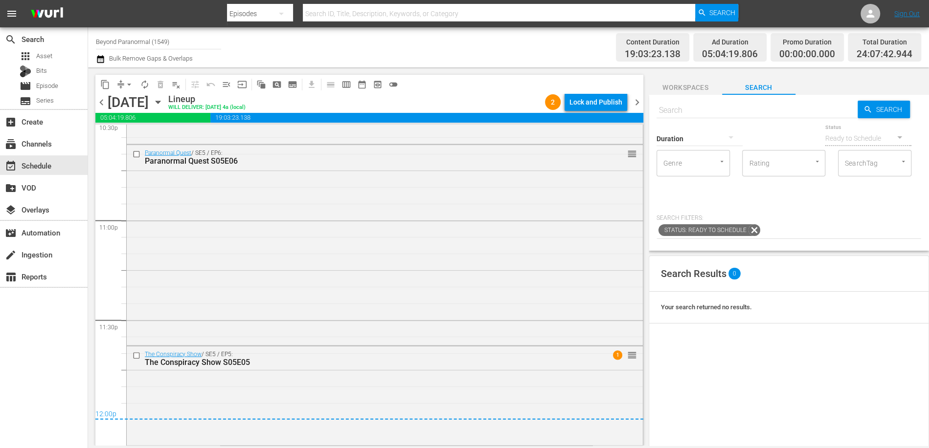
click at [590, 95] on div "Lock and Publish" at bounding box center [595, 102] width 53 height 18
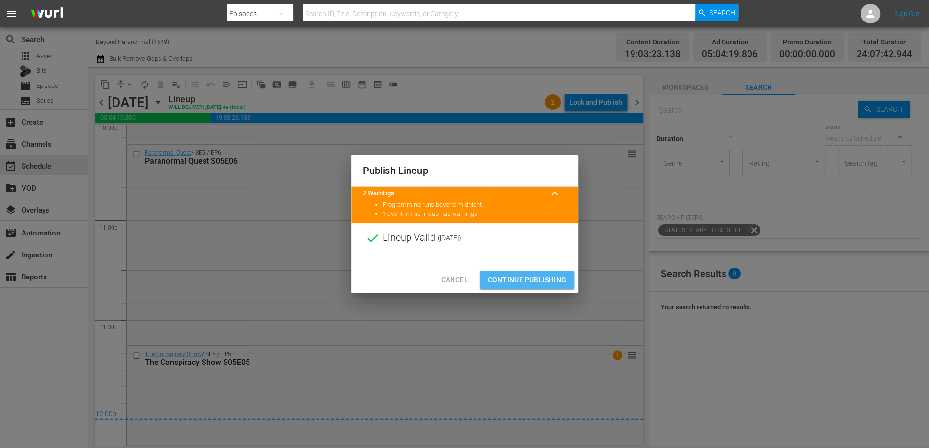
click at [519, 280] on span "Continue Publishing" at bounding box center [527, 280] width 79 height 12
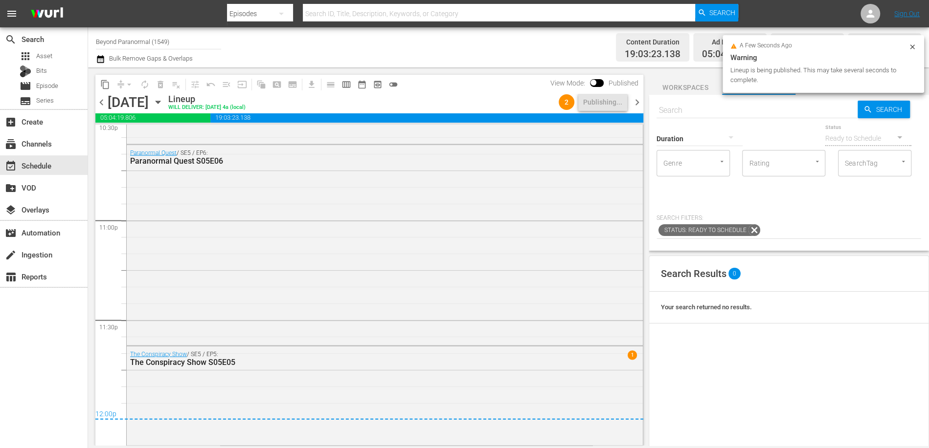
click at [634, 103] on span "chevron_right" at bounding box center [637, 102] width 12 height 12
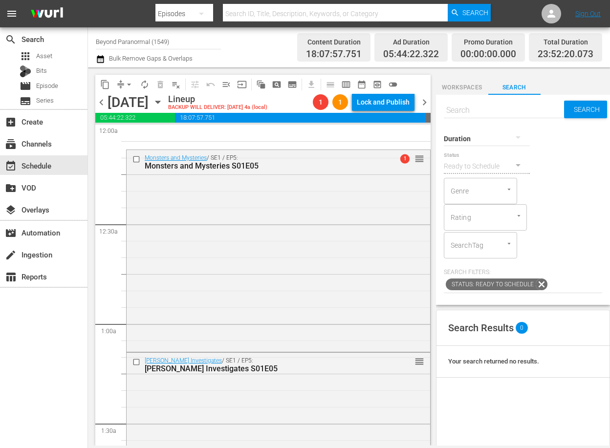
click at [101, 101] on span "chevron_left" at bounding box center [101, 102] width 12 height 12
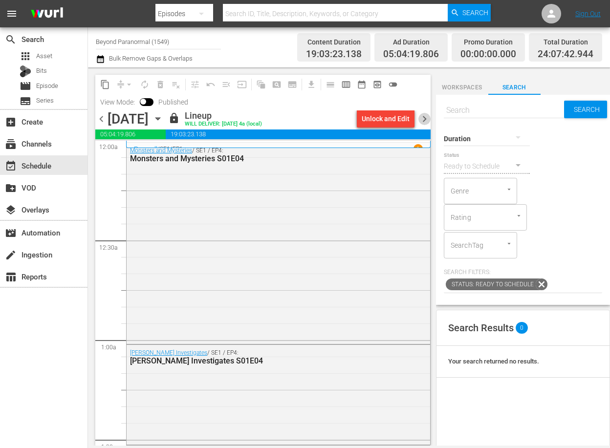
click at [427, 114] on span "chevron_right" at bounding box center [425, 119] width 12 height 12
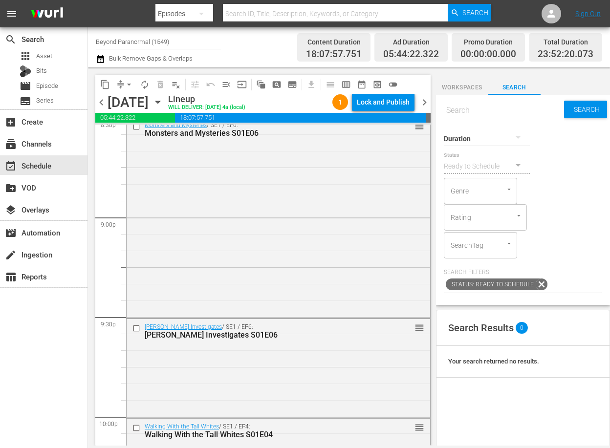
scroll to position [4467, 0]
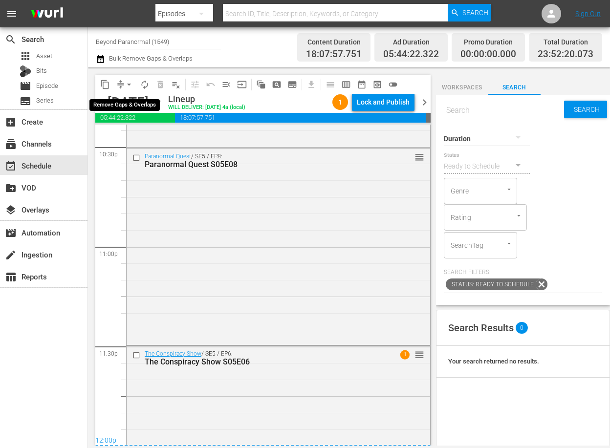
click at [125, 84] on span "arrow_drop_down" at bounding box center [129, 85] width 10 height 10
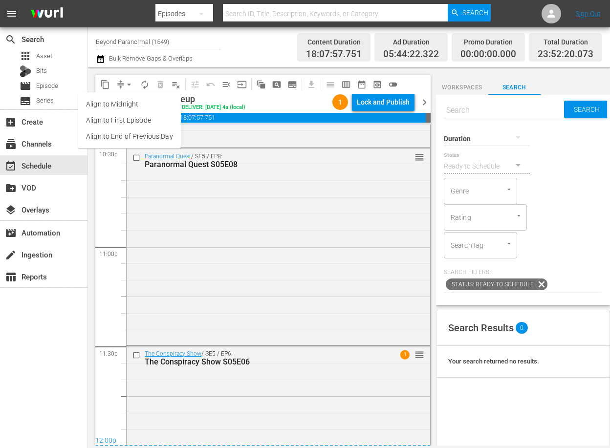
click at [141, 141] on li "Align to End of Previous Day" at bounding box center [129, 137] width 103 height 16
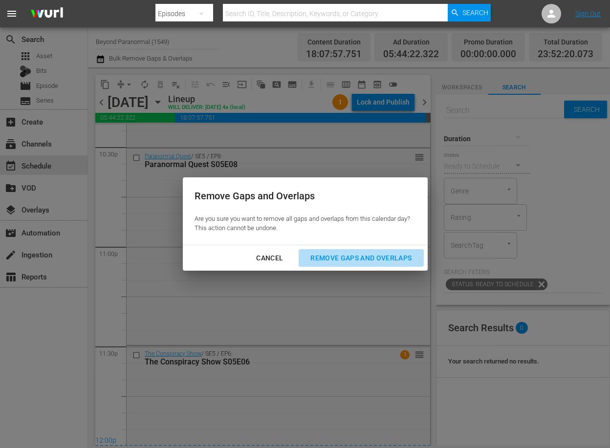
click at [373, 258] on div "Remove Gaps and Overlaps" at bounding box center [361, 258] width 117 height 12
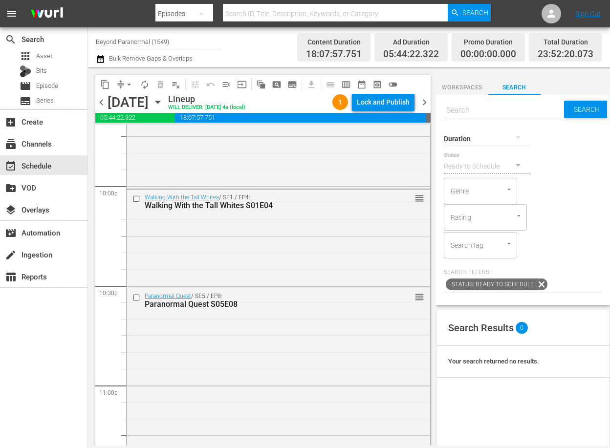
scroll to position [4468, 0]
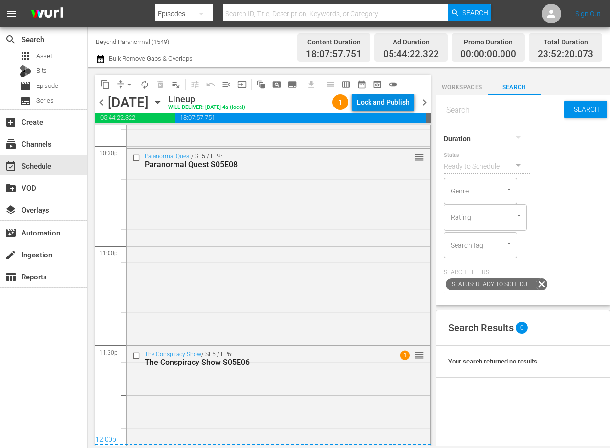
click at [371, 99] on div "Lock and Publish" at bounding box center [383, 102] width 53 height 18
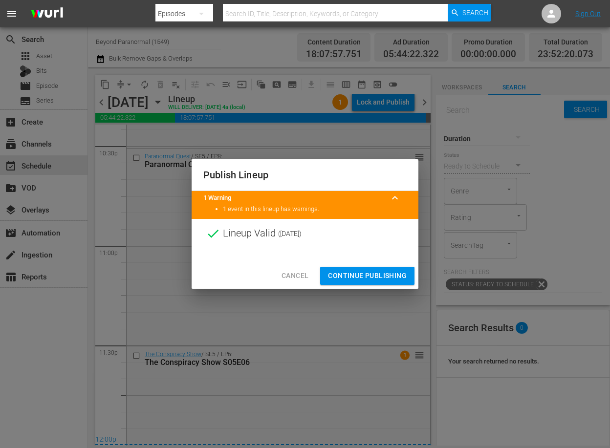
click at [377, 278] on span "Continue Publishing" at bounding box center [367, 276] width 79 height 12
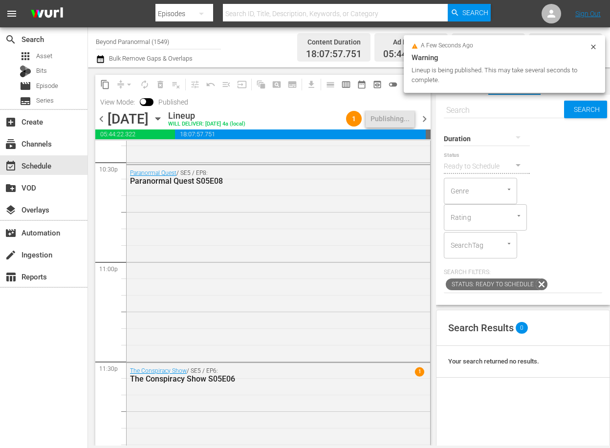
click at [425, 118] on span "chevron_right" at bounding box center [425, 119] width 12 height 12
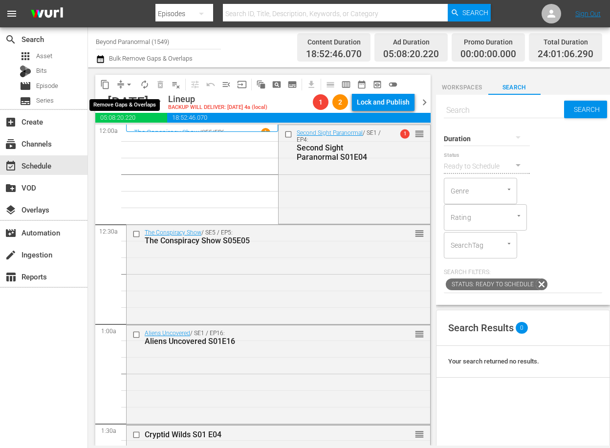
click at [128, 85] on span "arrow_drop_down" at bounding box center [129, 85] width 10 height 10
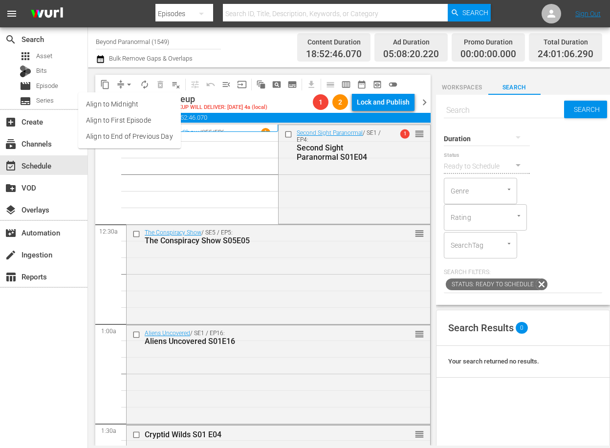
click at [126, 139] on li "Align to End of Previous Day" at bounding box center [129, 137] width 103 height 16
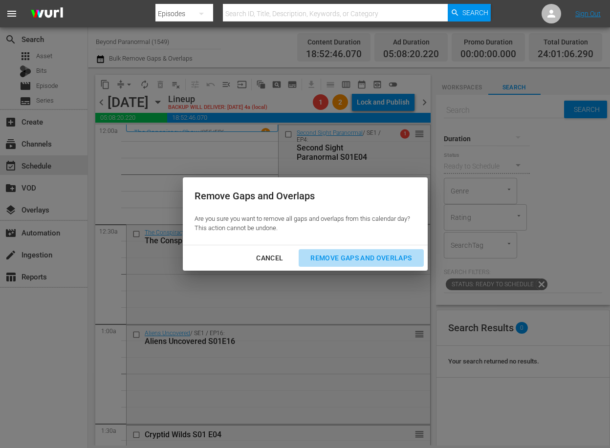
click at [392, 264] on button "Remove Gaps and Overlaps" at bounding box center [361, 258] width 125 height 18
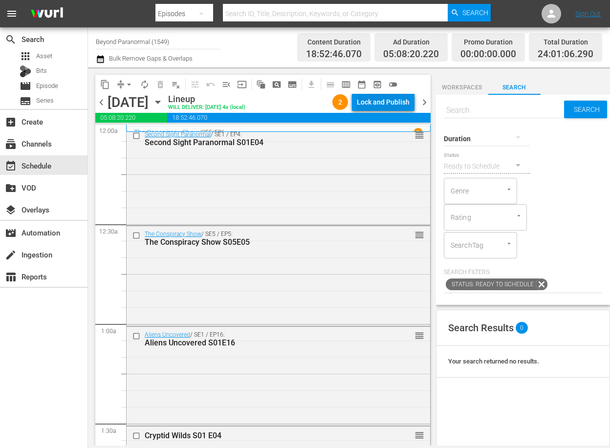
click at [396, 99] on div "Lock and Publish" at bounding box center [383, 102] width 53 height 18
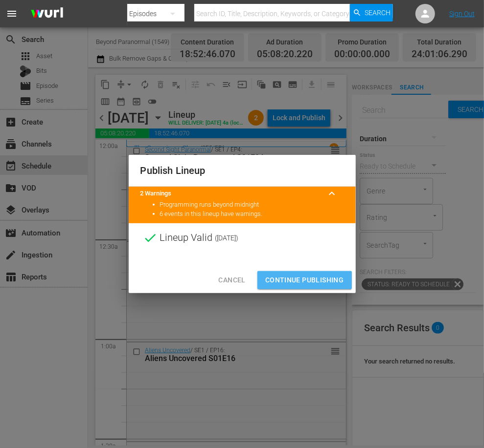
click at [317, 280] on span "Continue Publishing" at bounding box center [304, 280] width 79 height 12
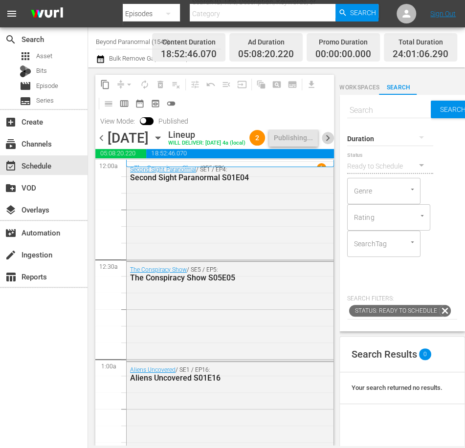
click at [331, 144] on span "chevron_right" at bounding box center [328, 138] width 12 height 12
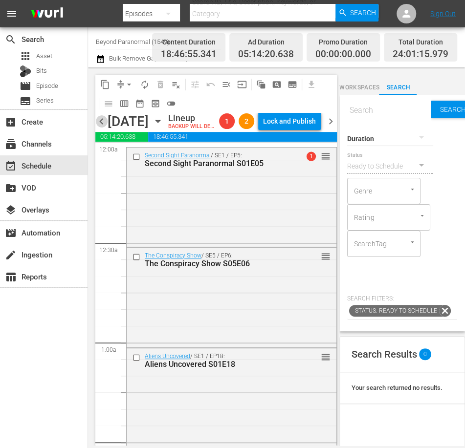
click at [102, 128] on span "chevron_left" at bounding box center [101, 121] width 12 height 12
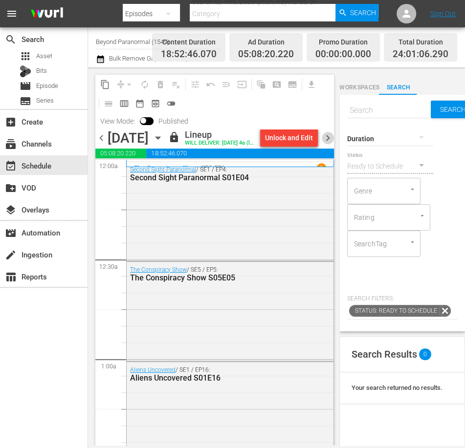
click at [329, 143] on span "chevron_right" at bounding box center [328, 138] width 12 height 12
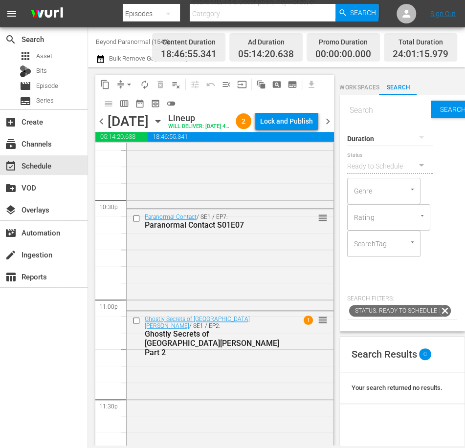
scroll to position [4509, 0]
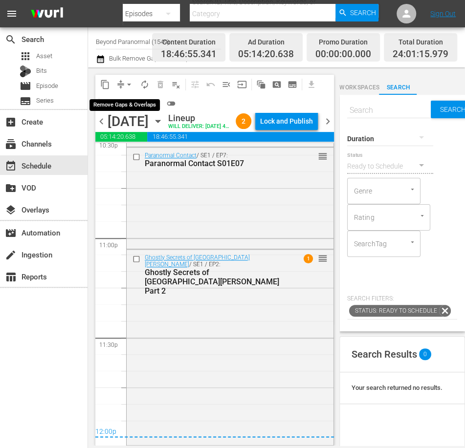
click at [129, 85] on span "arrow_drop_down" at bounding box center [129, 85] width 10 height 10
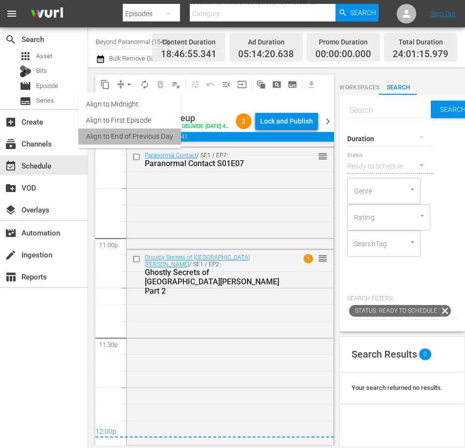
click at [129, 134] on li "Align to End of Previous Day" at bounding box center [129, 137] width 103 height 16
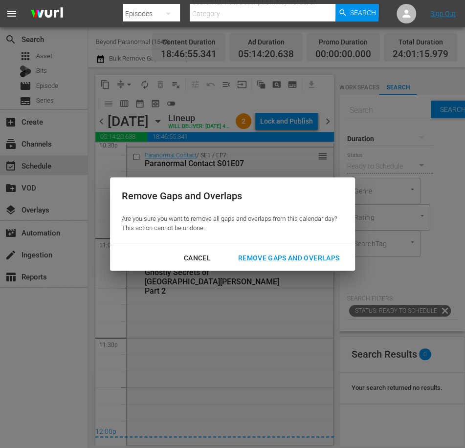
click at [303, 259] on div "Remove Gaps and Overlaps" at bounding box center [288, 258] width 117 height 12
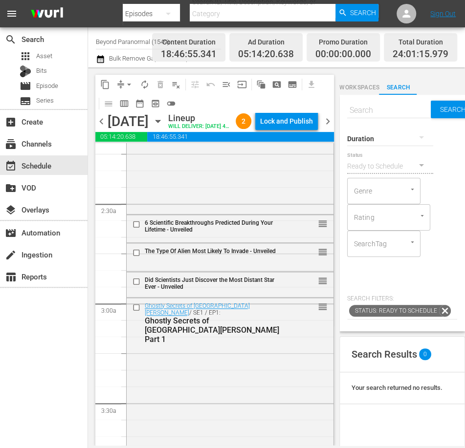
scroll to position [0, 0]
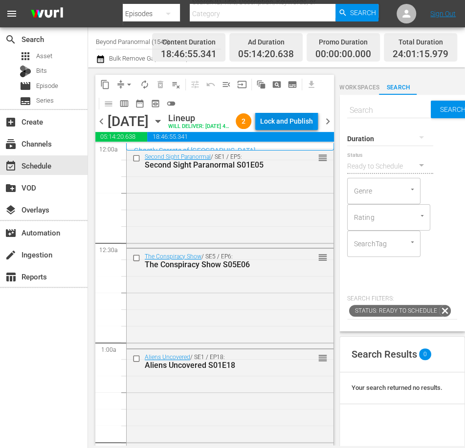
click at [292, 116] on div "Lock and Publish" at bounding box center [286, 121] width 53 height 18
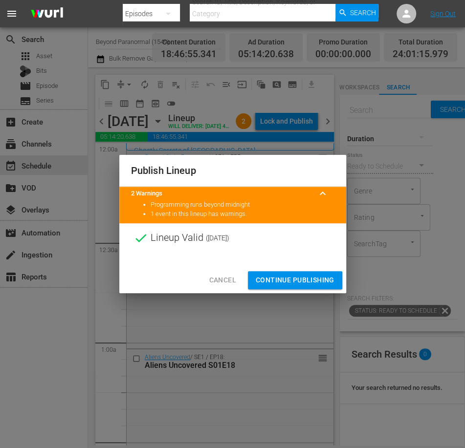
click at [286, 284] on span "Continue Publishing" at bounding box center [295, 280] width 79 height 12
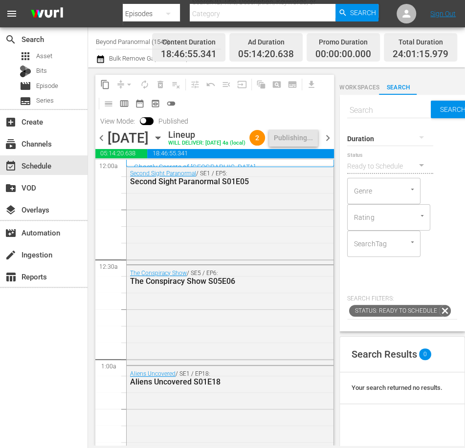
click at [330, 143] on span "chevron_right" at bounding box center [328, 138] width 12 height 12
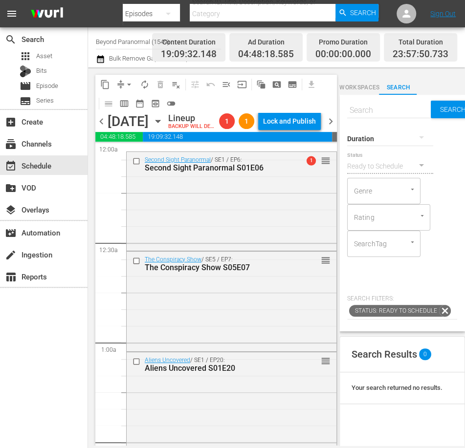
click at [98, 128] on span "chevron_left" at bounding box center [101, 121] width 12 height 12
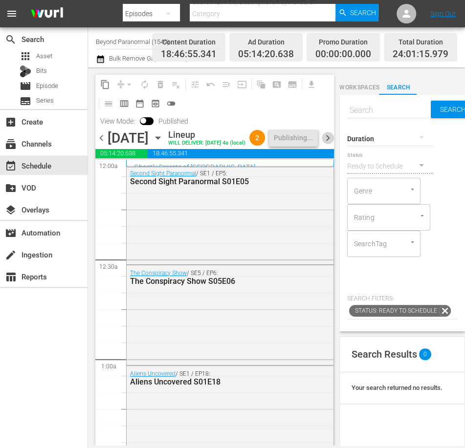
click at [332, 142] on span "chevron_right" at bounding box center [328, 138] width 12 height 12
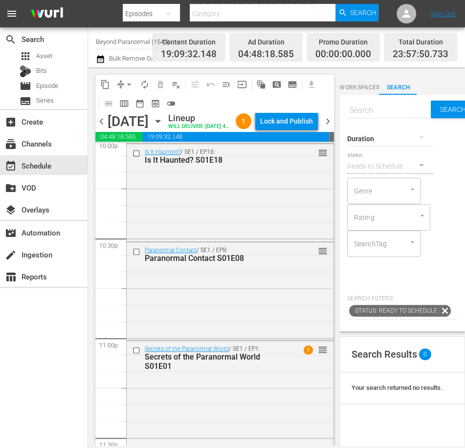
scroll to position [4502, 0]
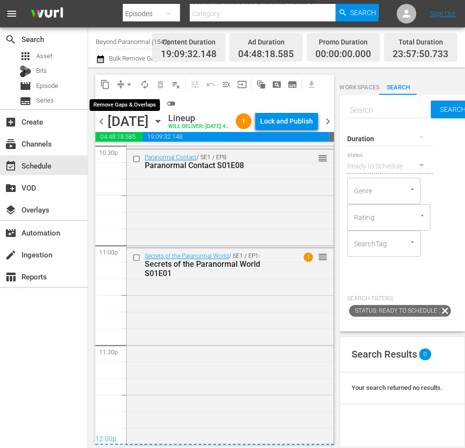
click at [130, 87] on span "arrow_drop_down" at bounding box center [129, 85] width 10 height 10
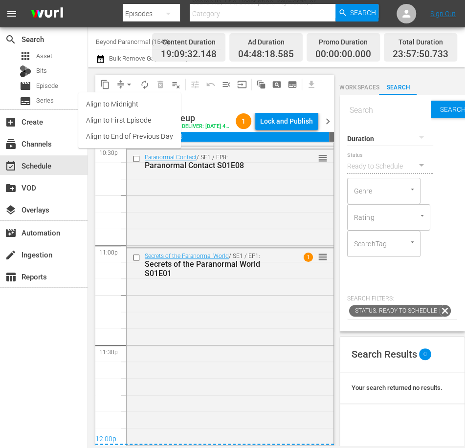
click at [134, 139] on li "Align to End of Previous Day" at bounding box center [129, 137] width 103 height 16
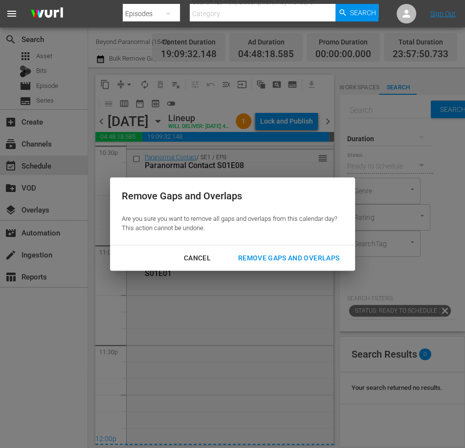
click at [313, 258] on div "Remove Gaps and Overlaps" at bounding box center [288, 258] width 117 height 12
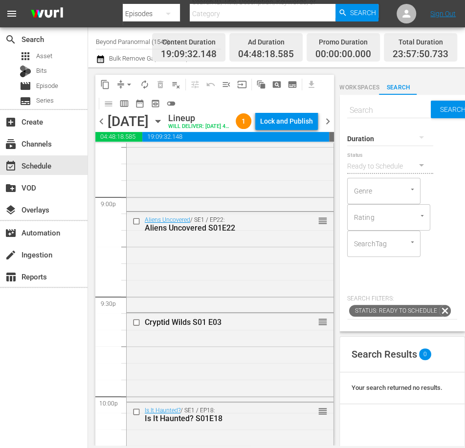
scroll to position [4503, 0]
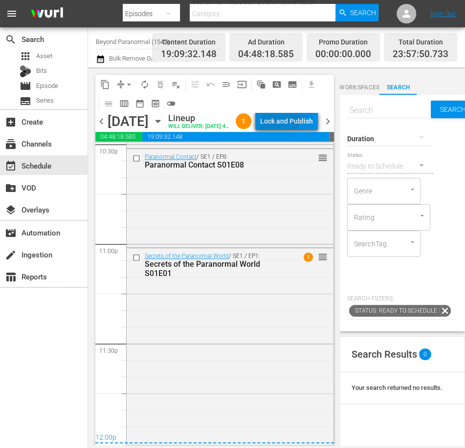
click at [299, 118] on div "Lock and Publish" at bounding box center [286, 121] width 53 height 18
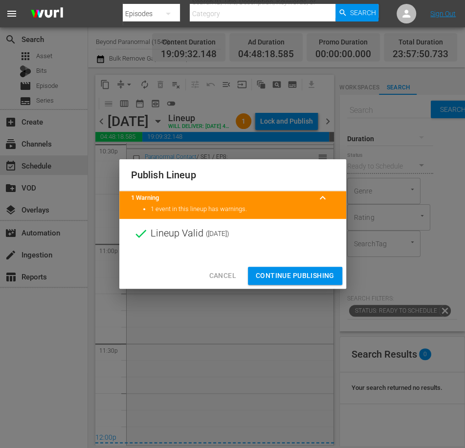
click at [318, 273] on span "Continue Publishing" at bounding box center [295, 276] width 79 height 12
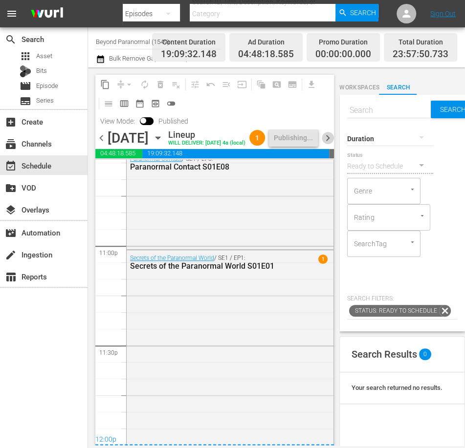
click at [328, 142] on span "chevron_right" at bounding box center [328, 138] width 12 height 12
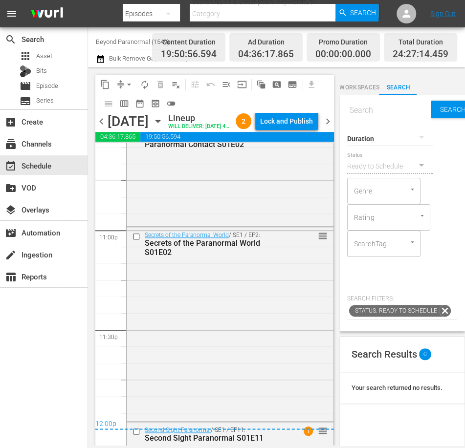
scroll to position [4501, 0]
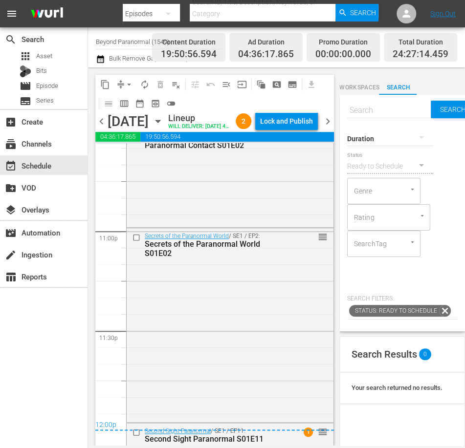
click at [322, 115] on button "chevron_right" at bounding box center [328, 121] width 12 height 12
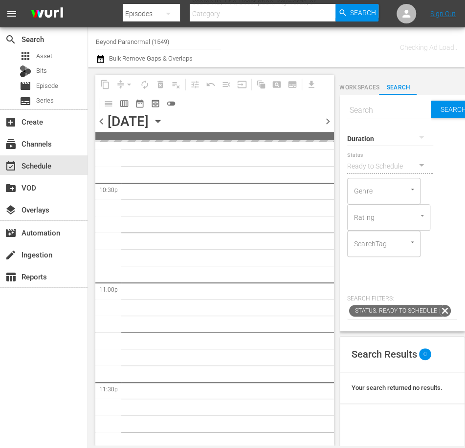
scroll to position [4433, 0]
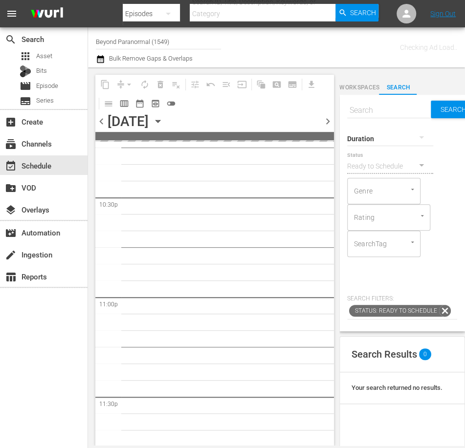
click at [322, 115] on button "chevron_right" at bounding box center [328, 121] width 12 height 12
click at [100, 119] on span "chevron_left" at bounding box center [101, 121] width 12 height 12
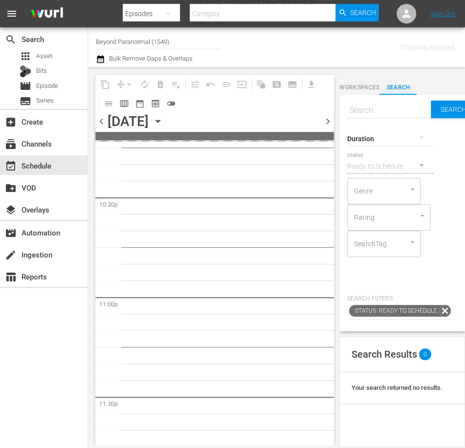
click at [100, 119] on span "chevron_left" at bounding box center [101, 121] width 12 height 12
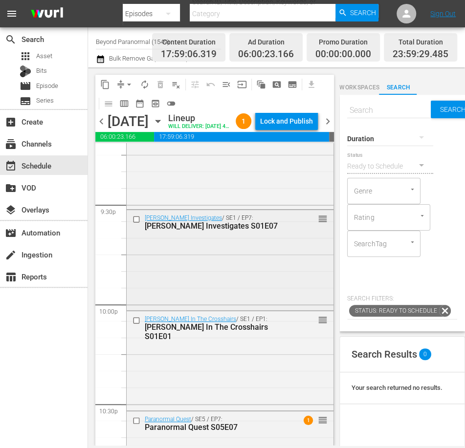
scroll to position [4504, 0]
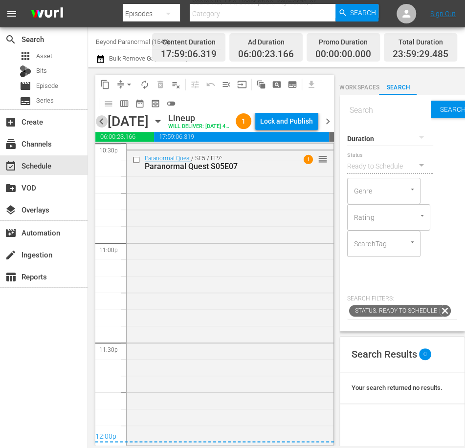
click at [101, 128] on span "chevron_left" at bounding box center [101, 121] width 12 height 12
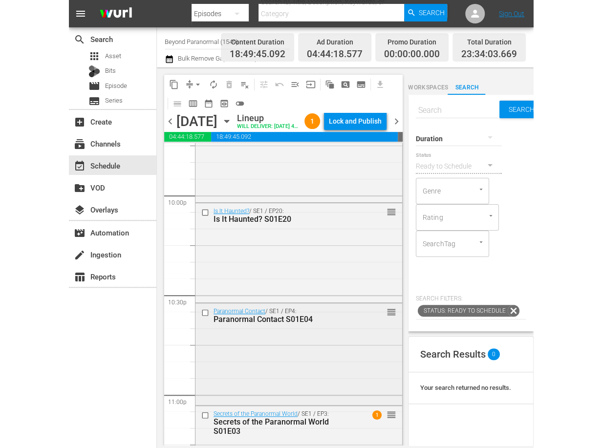
scroll to position [3990, 0]
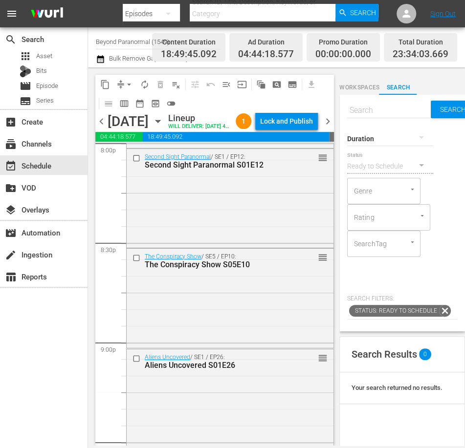
click at [101, 61] on icon "button" at bounding box center [100, 59] width 9 height 12
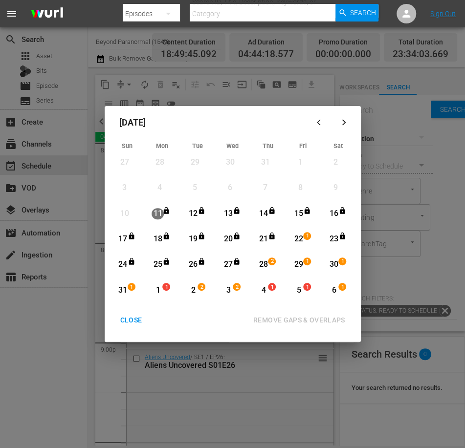
click at [133, 314] on button "CLOSE" at bounding box center [131, 321] width 45 height 18
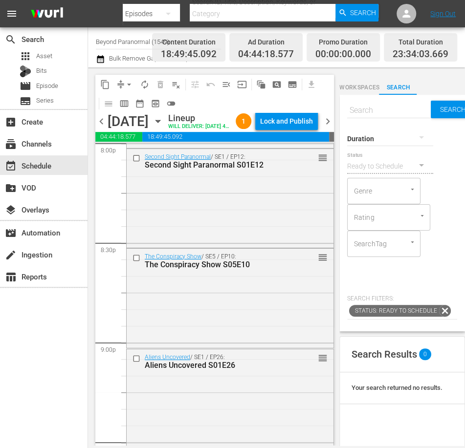
click at [103, 126] on span "chevron_left" at bounding box center [101, 121] width 12 height 12
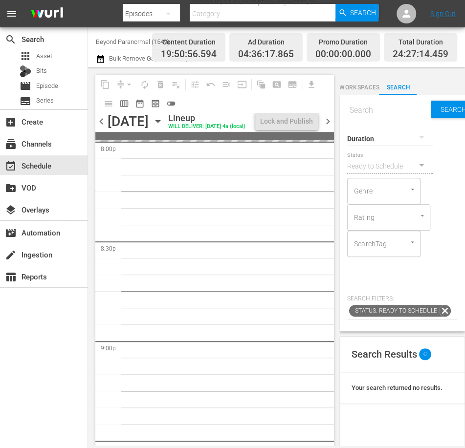
click at [462, 162] on div "Search Search Duration Status Ready to Schedule Genre Genre Rating Rating Searc…" at bounding box center [402, 213] width 126 height 237
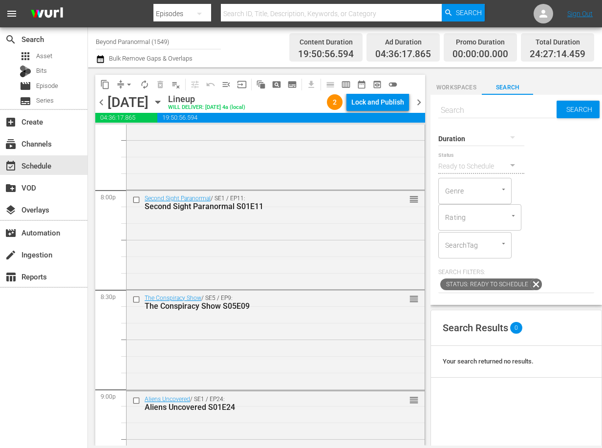
scroll to position [4558, 0]
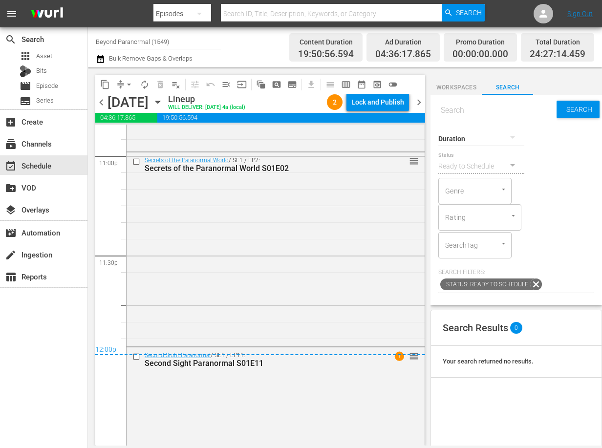
click at [127, 84] on span "arrow_drop_down" at bounding box center [129, 85] width 10 height 10
click at [143, 141] on li "Align to End of Previous Day" at bounding box center [129, 137] width 103 height 16
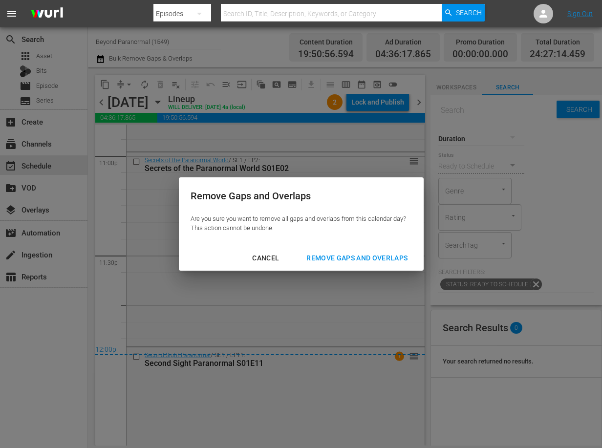
click at [397, 255] on div "Remove Gaps and Overlaps" at bounding box center [357, 258] width 117 height 12
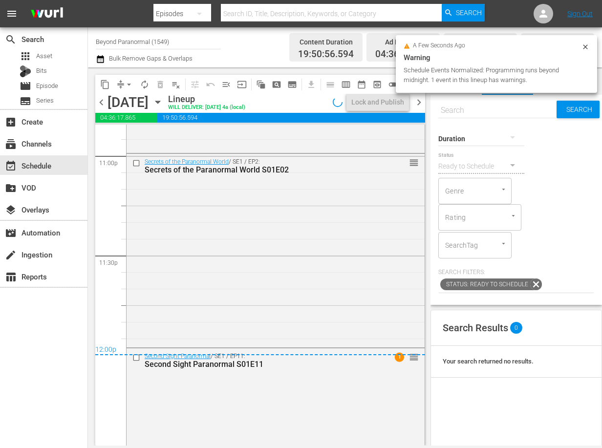
scroll to position [4541, 0]
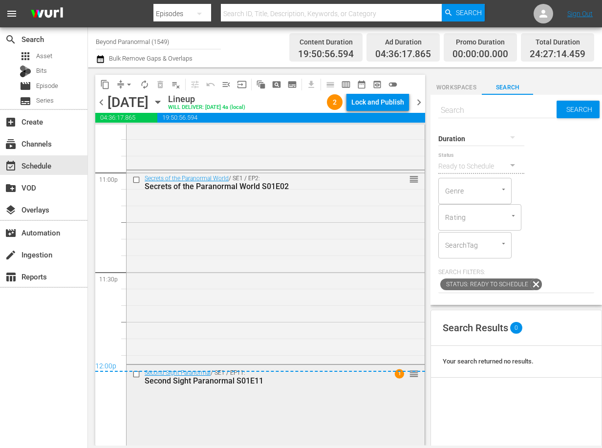
click at [135, 375] on input "checkbox" at bounding box center [138, 374] width 10 height 8
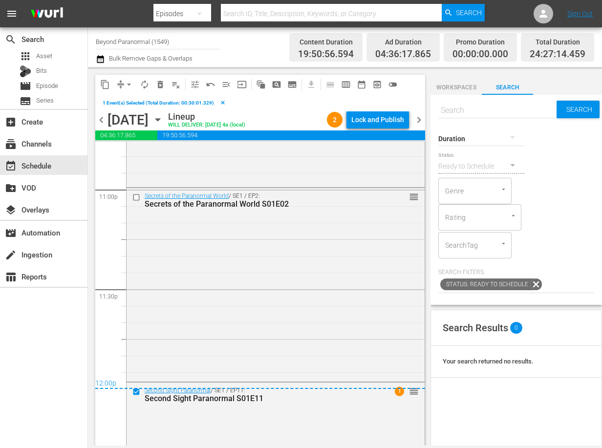
click at [158, 82] on span "delete_forever_outlined" at bounding box center [161, 85] width 10 height 10
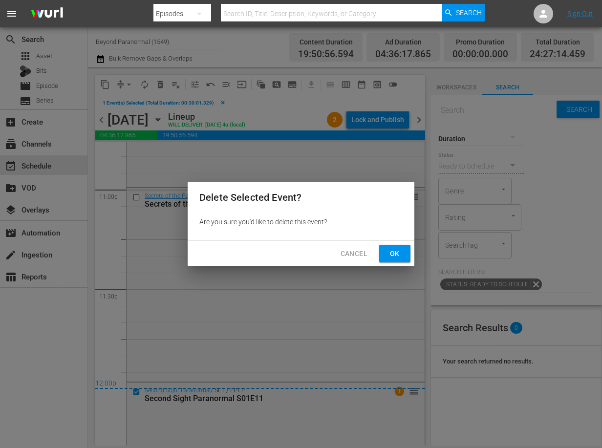
click at [396, 248] on span "Ok" at bounding box center [395, 254] width 16 height 12
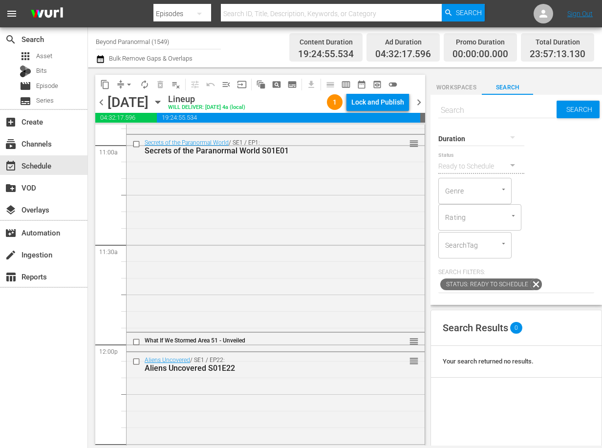
scroll to position [2171, 0]
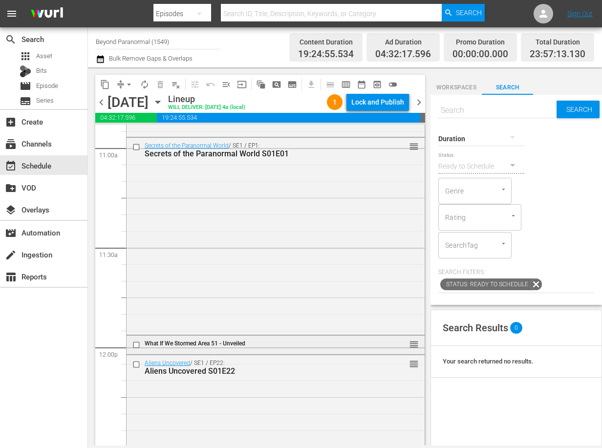
click at [278, 346] on div "What If We Stormed Area 51 - Unveiled" at bounding box center [259, 343] width 229 height 7
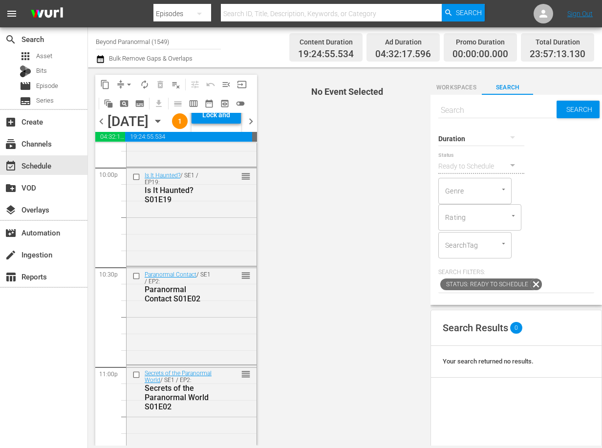
scroll to position [4517, 0]
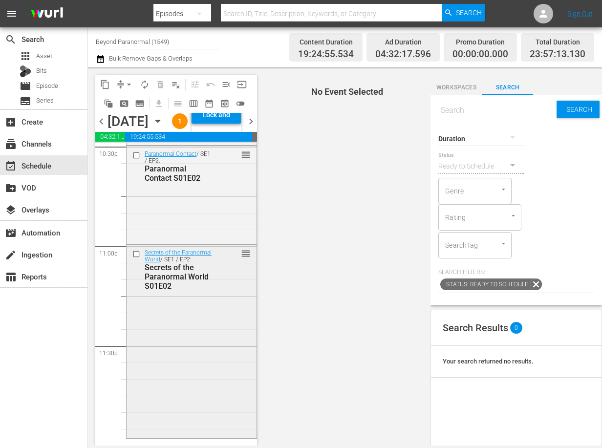
click at [202, 388] on div "Secrets of the Paranormal World / SE1 / EP2: Secrets of the Paranormal World S0…" at bounding box center [192, 341] width 130 height 192
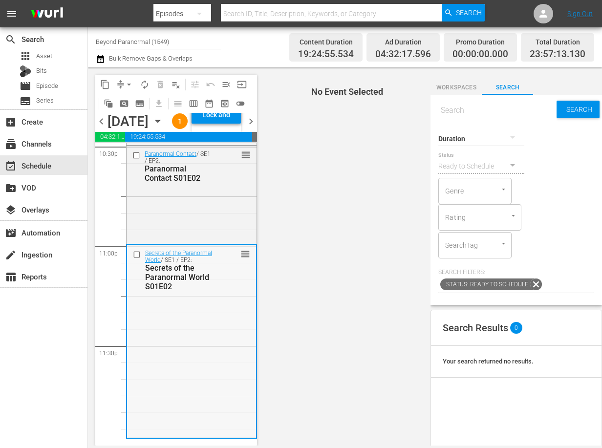
click at [176, 388] on div "Secrets of the Paranormal World / SE1 / EP2: Secrets of the Paranormal World S0…" at bounding box center [191, 341] width 129 height 192
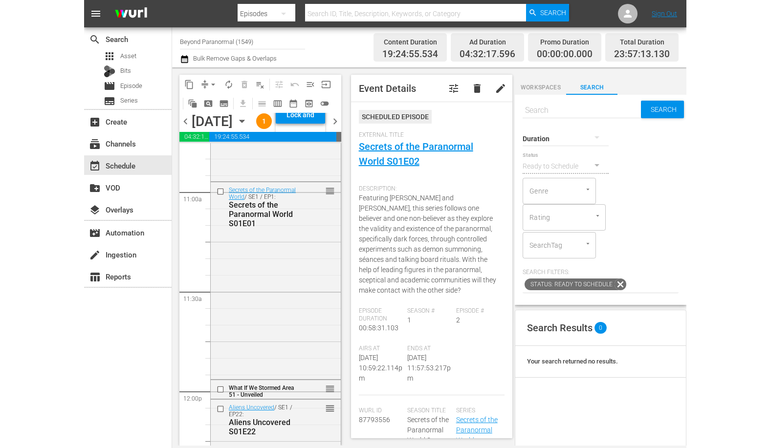
scroll to position [2146, 0]
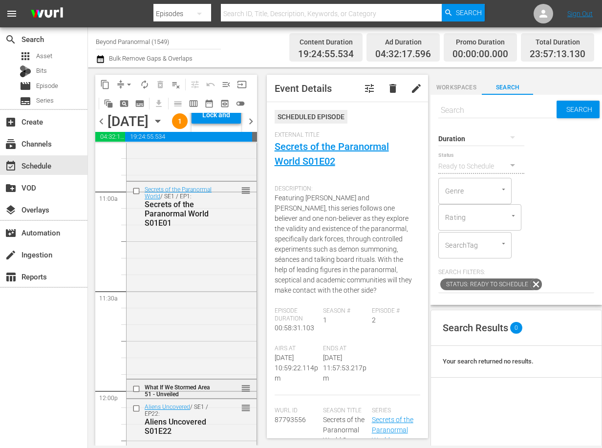
click at [184, 398] on span "What If We Stormed Area 51 - Unveiled" at bounding box center [177, 391] width 65 height 14
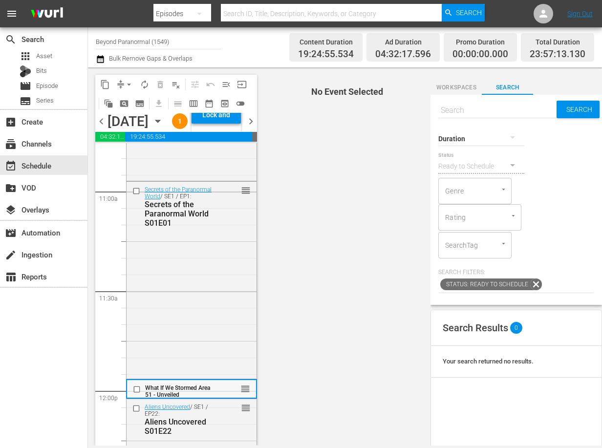
click at [184, 399] on span "What If We Stormed Area 51 - Unveiled" at bounding box center [177, 392] width 65 height 14
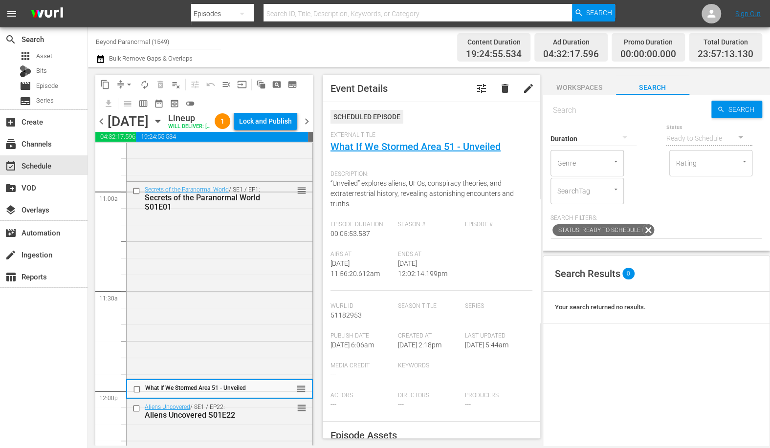
click at [603, 113] on input "text" at bounding box center [631, 110] width 161 height 23
type input "unveiled"
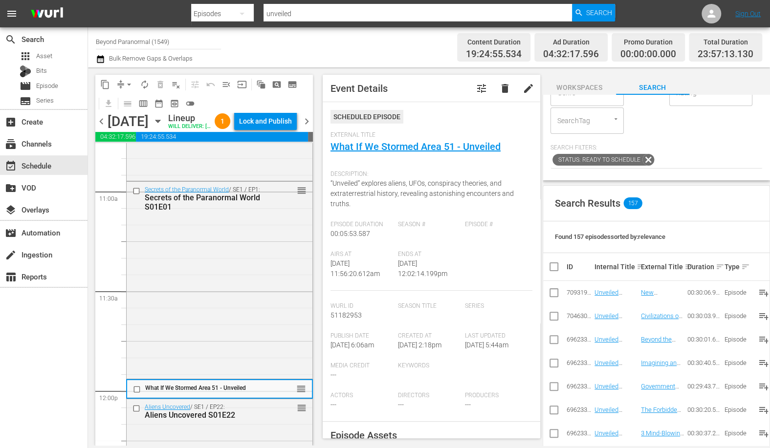
scroll to position [0, 0]
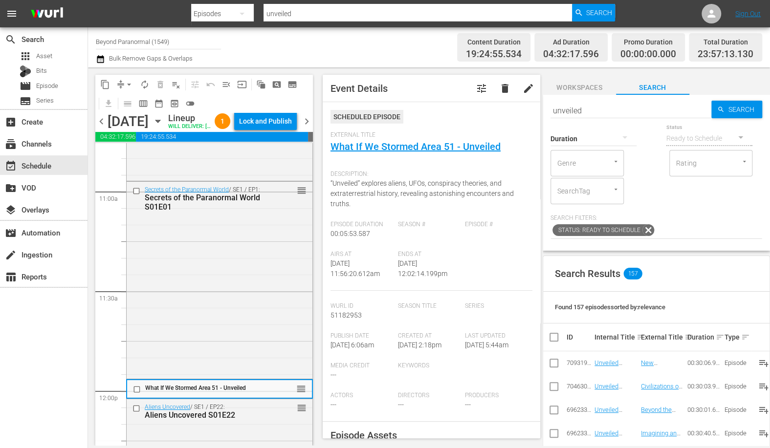
click at [588, 142] on div at bounding box center [594, 138] width 86 height 27
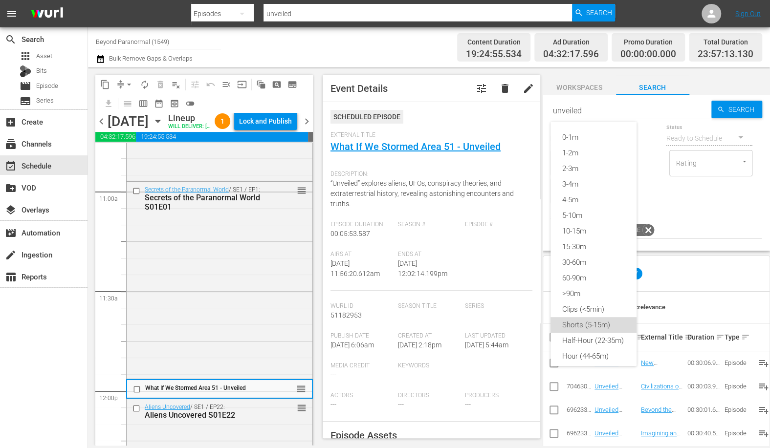
click at [601, 326] on div "Shorts (5-15m)" at bounding box center [594, 325] width 86 height 16
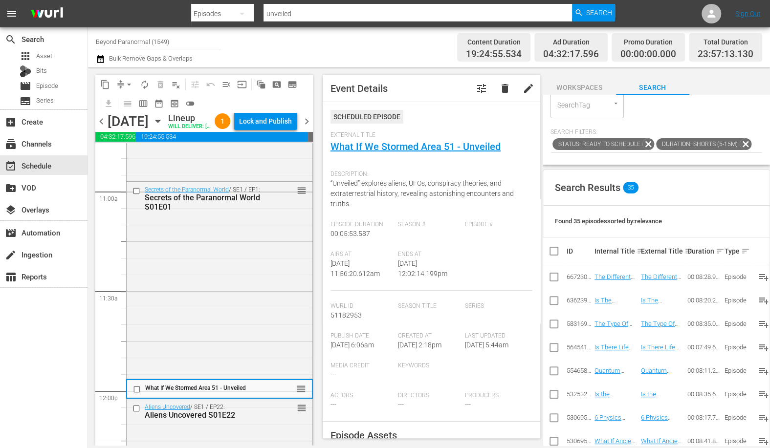
scroll to position [87, 0]
click at [136, 394] on input "checkbox" at bounding box center [138, 390] width 10 height 8
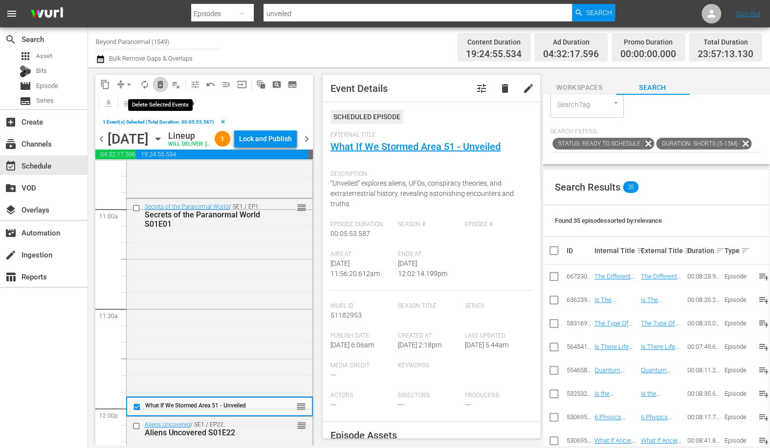
click at [160, 85] on span "delete_forever_outlined" at bounding box center [161, 85] width 10 height 10
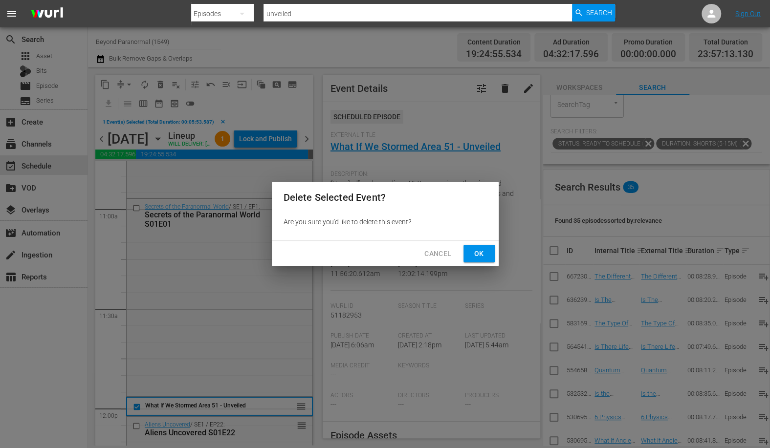
click at [474, 257] on span "Ok" at bounding box center [479, 254] width 16 height 12
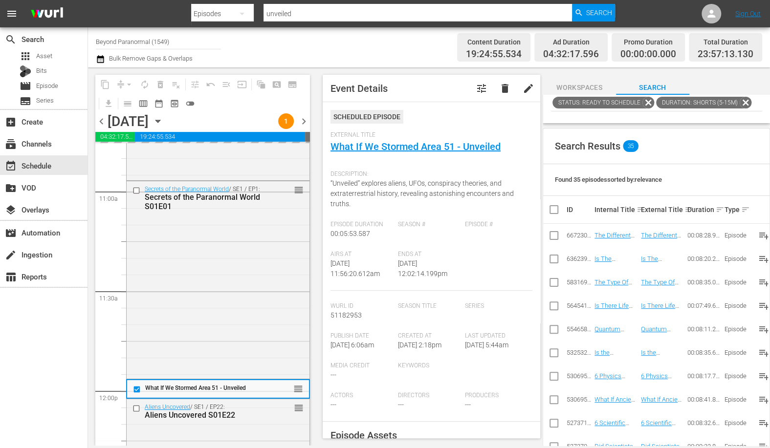
scroll to position [131, 0]
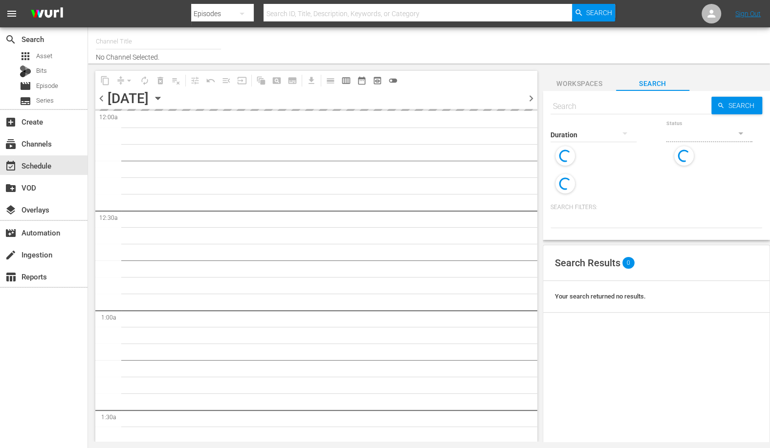
type input "Beyond Paranormal (1549)"
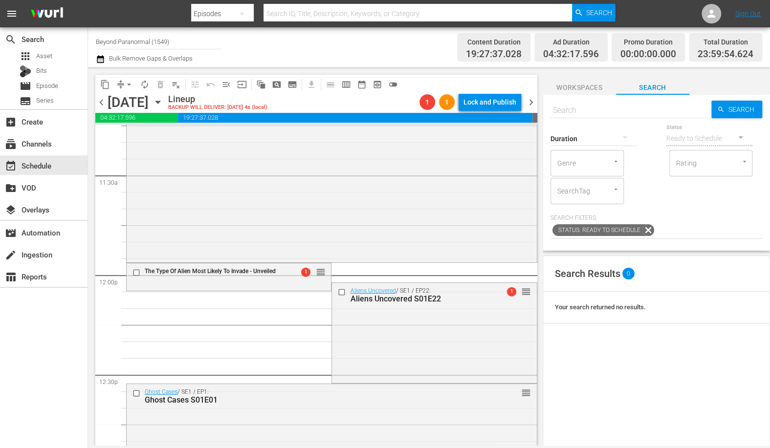
scroll to position [2283, 0]
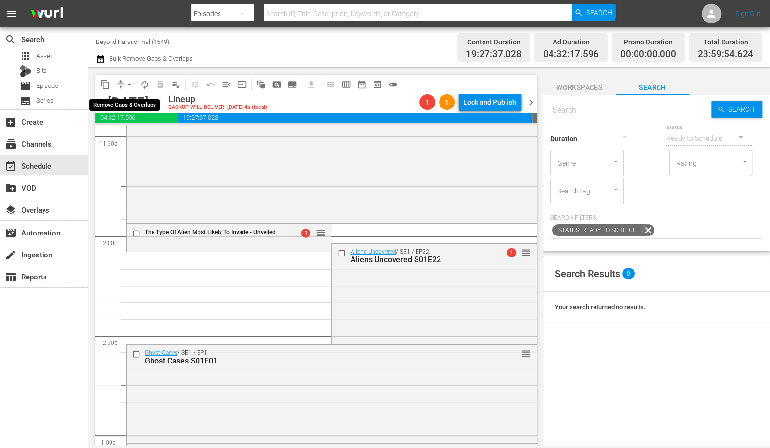
click at [131, 86] on span "arrow_drop_down" at bounding box center [129, 85] width 10 height 10
click at [155, 137] on li "Align to End of Previous Day" at bounding box center [129, 137] width 103 height 16
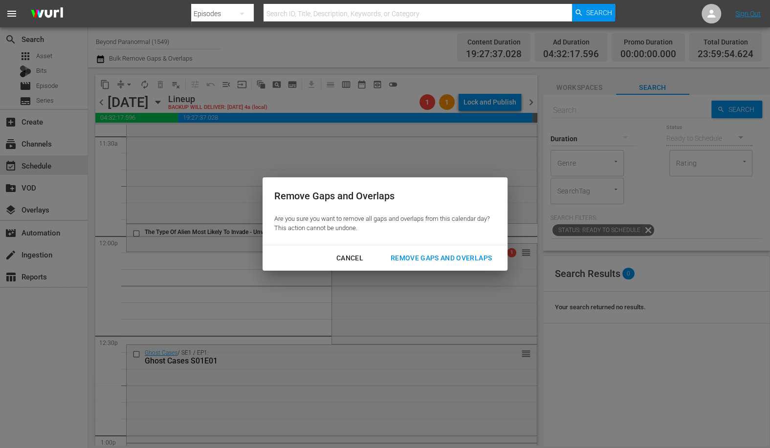
click at [435, 261] on div "Remove Gaps and Overlaps" at bounding box center [441, 258] width 117 height 12
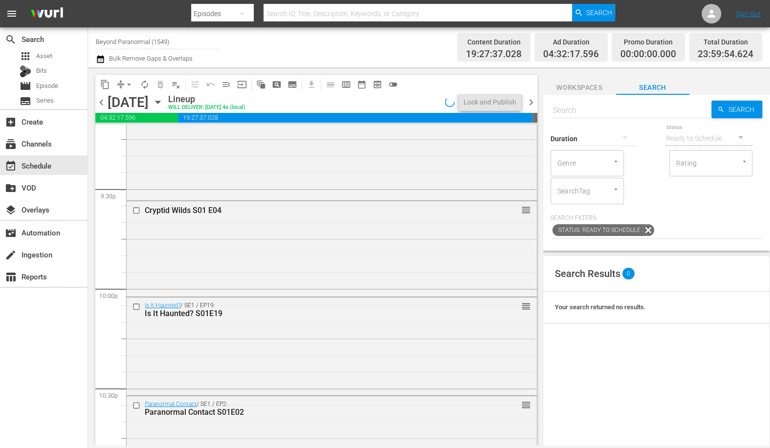
scroll to position [4469, 0]
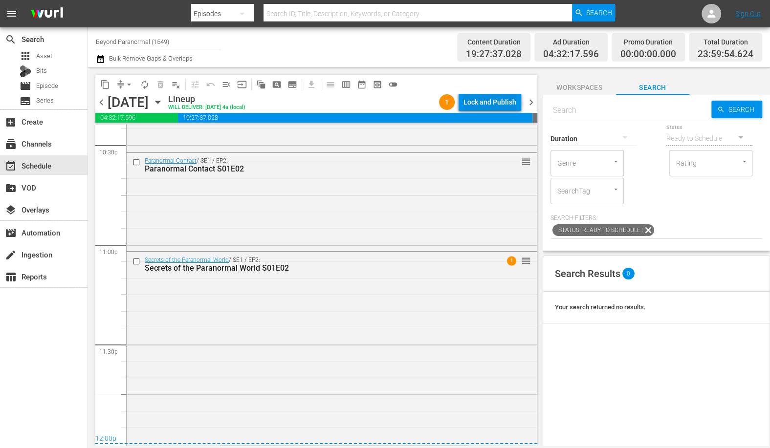
click at [479, 101] on div "Lock and Publish" at bounding box center [490, 102] width 53 height 18
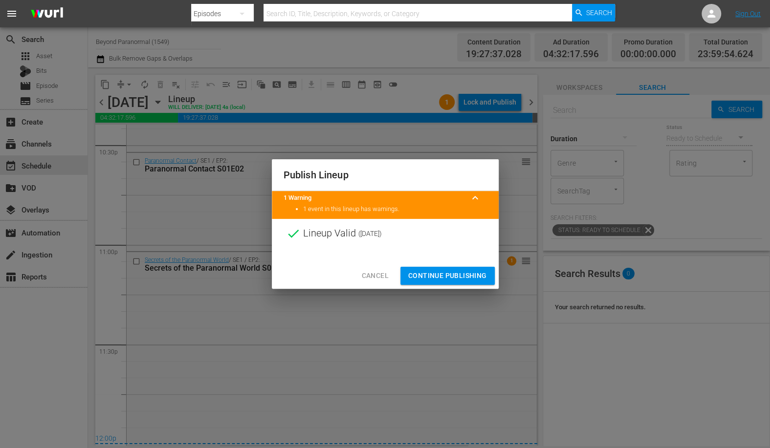
click at [447, 267] on button "Continue Publishing" at bounding box center [448, 276] width 94 height 18
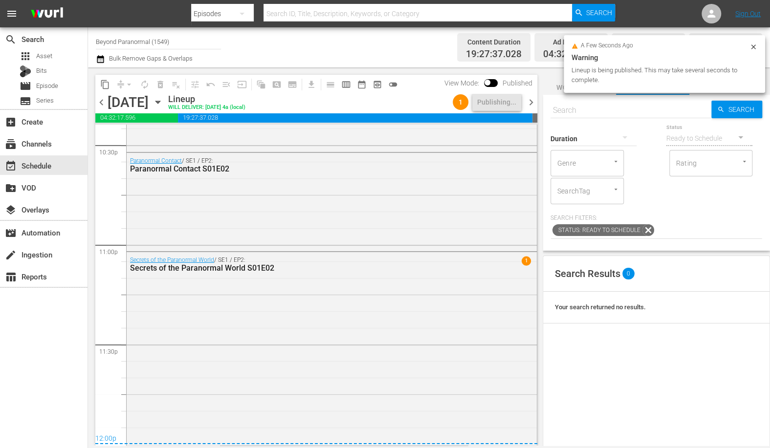
click at [527, 106] on span "chevron_right" at bounding box center [531, 102] width 12 height 12
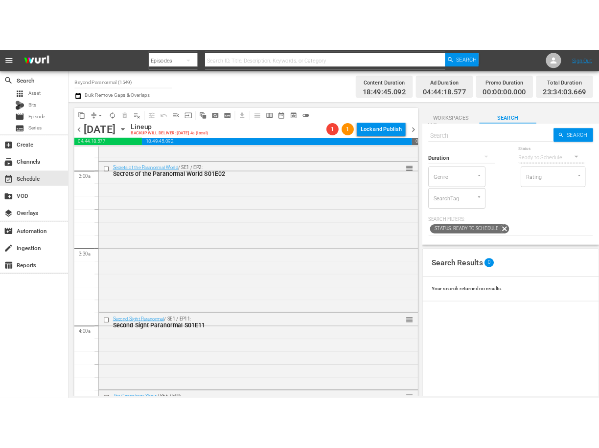
scroll to position [620, 0]
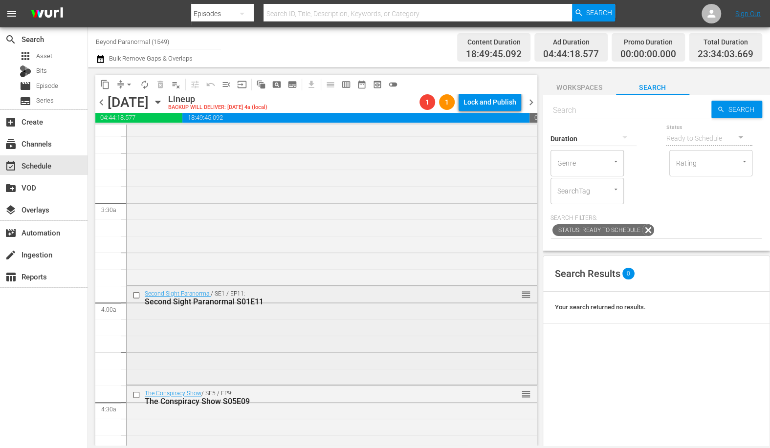
click at [133, 294] on input "checkbox" at bounding box center [138, 295] width 10 height 8
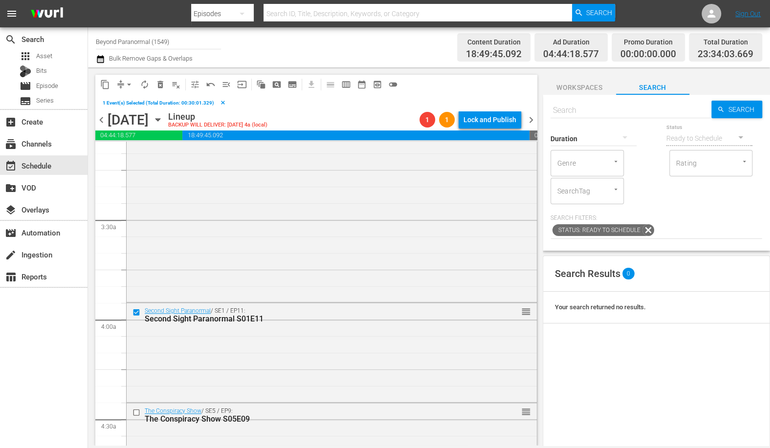
click at [103, 85] on span "content_copy" at bounding box center [105, 85] width 10 height 10
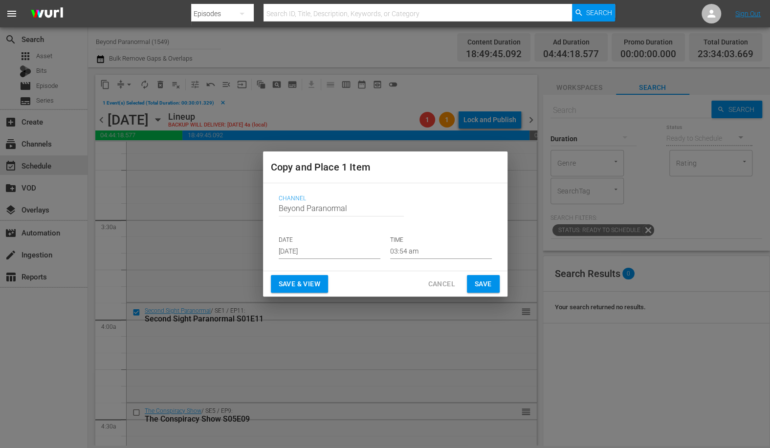
click at [312, 255] on input "Aug 13th 2025" at bounding box center [330, 252] width 102 height 15
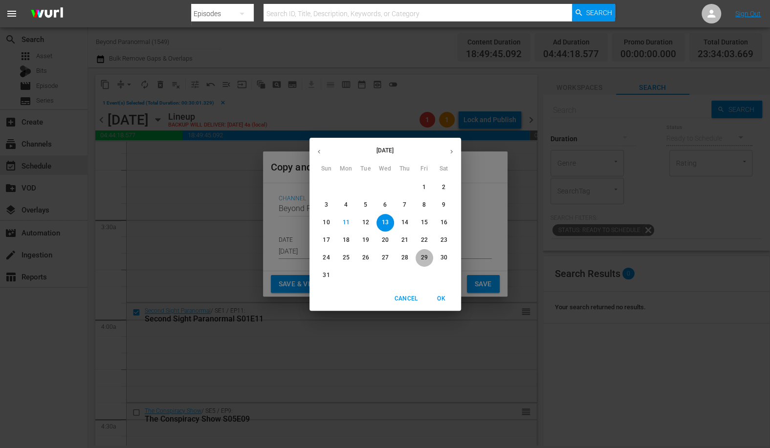
click at [424, 256] on p "29" at bounding box center [424, 258] width 7 height 8
type input "Aug 29th 2025"
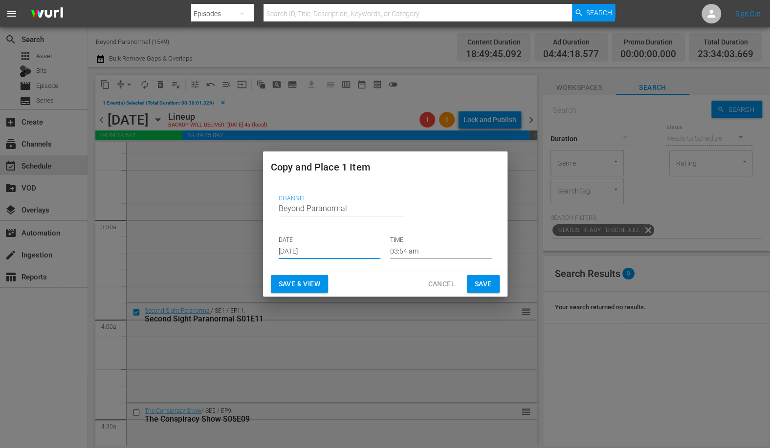
click at [399, 250] on input "03:54 am" at bounding box center [441, 252] width 102 height 15
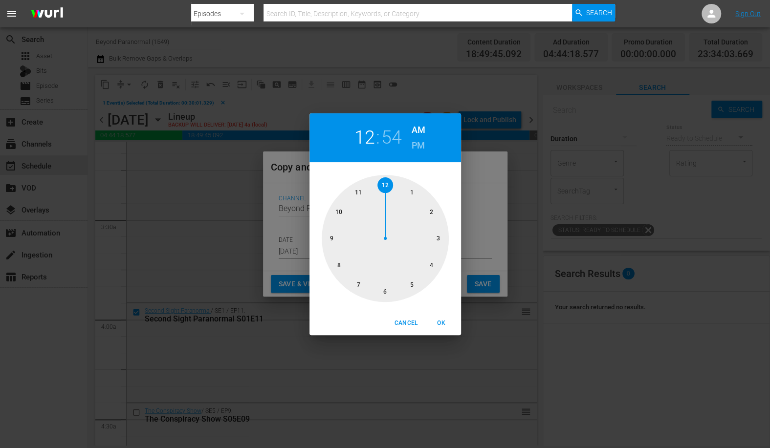
click at [381, 186] on div at bounding box center [385, 238] width 127 height 127
click at [384, 184] on div at bounding box center [385, 238] width 127 height 127
click at [447, 322] on span "OK" at bounding box center [441, 323] width 23 height 10
type input "12:00 am"
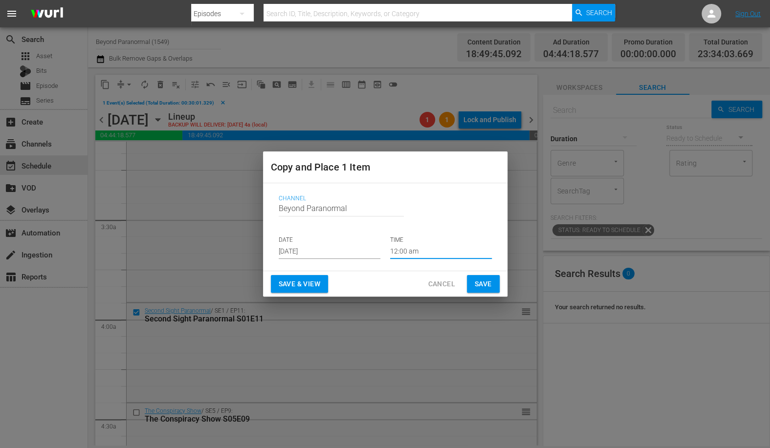
click at [482, 283] on span "Save" at bounding box center [483, 284] width 17 height 12
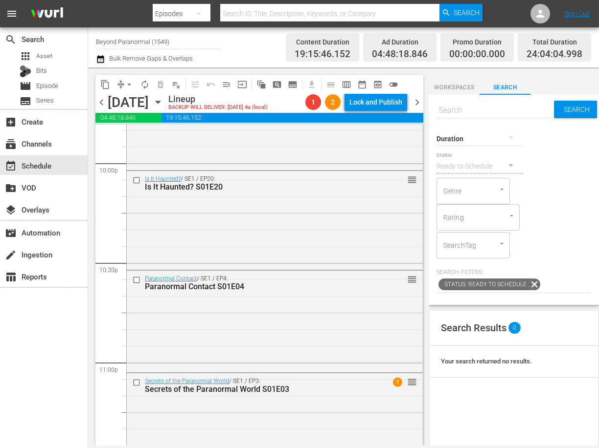
scroll to position [4472, 0]
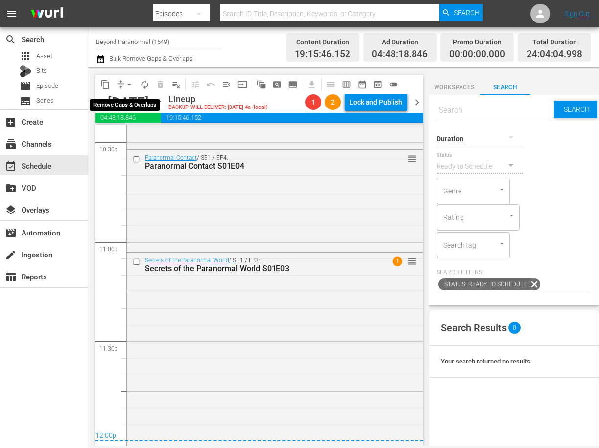
click at [127, 86] on span "arrow_drop_down" at bounding box center [129, 85] width 10 height 10
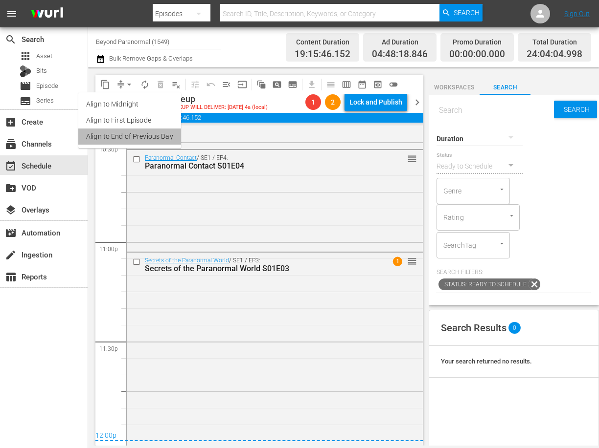
click at [151, 138] on li "Align to End of Previous Day" at bounding box center [129, 137] width 103 height 16
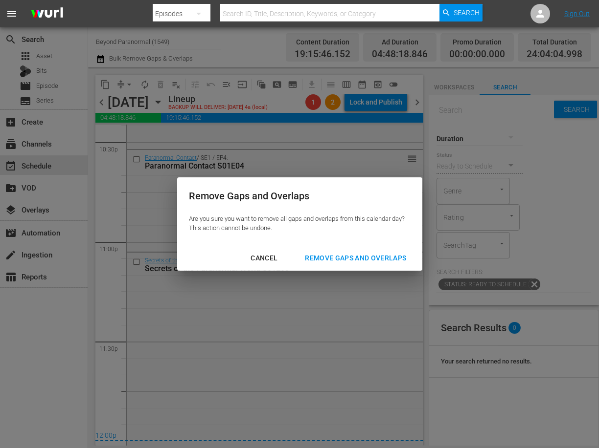
click at [354, 256] on div "Remove Gaps and Overlaps" at bounding box center [355, 258] width 117 height 12
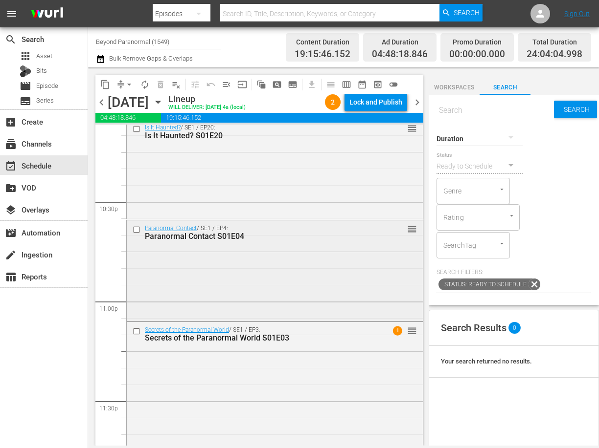
scroll to position [4482, 0]
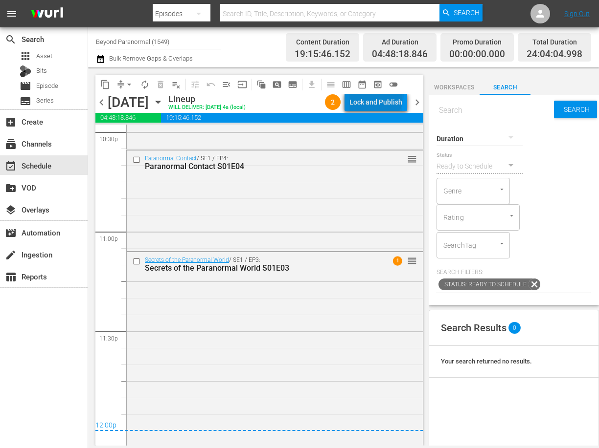
click at [377, 95] on div "Lock and Publish" at bounding box center [375, 102] width 53 height 18
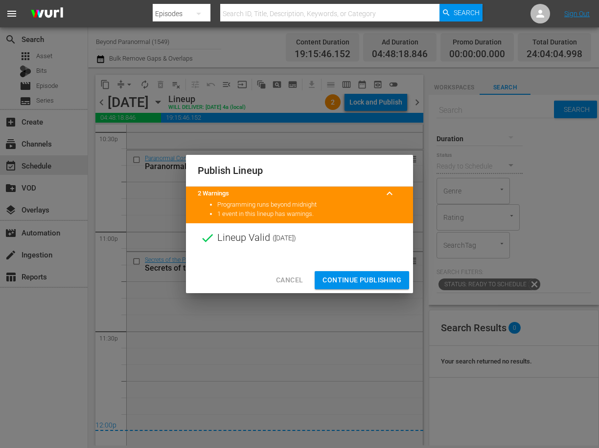
click at [357, 276] on span "Continue Publishing" at bounding box center [361, 280] width 79 height 12
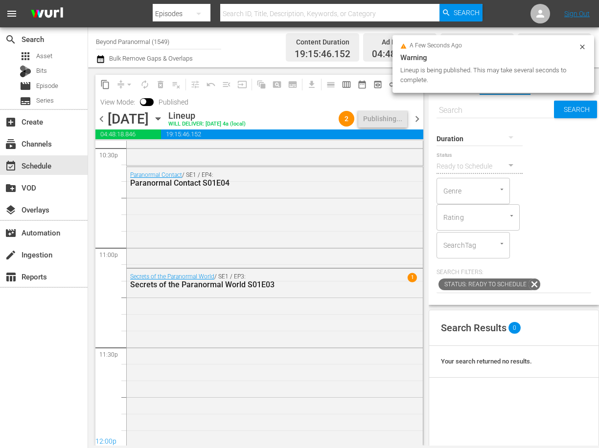
click at [413, 114] on span "chevron_right" at bounding box center [417, 119] width 12 height 12
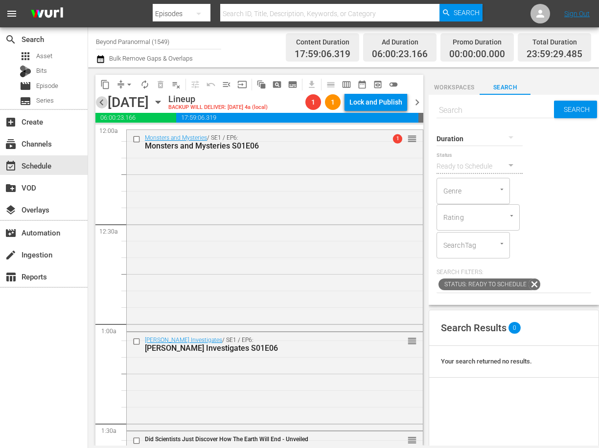
click at [97, 100] on span "chevron_left" at bounding box center [101, 102] width 12 height 12
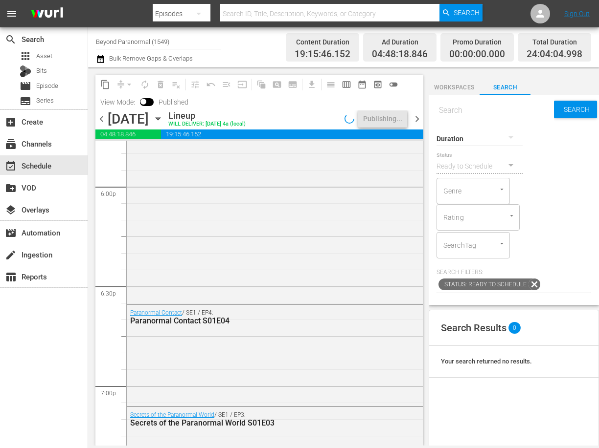
scroll to position [4499, 0]
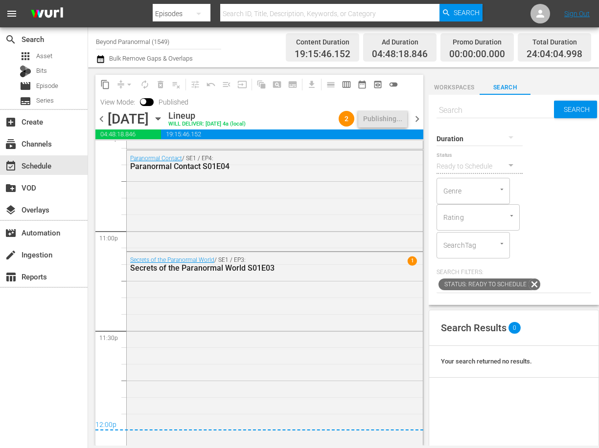
click at [418, 115] on span "chevron_right" at bounding box center [417, 119] width 12 height 12
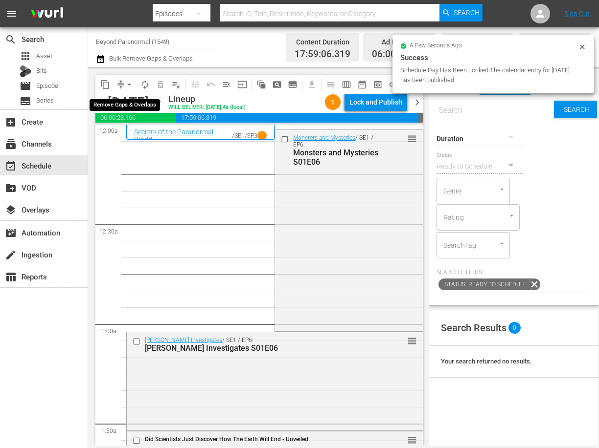
click at [128, 83] on span "arrow_drop_down" at bounding box center [129, 85] width 10 height 10
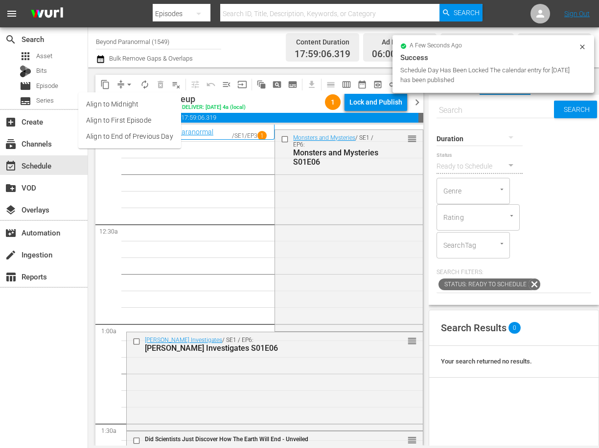
click at [135, 132] on li "Align to End of Previous Day" at bounding box center [129, 137] width 103 height 16
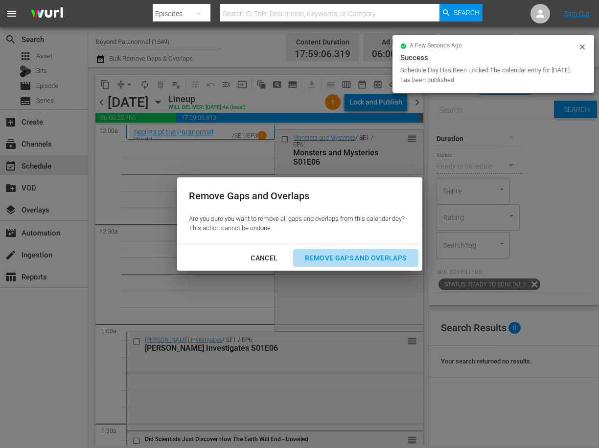
click at [317, 253] on div "Remove Gaps and Overlaps" at bounding box center [355, 258] width 117 height 12
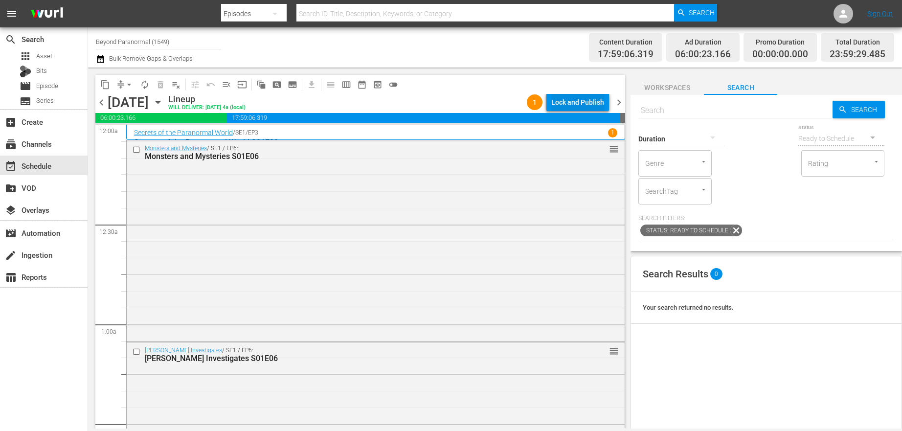
click at [586, 103] on div "Lock and Publish" at bounding box center [577, 102] width 53 height 18
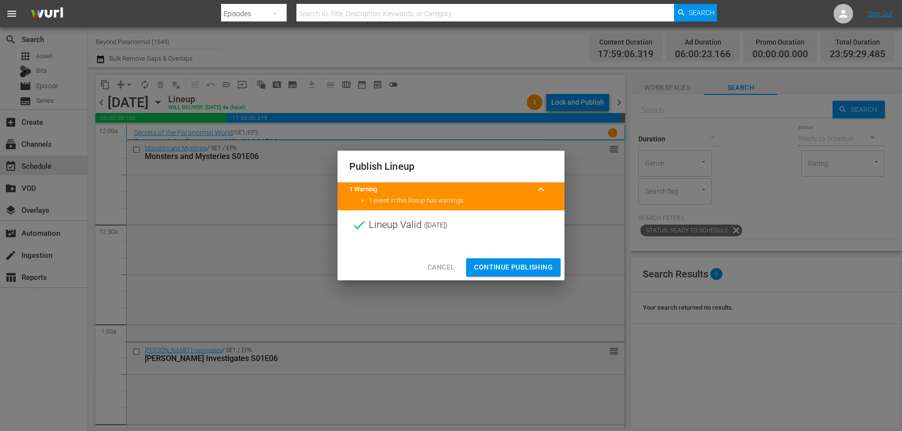
click at [529, 273] on button "Continue Publishing" at bounding box center [513, 267] width 94 height 18
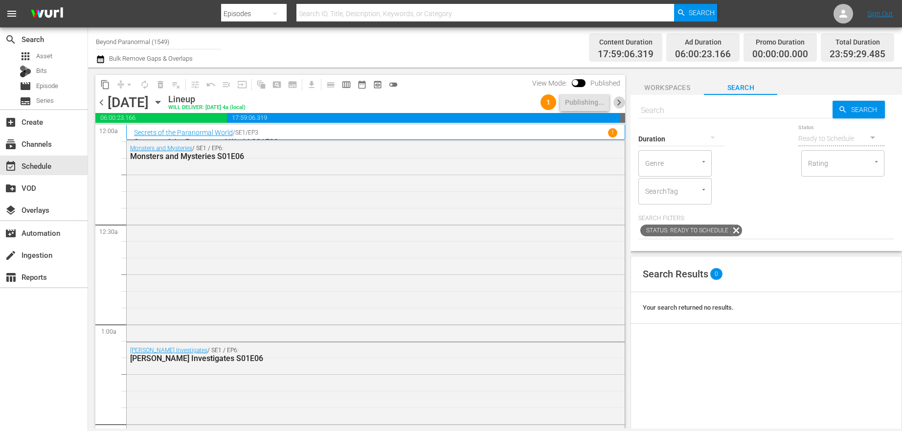
click at [619, 99] on span "chevron_right" at bounding box center [619, 102] width 12 height 12
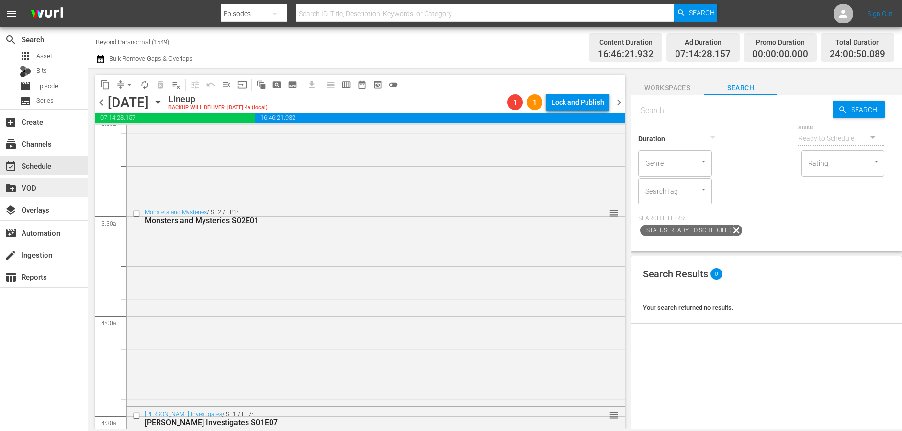
scroll to position [738, 0]
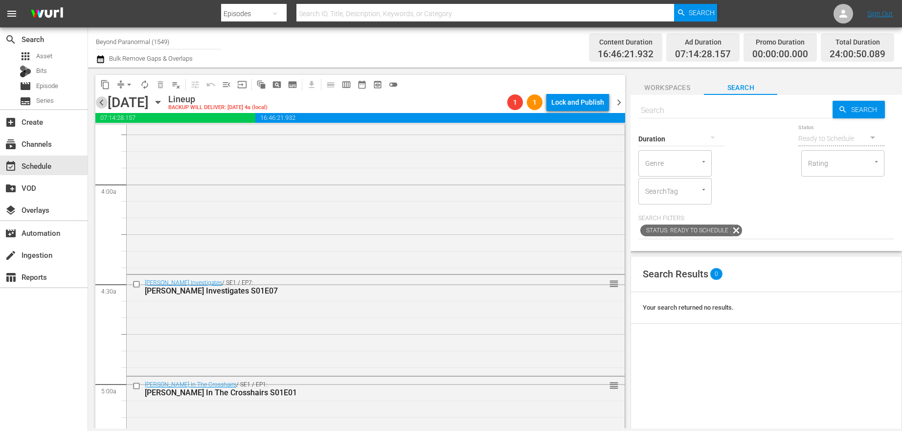
click at [102, 104] on span "chevron_left" at bounding box center [101, 102] width 12 height 12
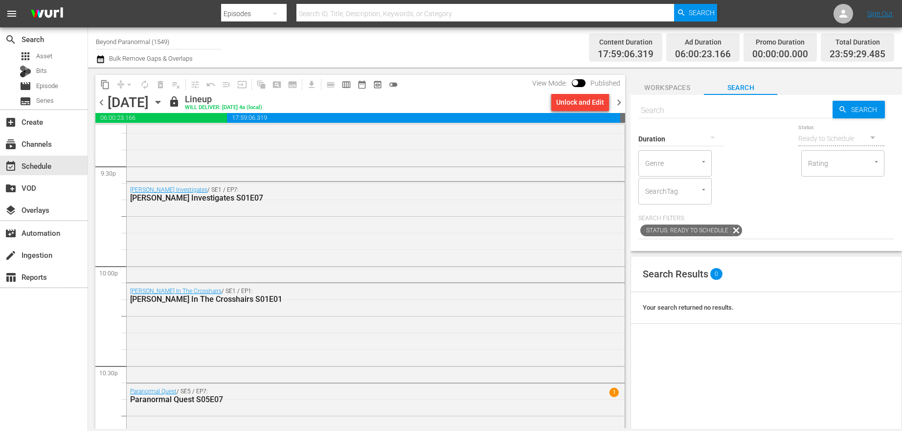
scroll to position [4498, 0]
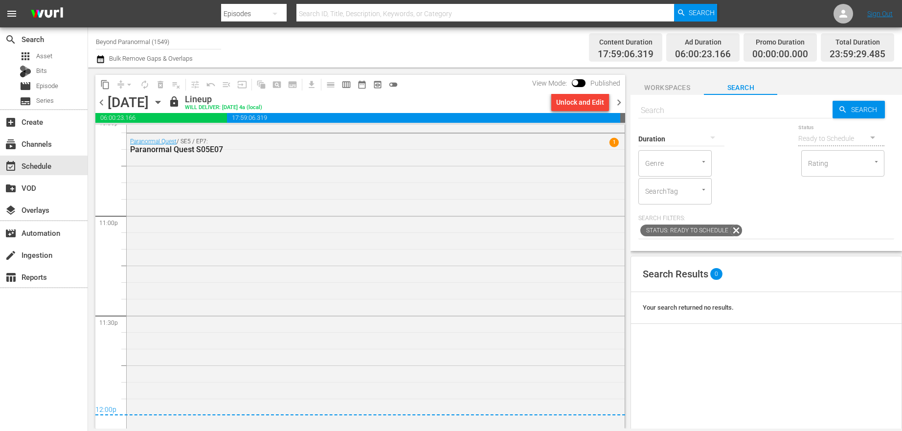
click at [618, 102] on span "chevron_right" at bounding box center [619, 102] width 12 height 12
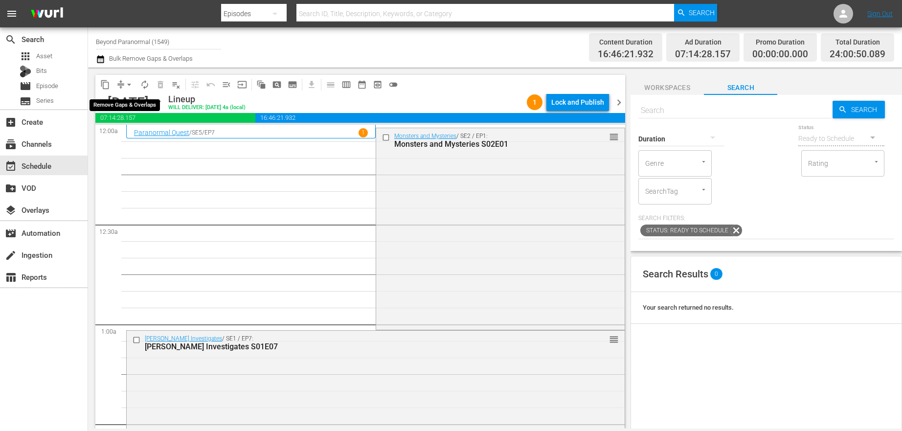
click at [127, 85] on span "arrow_drop_down" at bounding box center [129, 85] width 10 height 10
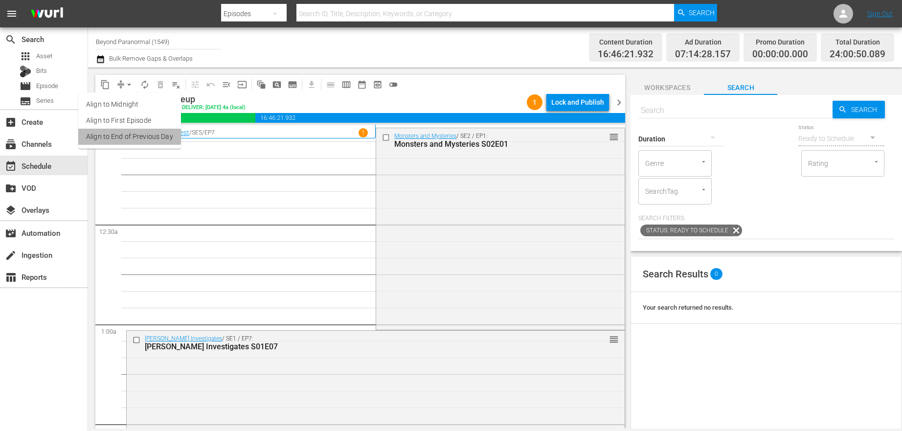
click at [129, 135] on li "Align to End of Previous Day" at bounding box center [129, 137] width 103 height 16
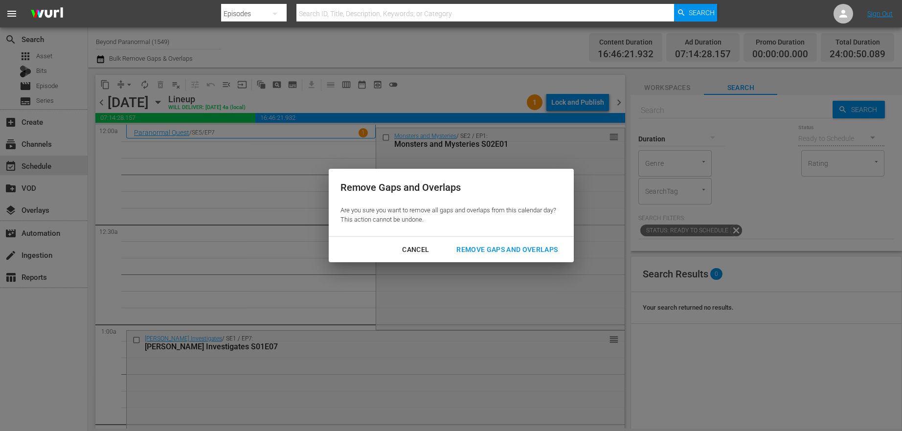
click at [471, 258] on div "Cancel Remove Gaps and Overlaps" at bounding box center [451, 250] width 245 height 26
click at [508, 248] on div "Remove Gaps and Overlaps" at bounding box center [506, 250] width 117 height 12
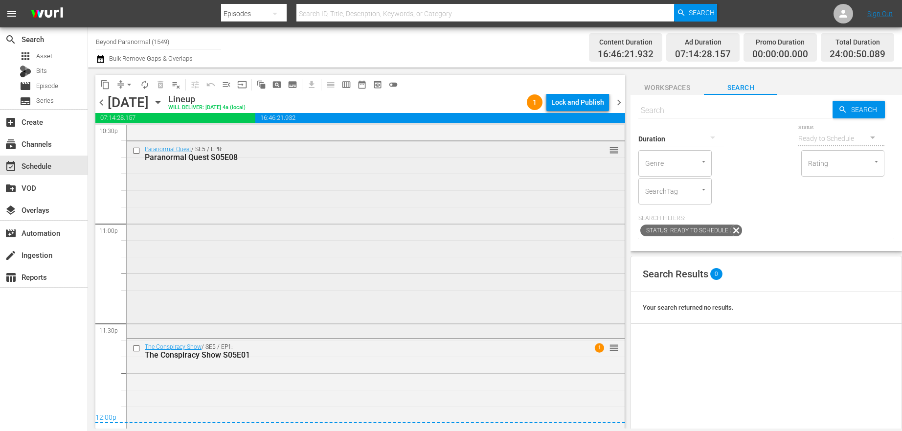
scroll to position [4501, 0]
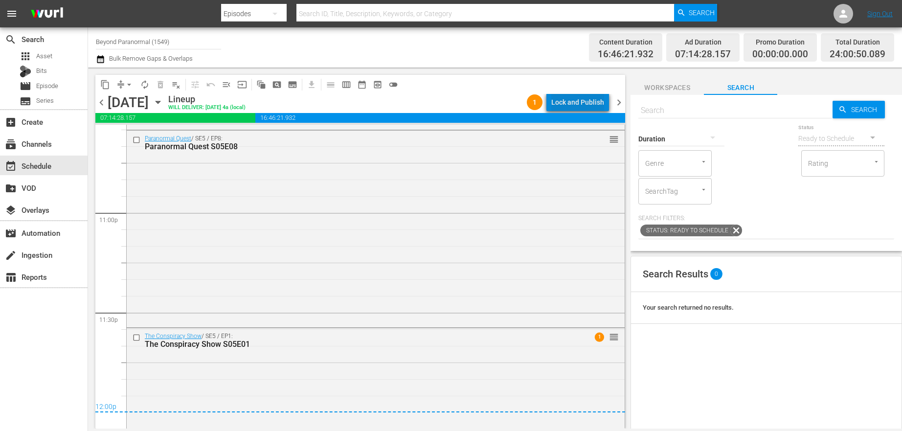
click at [593, 107] on div "Lock and Publish" at bounding box center [577, 102] width 53 height 18
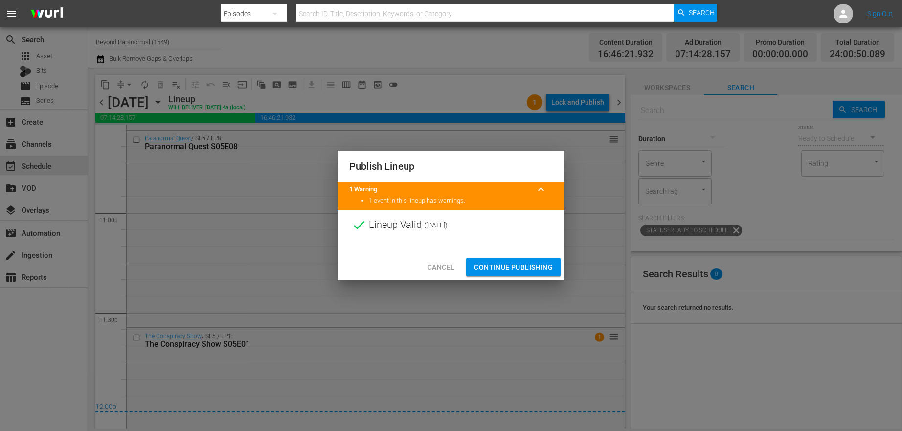
click at [496, 270] on span "Continue Publishing" at bounding box center [513, 267] width 79 height 12
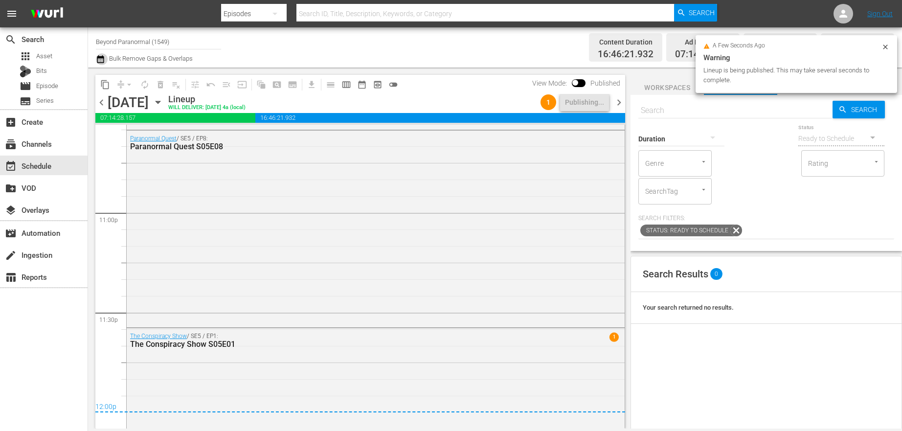
click at [100, 64] on icon "button" at bounding box center [100, 59] width 9 height 12
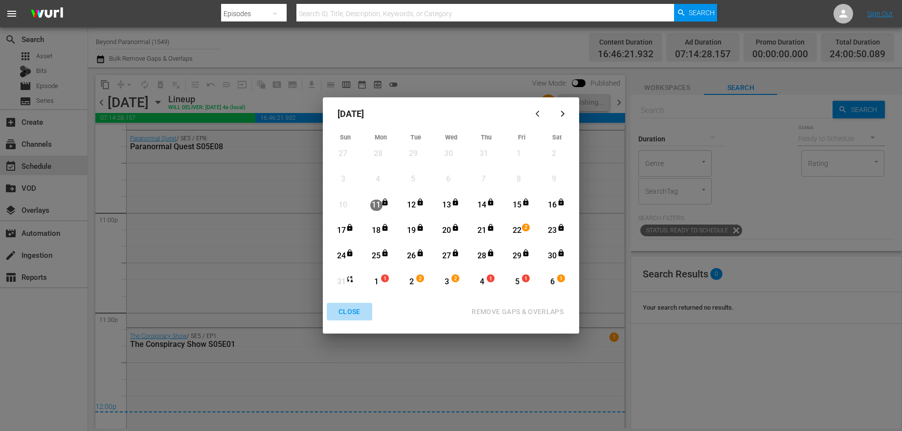
click at [348, 313] on div "CLOSE" at bounding box center [350, 312] width 38 height 12
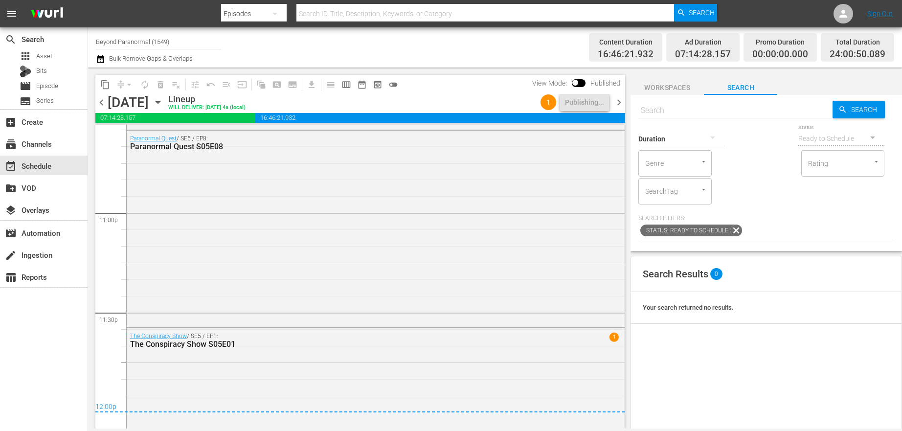
click at [149, 101] on div "[DATE]" at bounding box center [128, 102] width 41 height 16
click at [163, 103] on icon "button" at bounding box center [158, 102] width 11 height 11
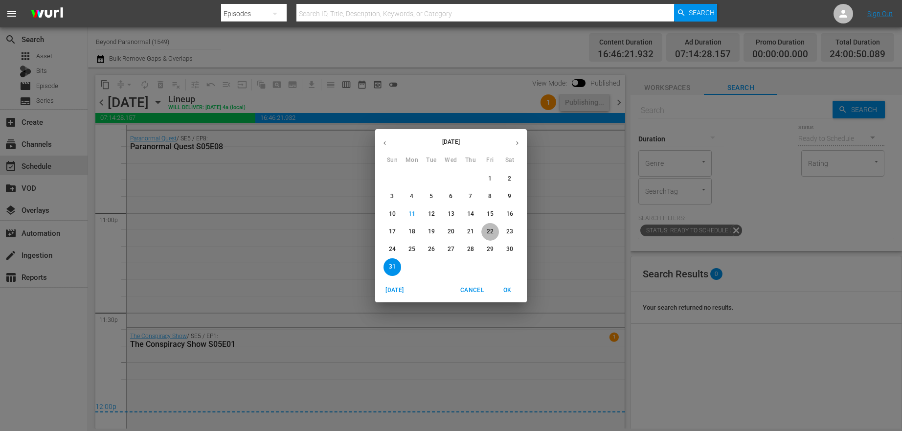
click at [492, 232] on p "22" at bounding box center [490, 231] width 7 height 8
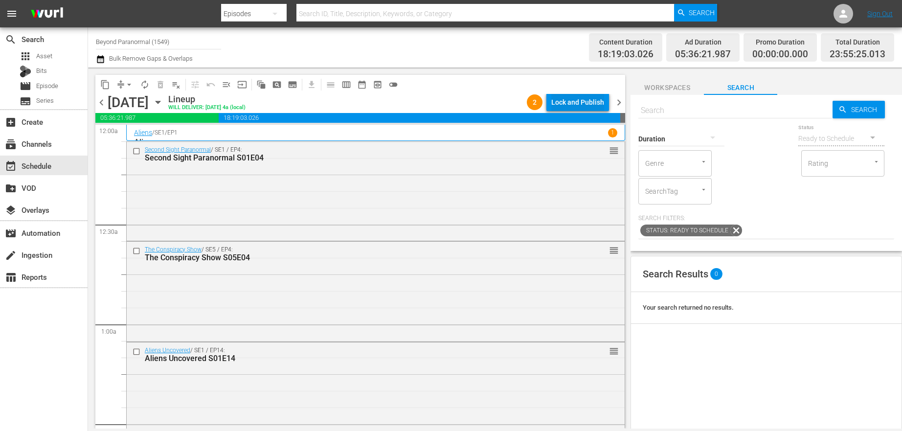
click at [587, 95] on div "Lock and Publish" at bounding box center [577, 102] width 53 height 18
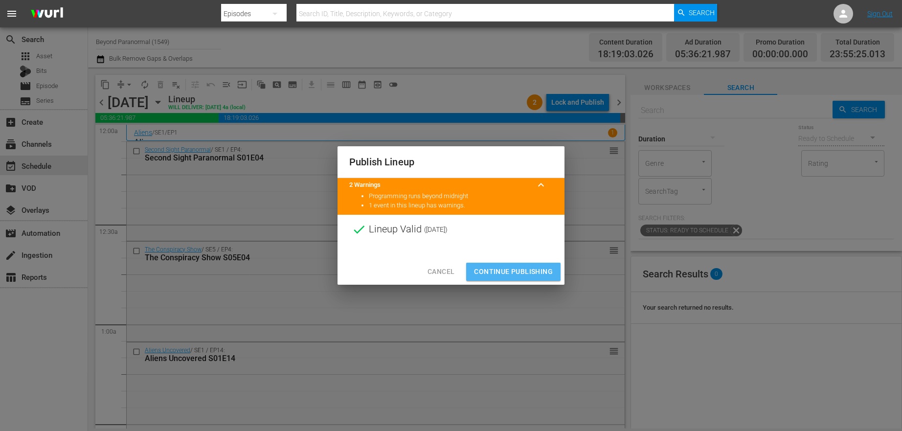
click at [493, 267] on span "Continue Publishing" at bounding box center [513, 272] width 79 height 12
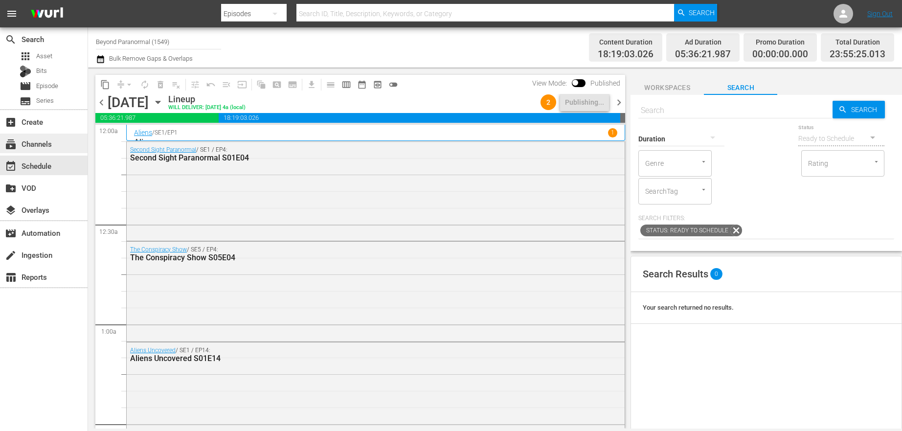
click at [51, 141] on div "subscriptions Channels" at bounding box center [27, 142] width 55 height 9
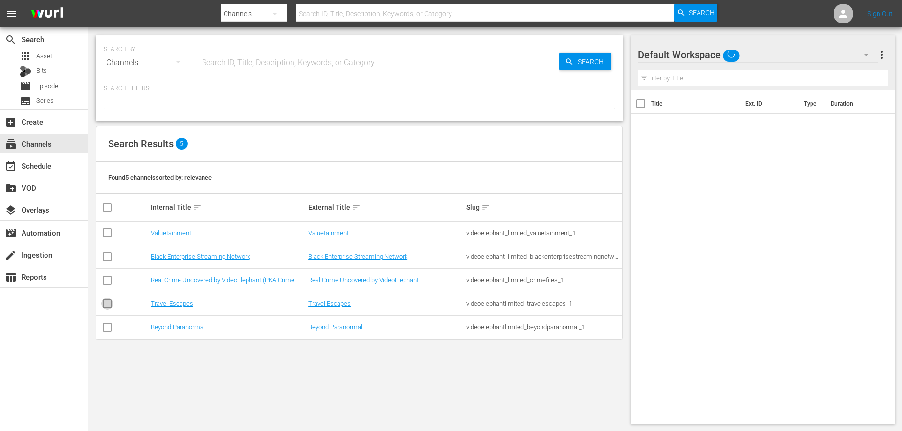
click at [104, 305] on input "checkbox" at bounding box center [107, 306] width 12 height 12
checkbox input "true"
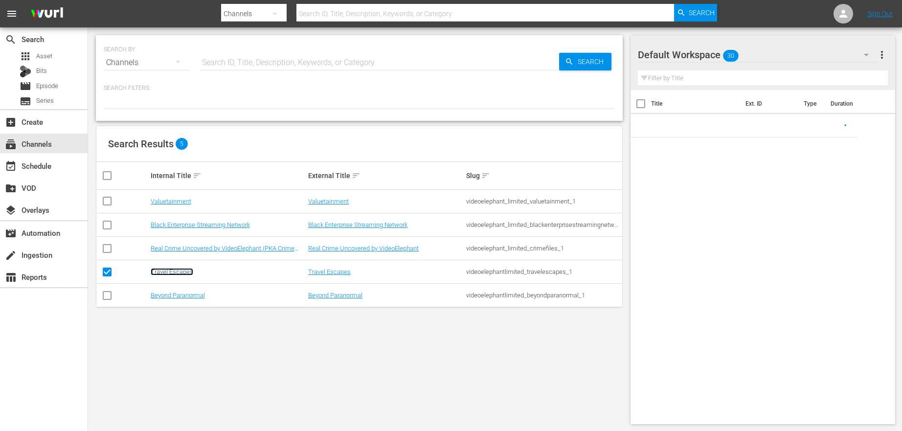
click at [175, 270] on link "Travel Escapes" at bounding box center [172, 271] width 43 height 7
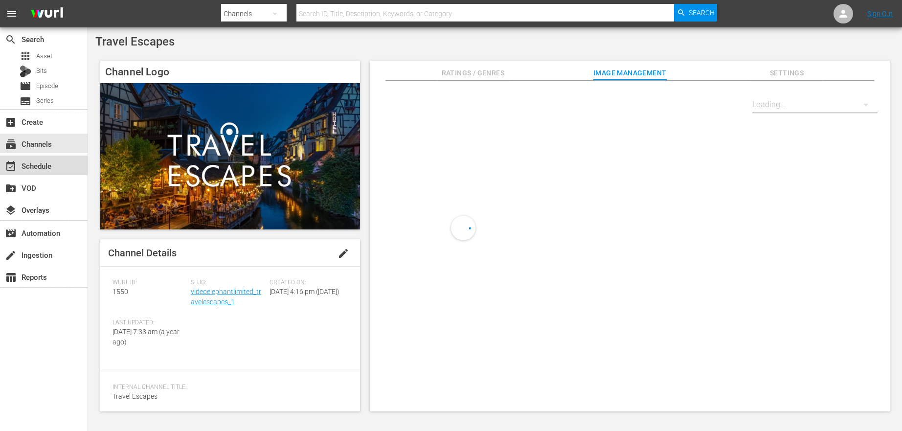
click at [37, 168] on div "event_available Schedule" at bounding box center [27, 164] width 55 height 9
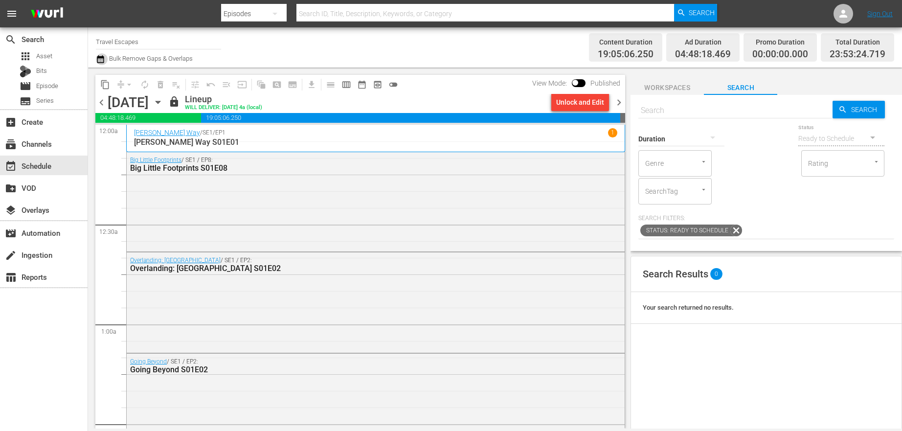
click at [98, 62] on icon "button" at bounding box center [100, 59] width 7 height 8
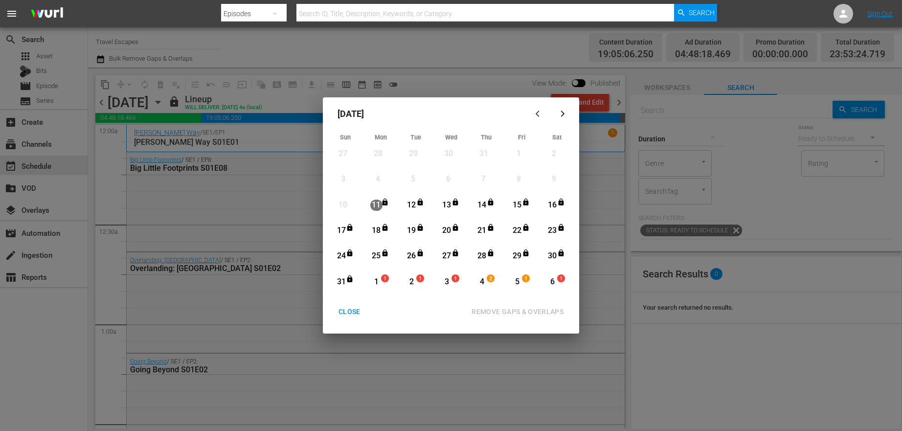
click at [354, 304] on button "CLOSE" at bounding box center [349, 312] width 45 height 18
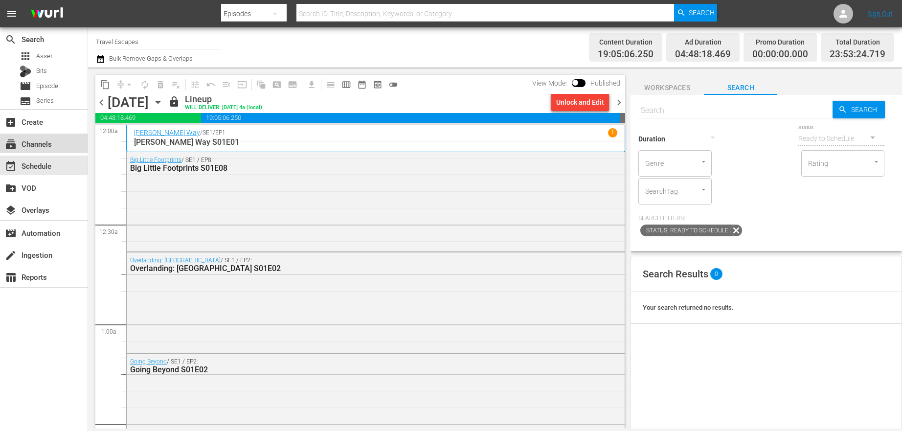
click at [40, 147] on div "subscriptions Channels" at bounding box center [27, 142] width 55 height 9
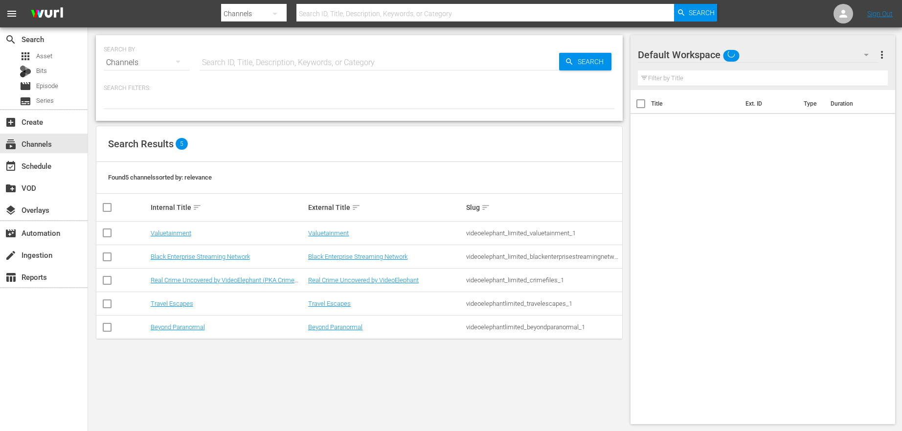
click at [104, 279] on input "checkbox" at bounding box center [107, 282] width 12 height 12
checkbox input "true"
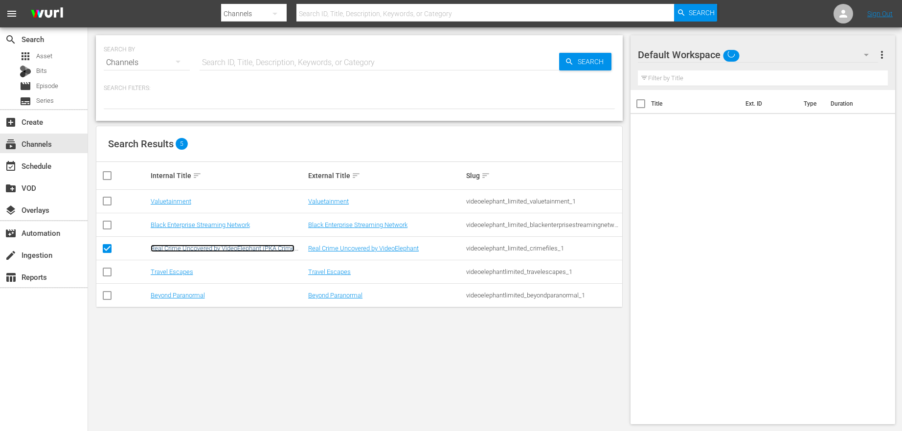
click at [169, 245] on link "Real Crime Uncovered by VideoElephant (PKA Crime Files)" at bounding box center [223, 252] width 144 height 15
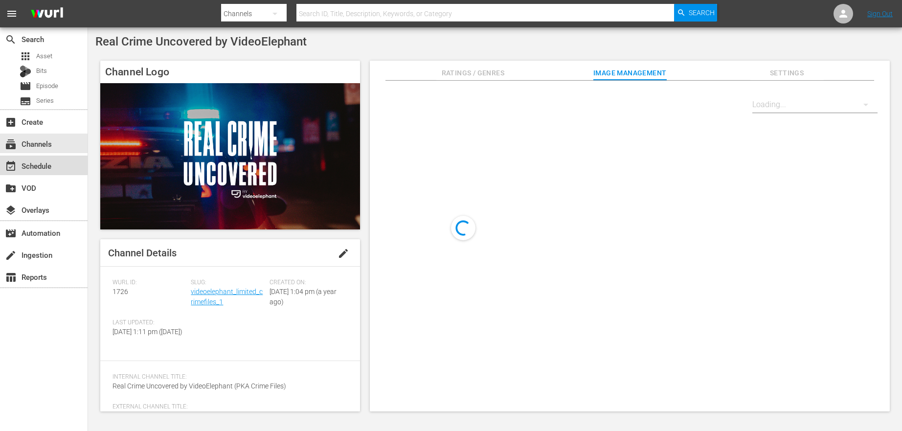
click at [29, 163] on div "event_available Schedule" at bounding box center [27, 164] width 55 height 9
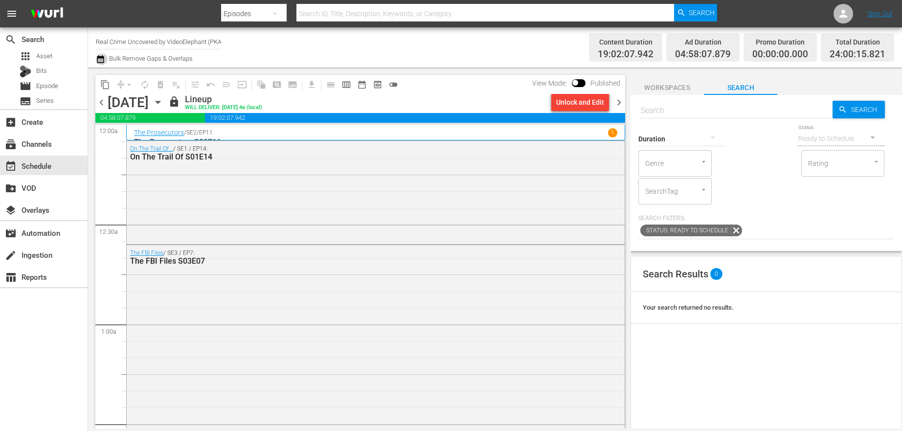
click at [98, 57] on icon "button" at bounding box center [100, 59] width 7 height 8
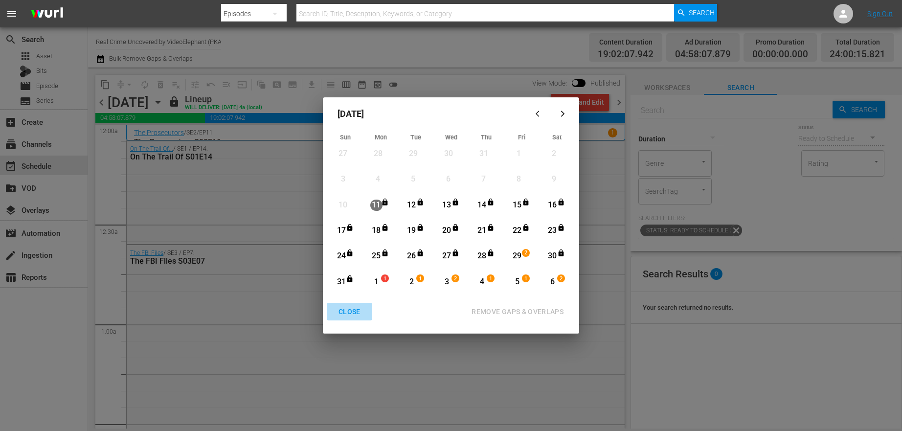
click at [357, 312] on div "CLOSE" at bounding box center [350, 312] width 38 height 12
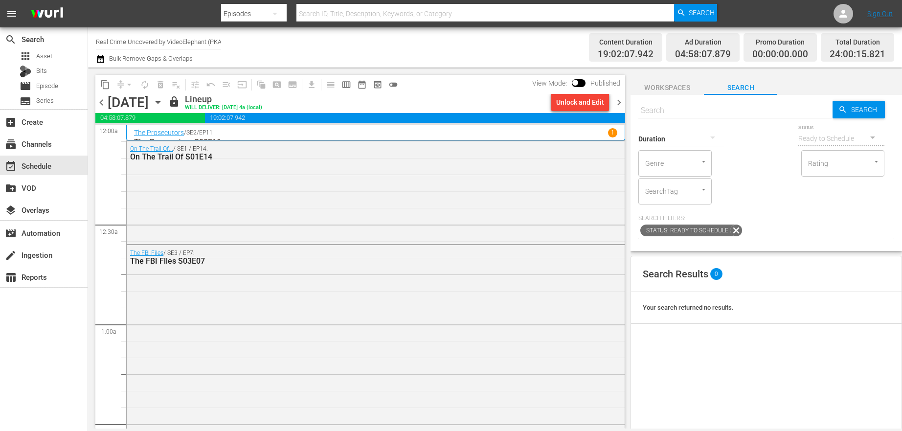
click at [160, 101] on icon "button" at bounding box center [158, 102] width 4 height 2
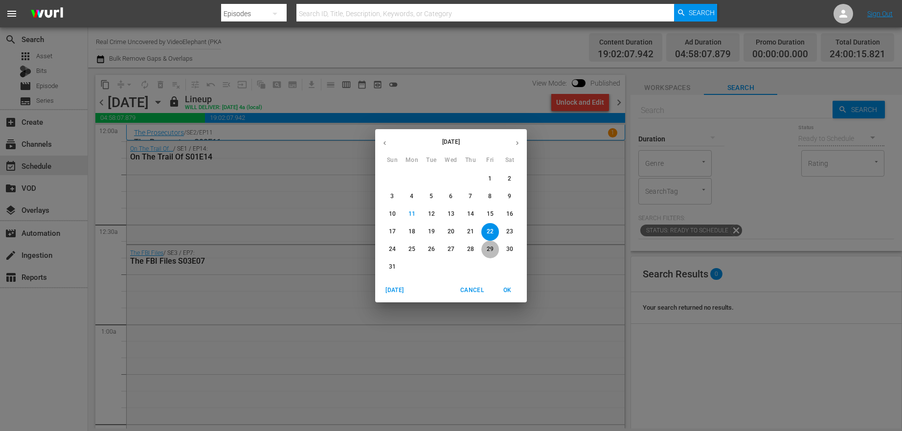
click at [487, 247] on p "29" at bounding box center [490, 249] width 7 height 8
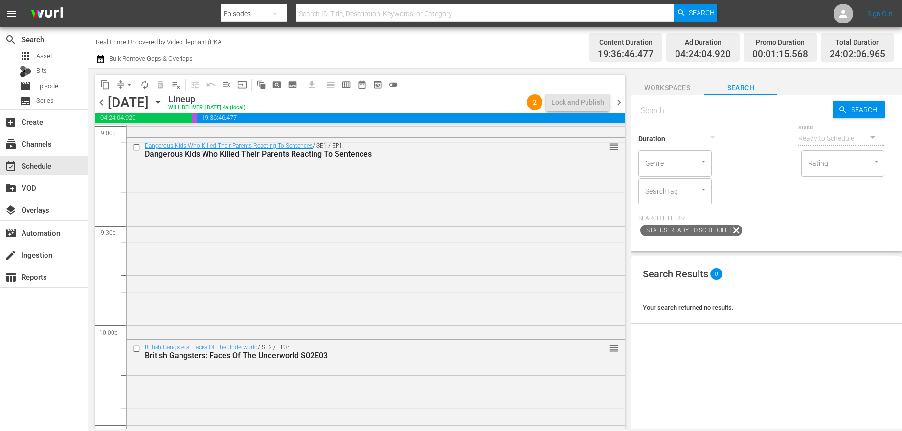
scroll to position [4502, 0]
